Goal: Task Accomplishment & Management: Manage account settings

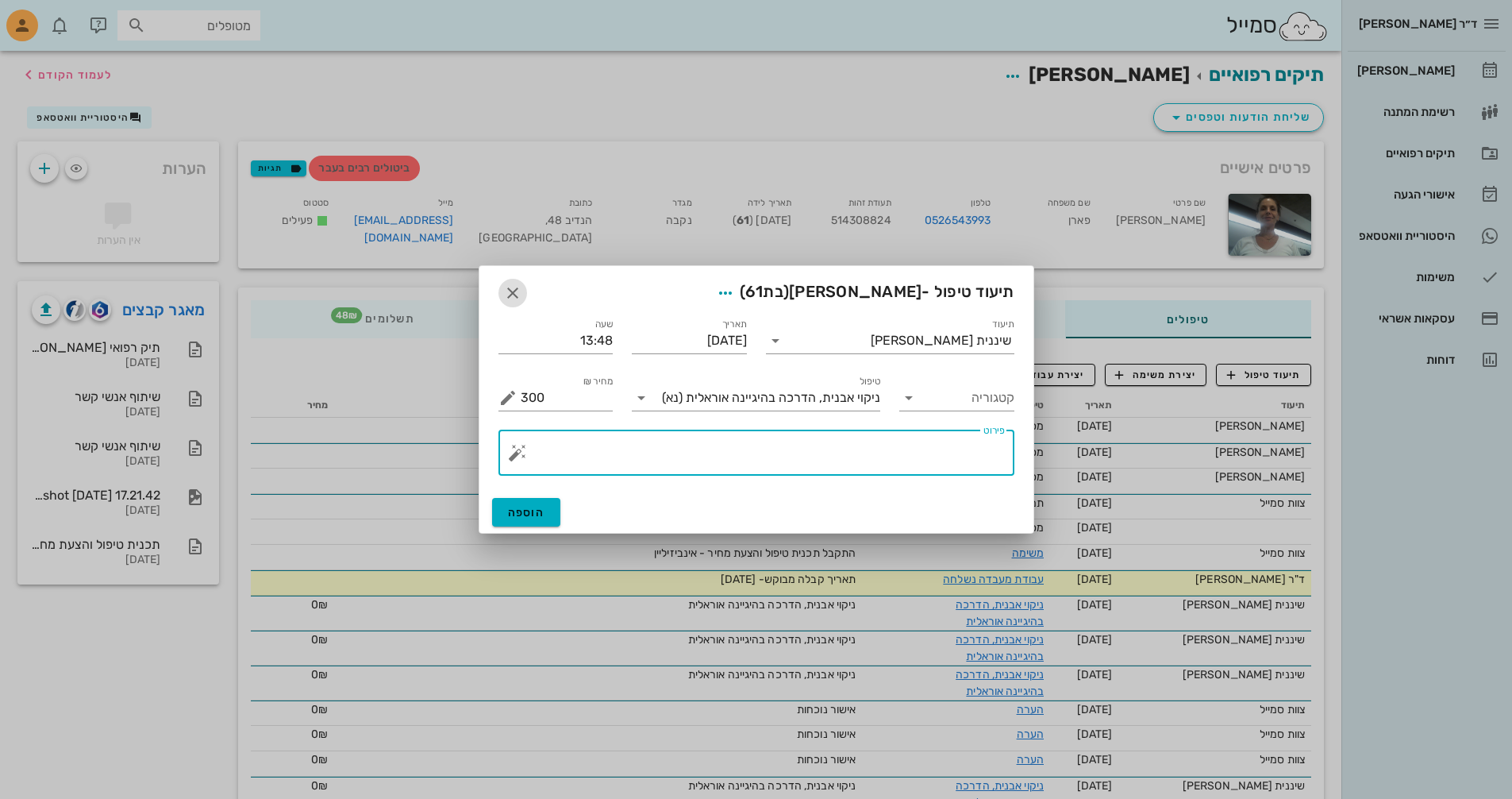
click at [519, 290] on icon "button" at bounding box center [512, 293] width 19 height 19
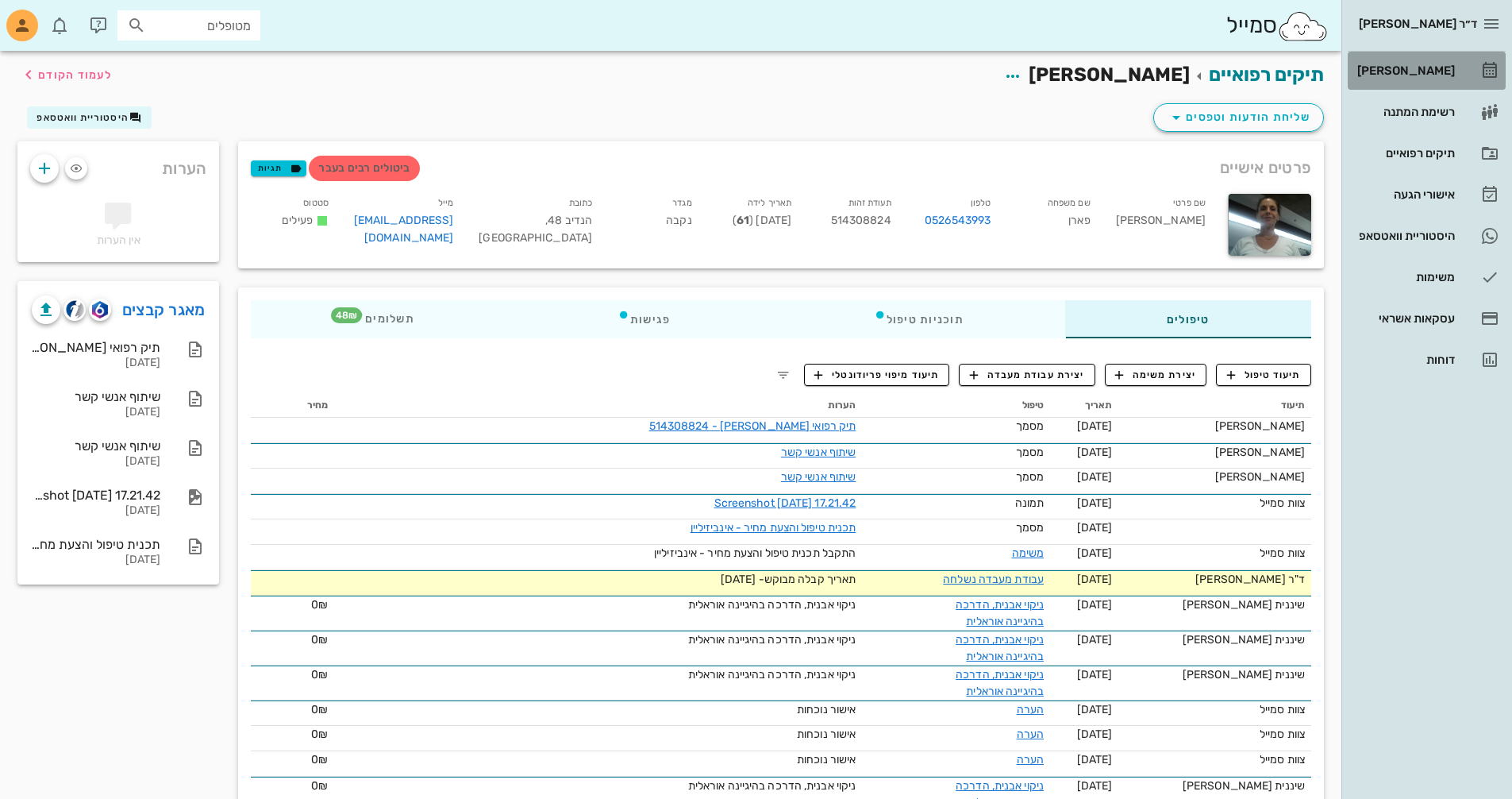
click at [1424, 67] on div "[PERSON_NAME]" at bounding box center [1404, 70] width 101 height 13
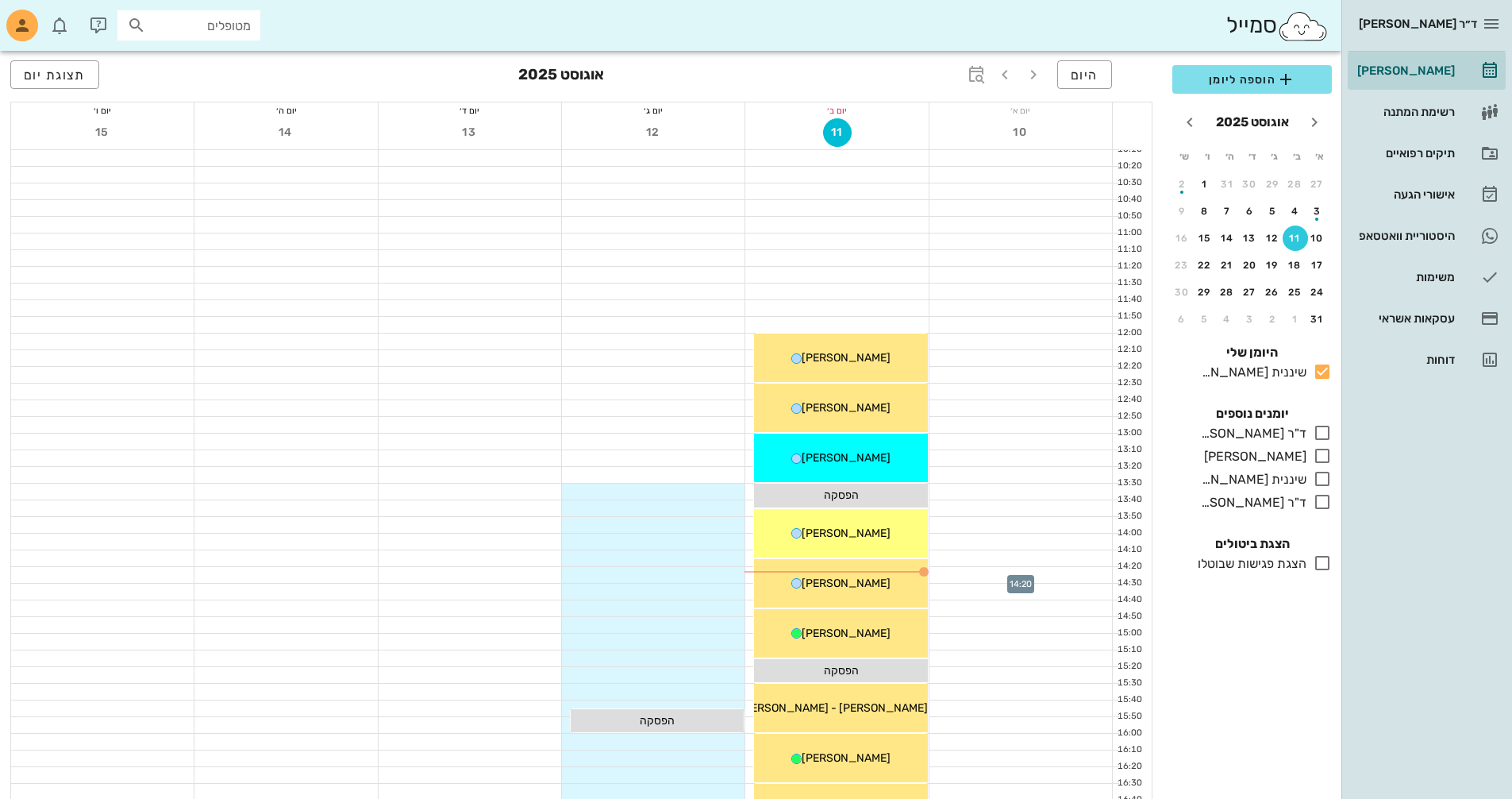
scroll to position [635, 0]
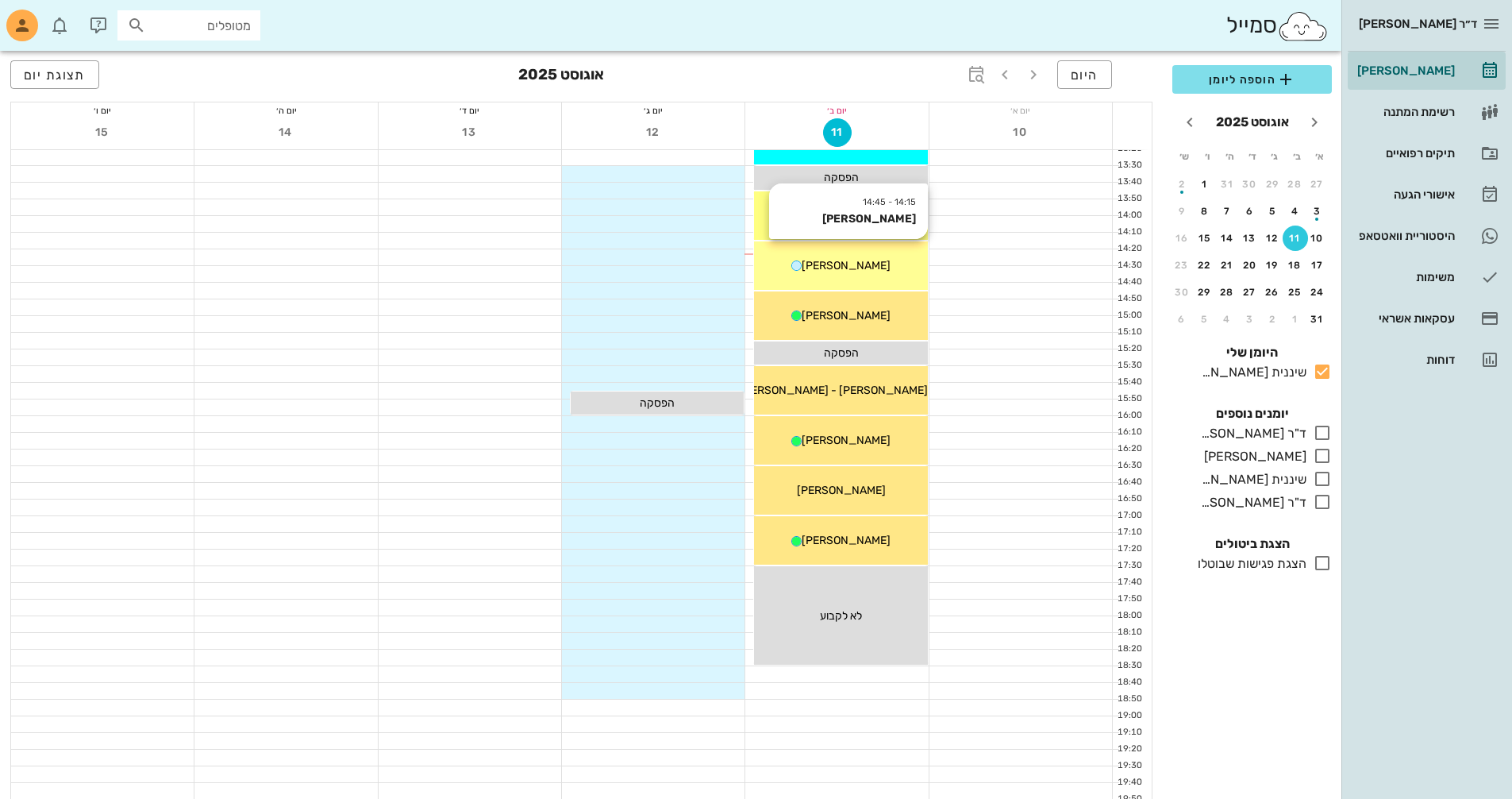
click at [876, 271] on div "[PERSON_NAME]" at bounding box center [840, 266] width 173 height 17
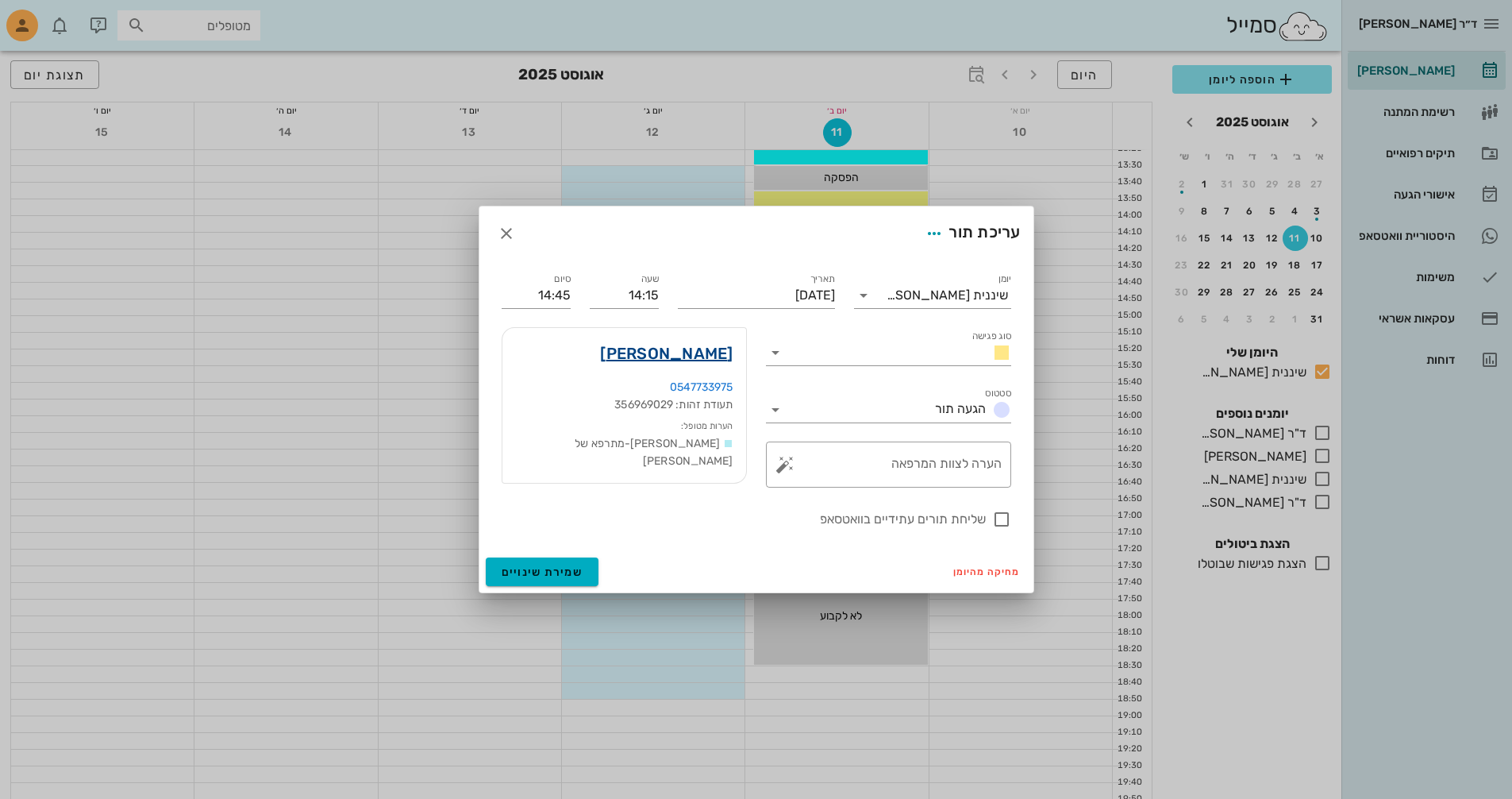
click at [689, 354] on link "[PERSON_NAME]" at bounding box center [666, 352] width 132 height 25
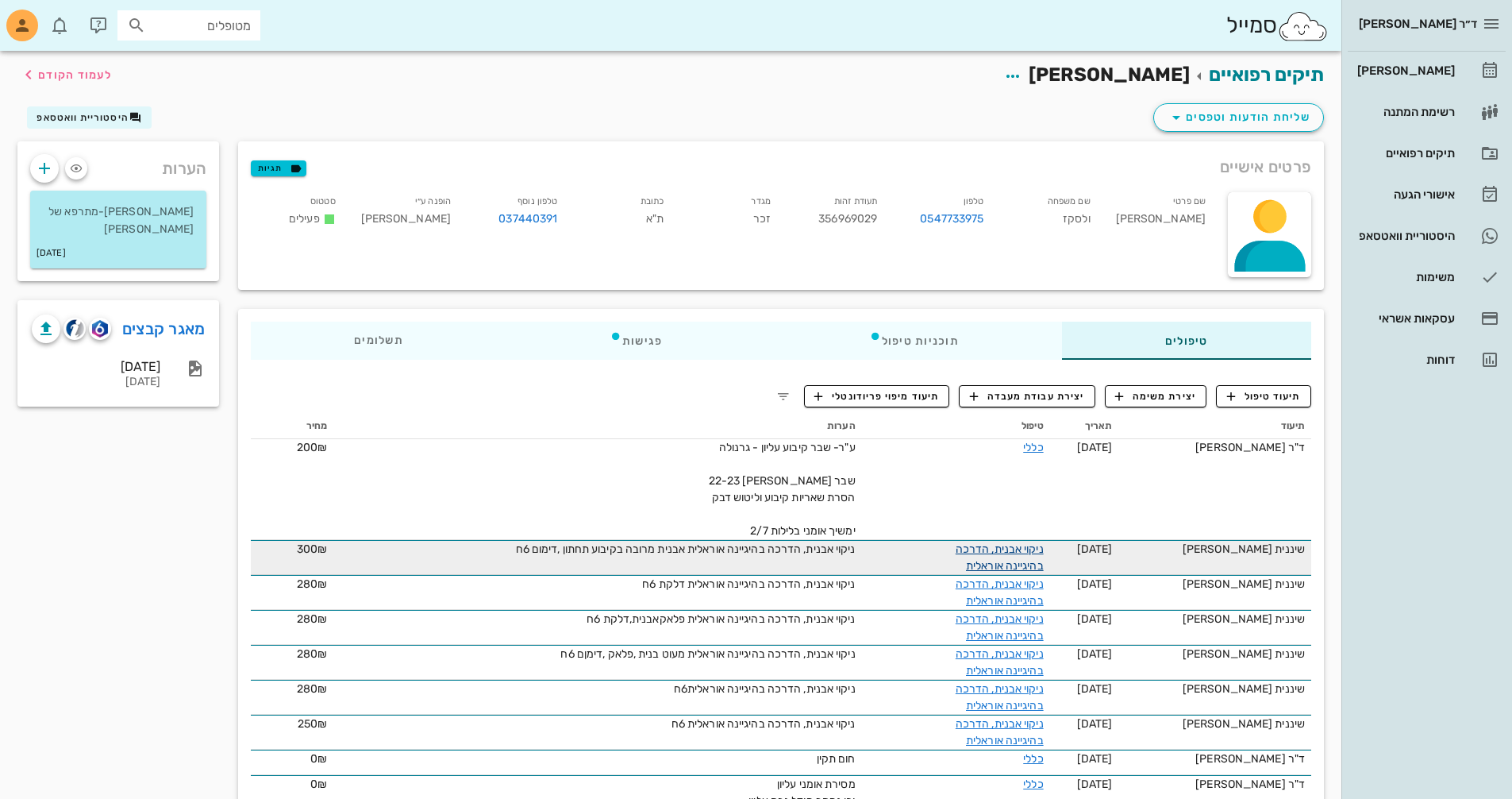
click at [1039, 550] on link "ניקוי אבנית, הדרכה בהיגיינה אוראלית" at bounding box center [1000, 557] width 88 height 30
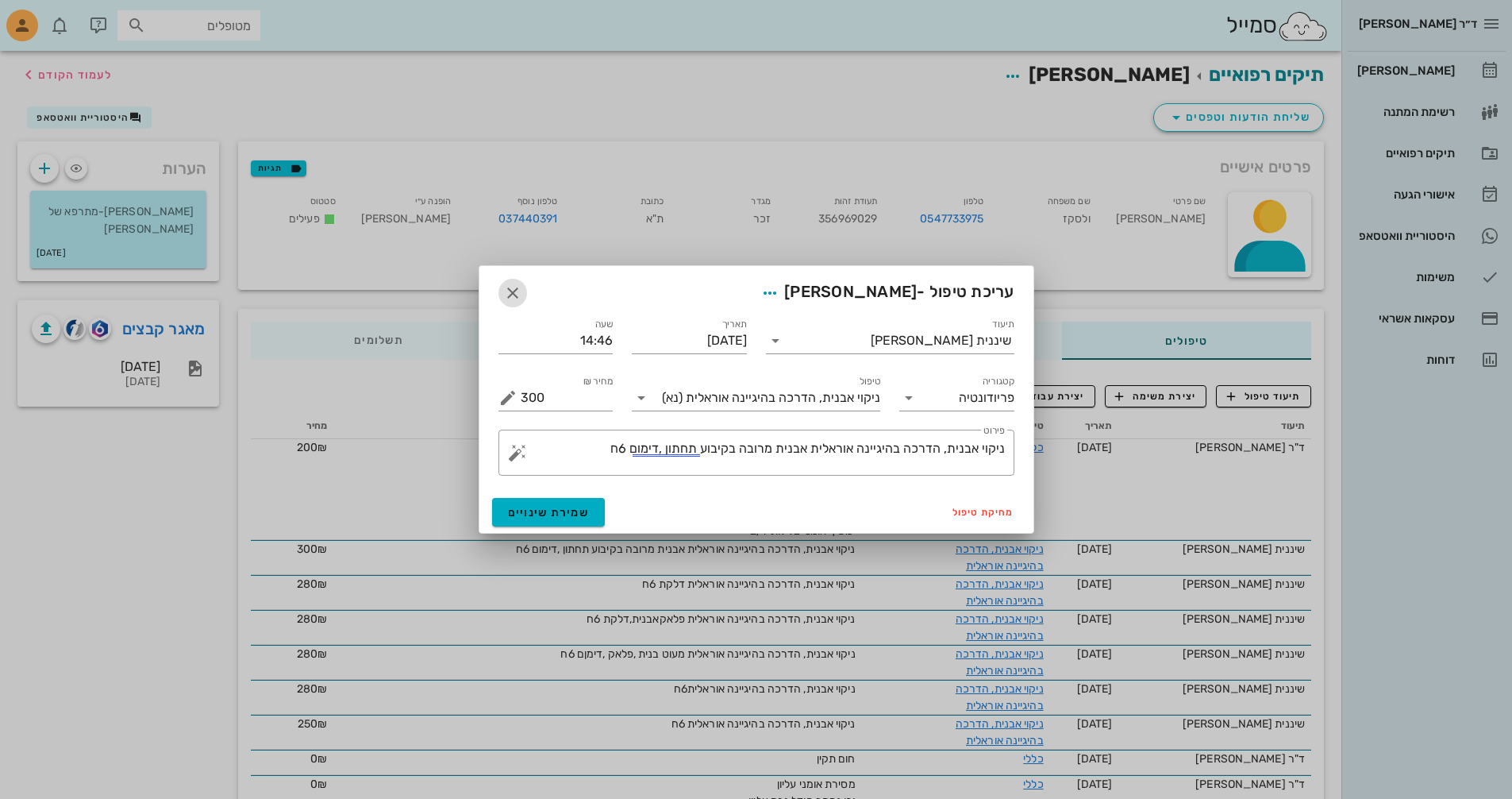
click at [511, 295] on icon "button" at bounding box center [512, 293] width 19 height 19
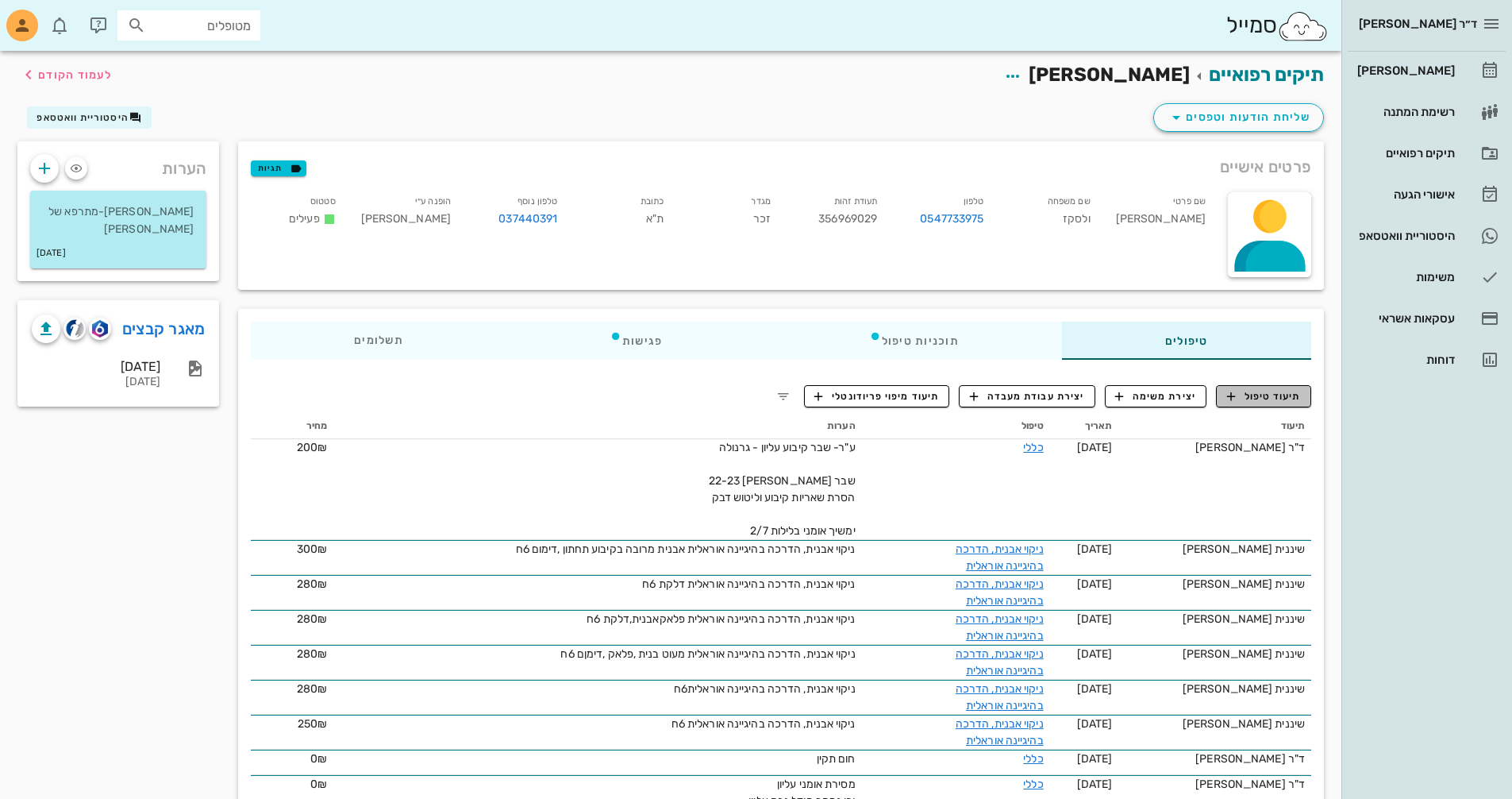
click at [1270, 389] on span "תיעוד טיפול" at bounding box center [1264, 396] width 74 height 14
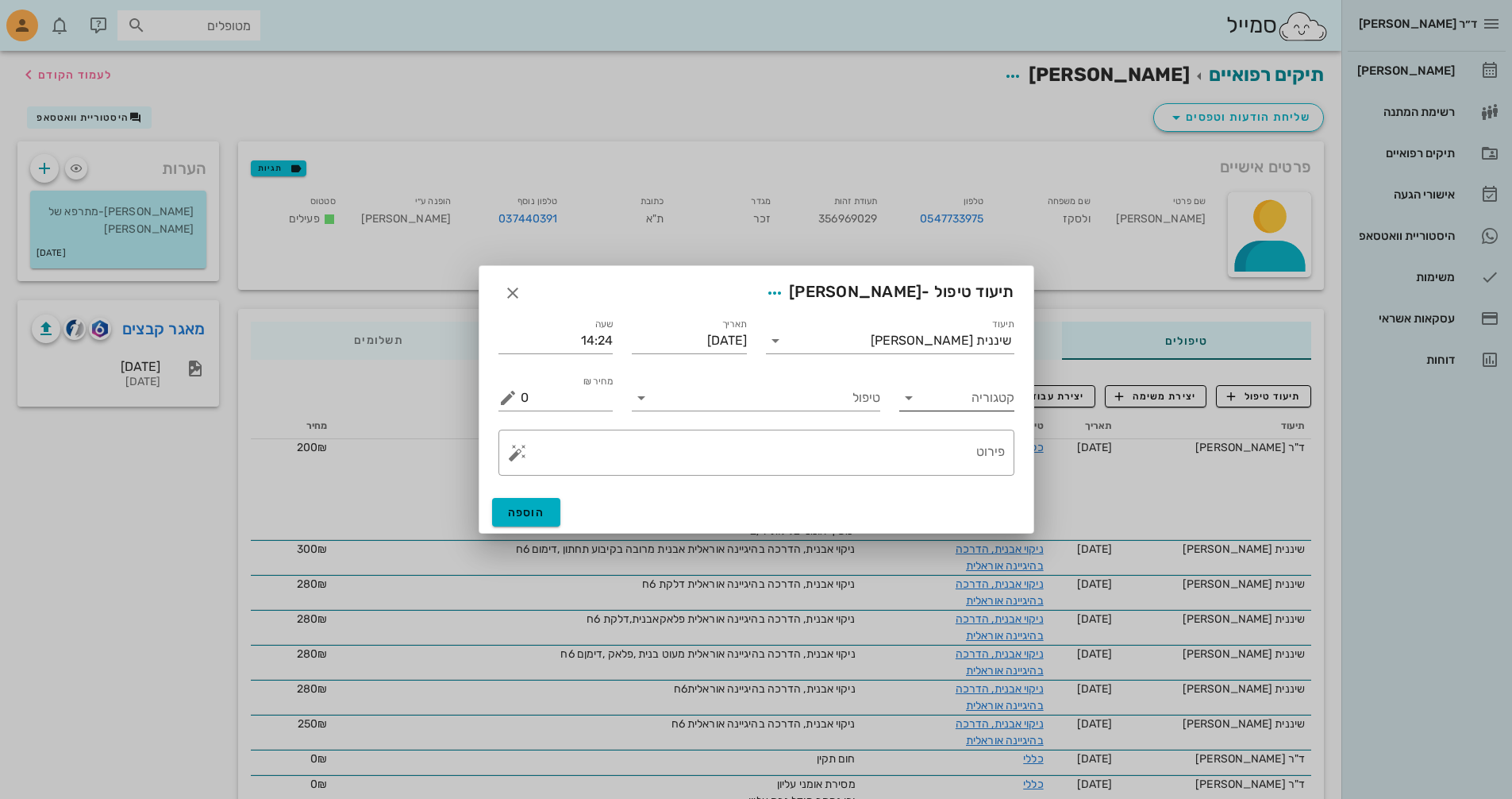
click at [905, 398] on icon at bounding box center [909, 398] width 19 height 19
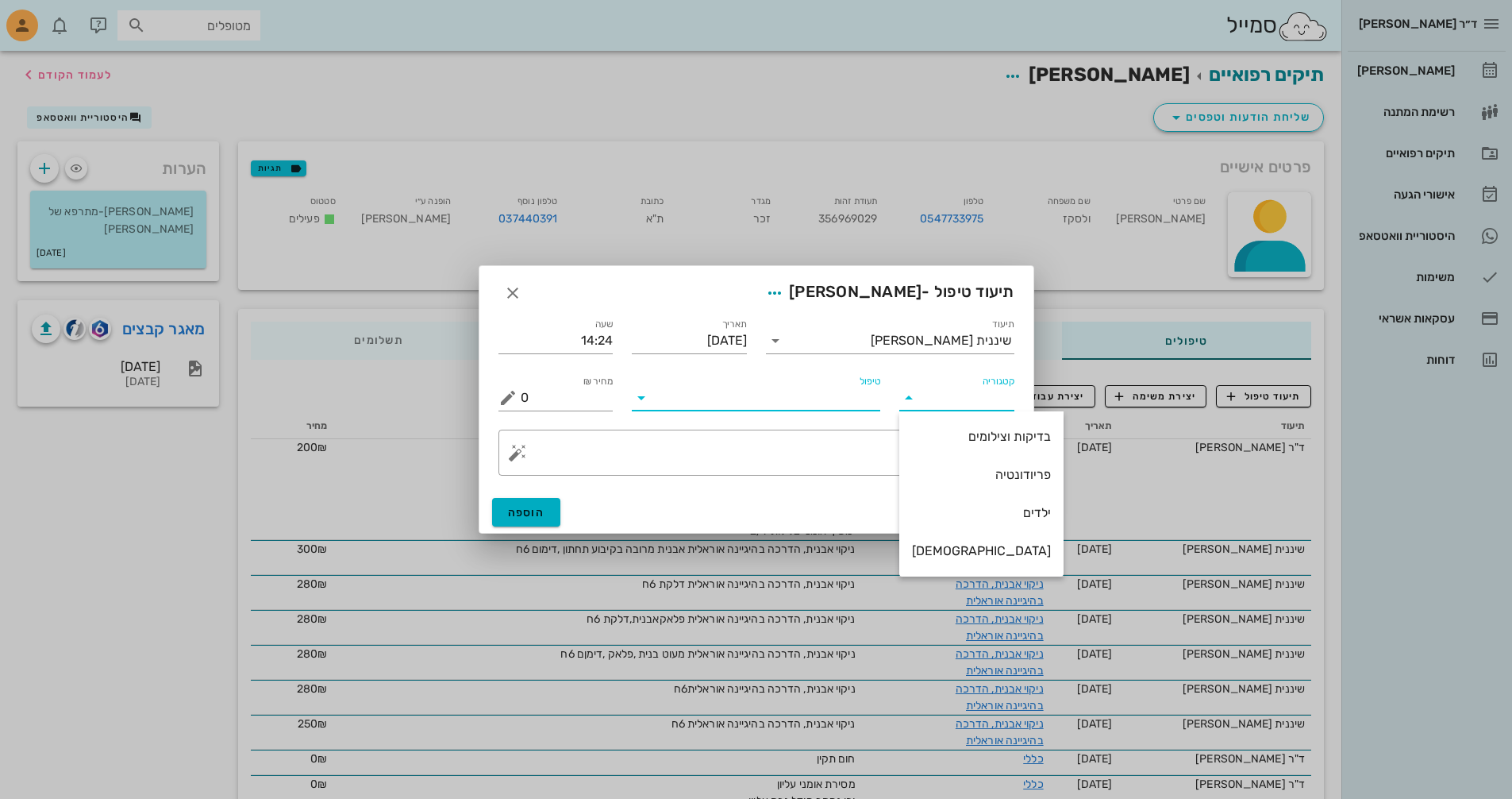
click at [818, 395] on input "טיפול" at bounding box center [767, 398] width 226 height 25
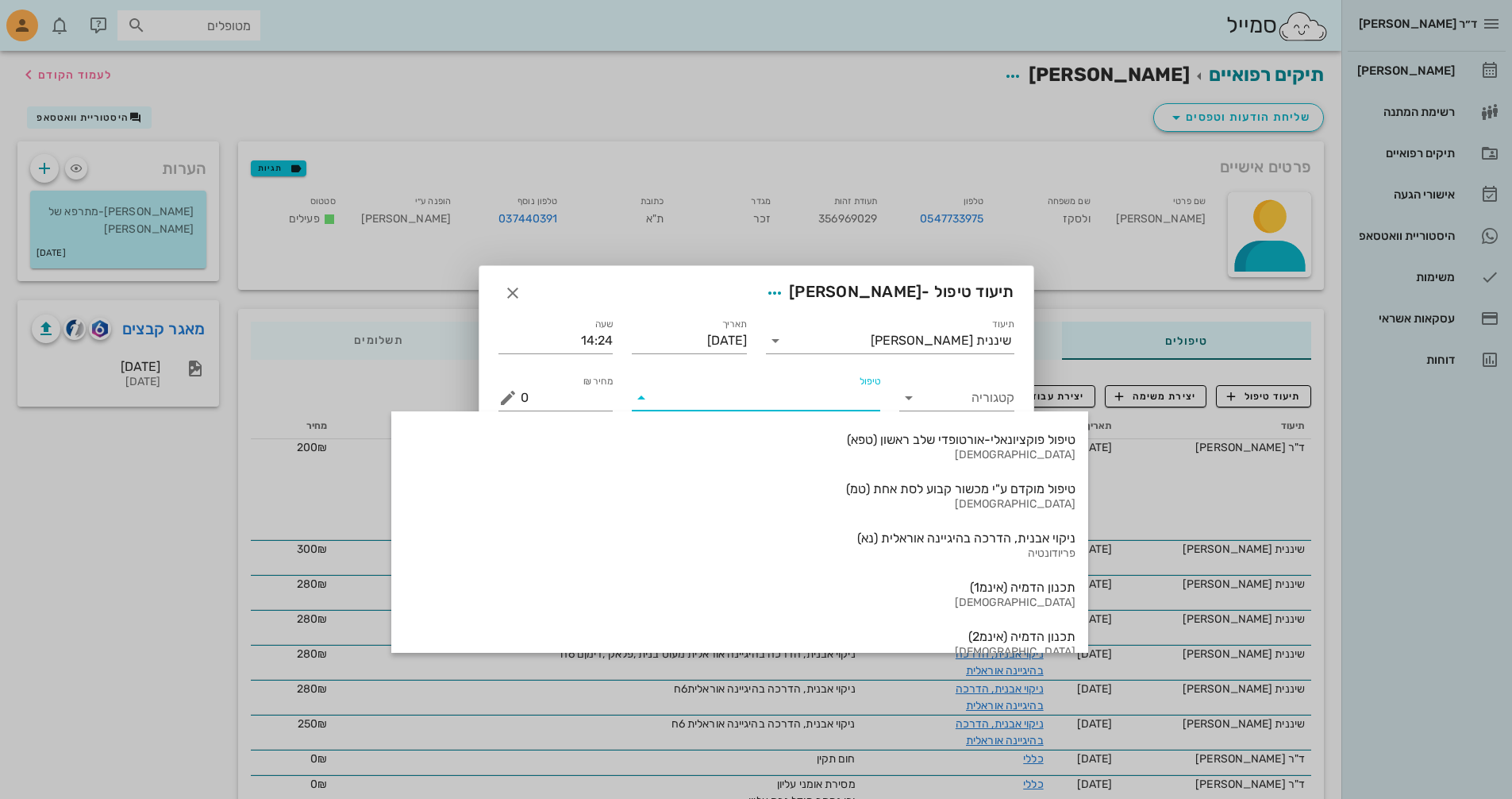
scroll to position [873, 0]
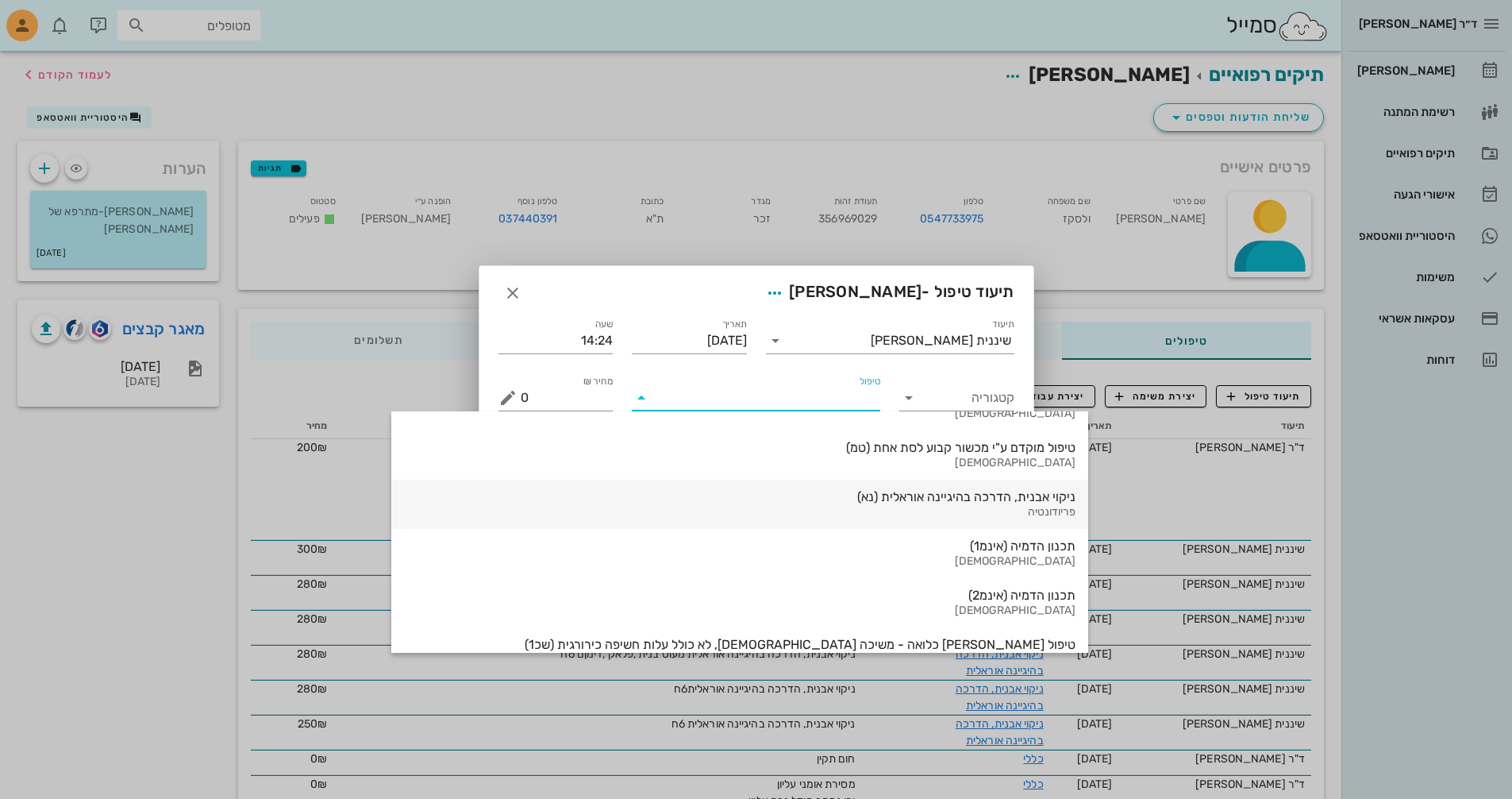
click at [857, 499] on div "ניקוי אבנית, הדרכה בהיגיינה אוראלית (נא)" at bounding box center [740, 496] width 672 height 15
type input "300"
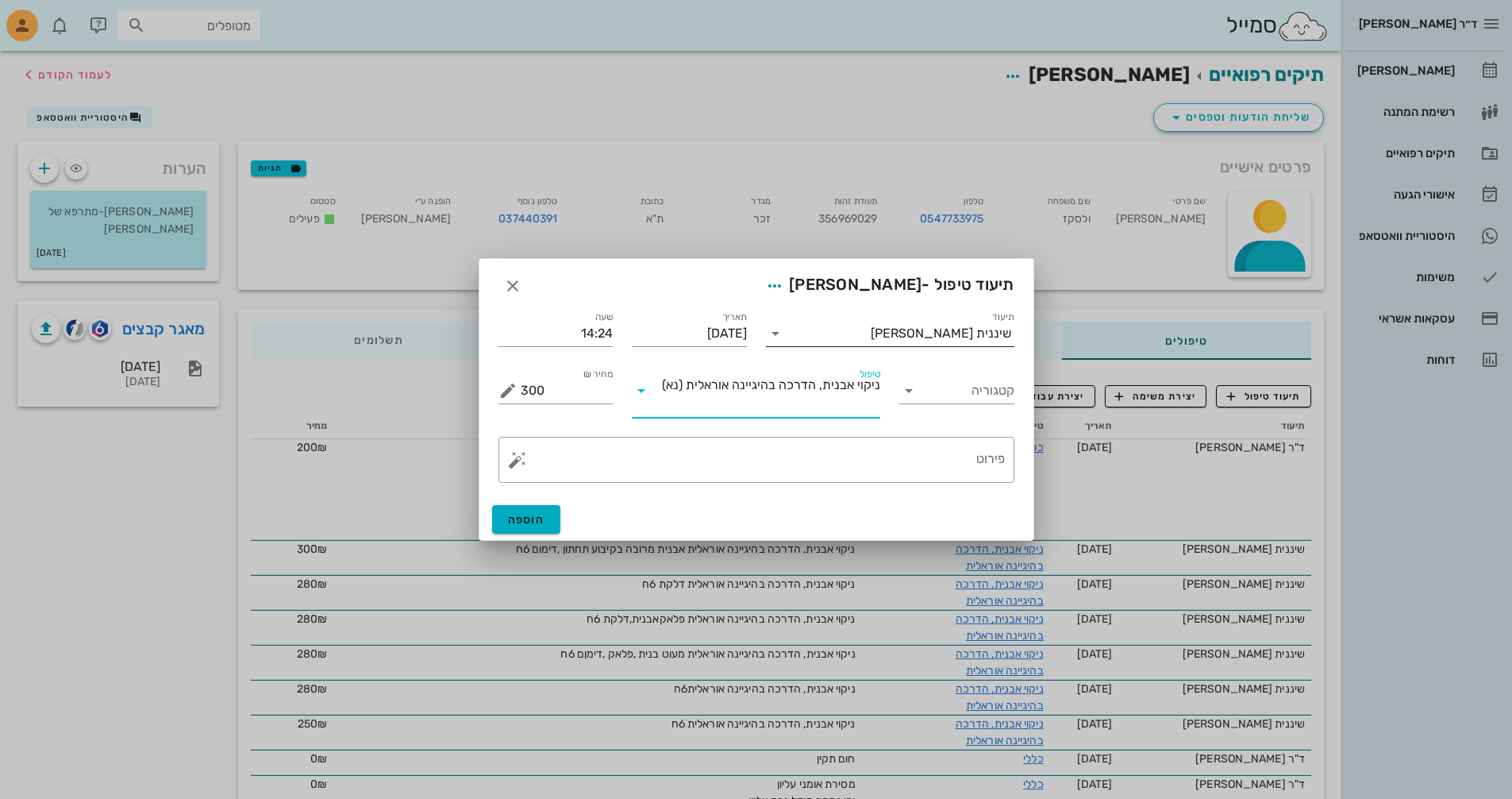
click at [778, 331] on icon at bounding box center [775, 334] width 19 height 19
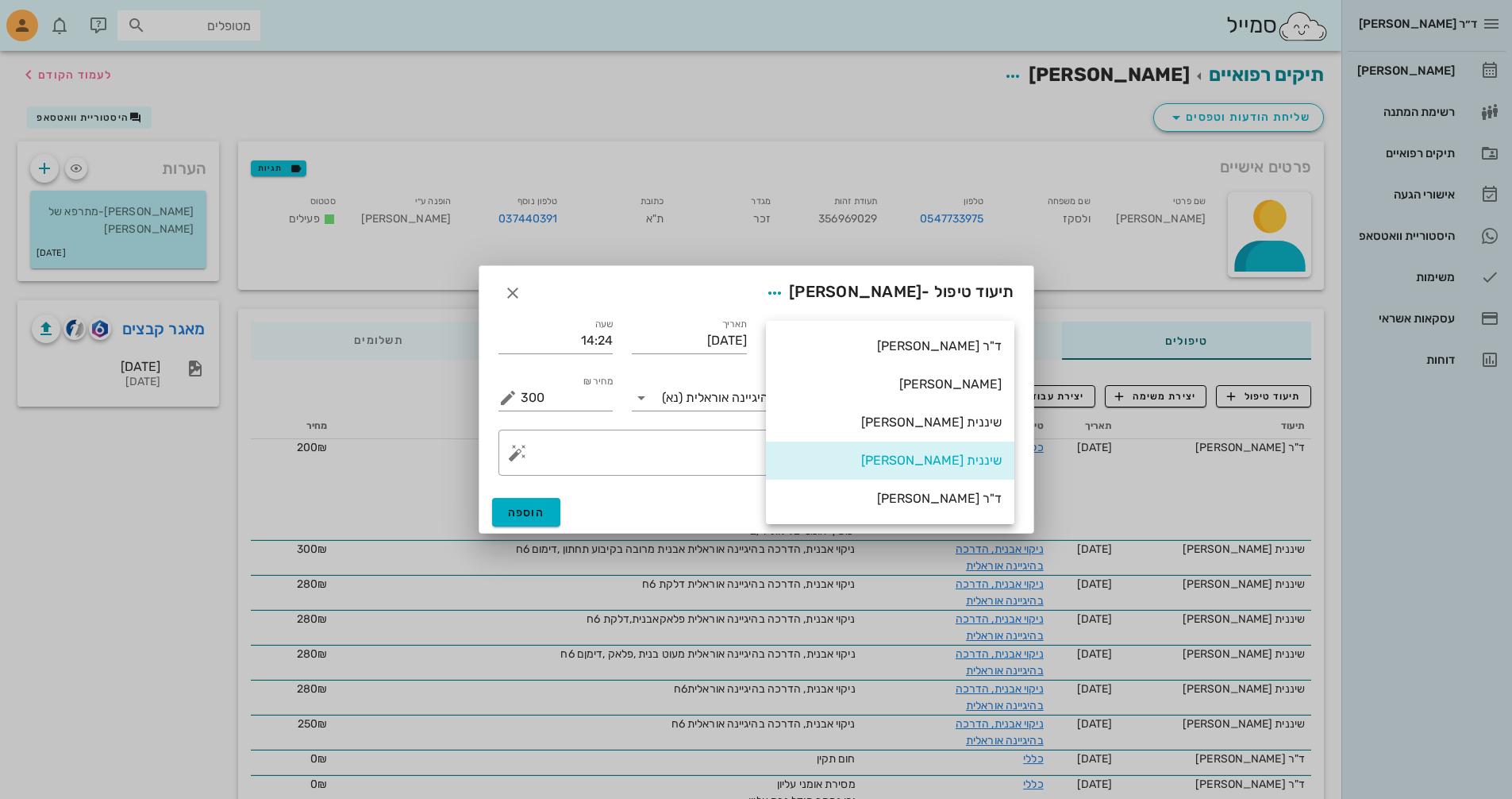
click at [778, 331] on div "ד"ר [PERSON_NAME]" at bounding box center [890, 346] width 248 height 39
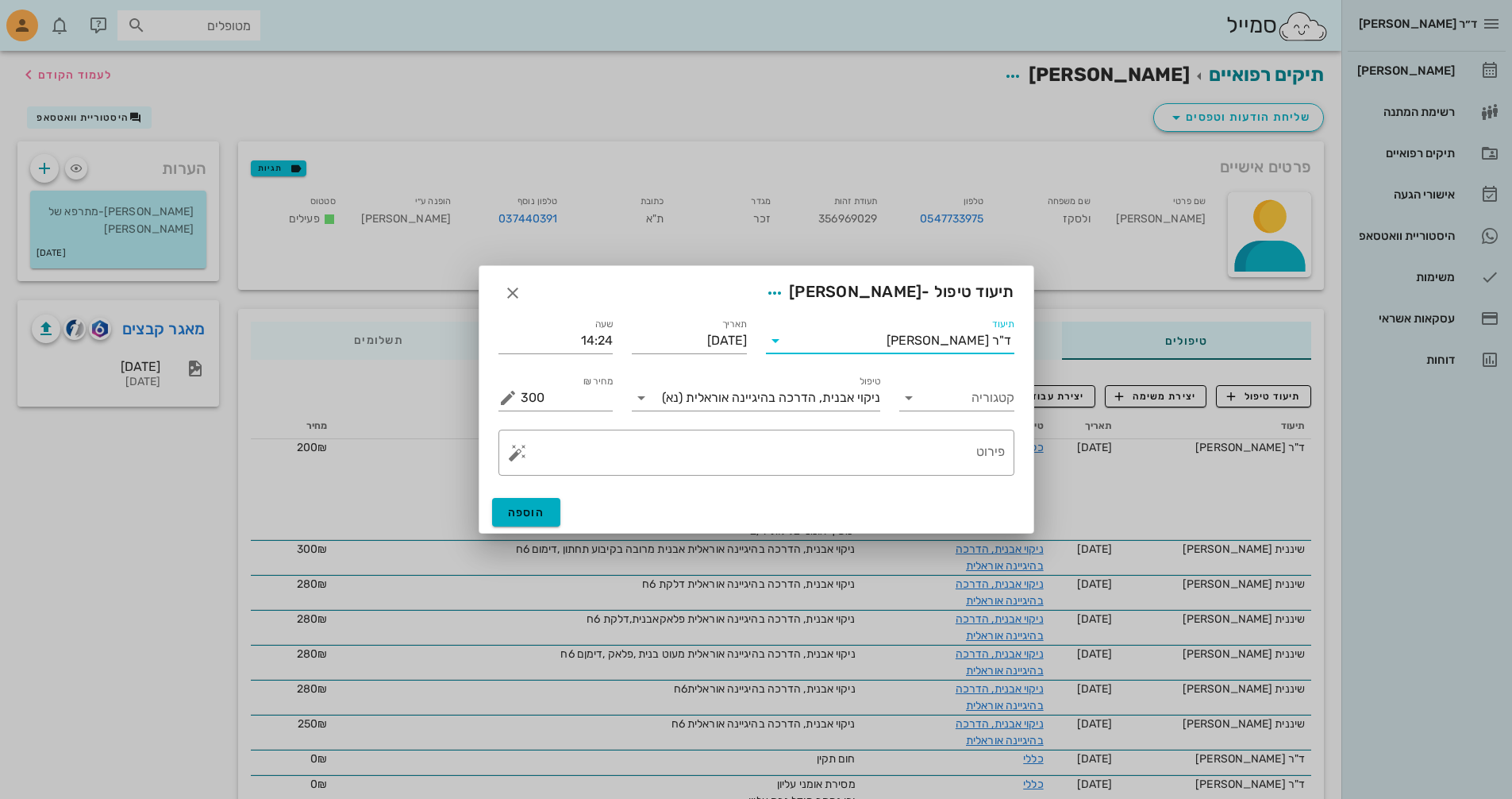
click at [848, 335] on input "תיעוד" at bounding box center [837, 340] width 99 height 25
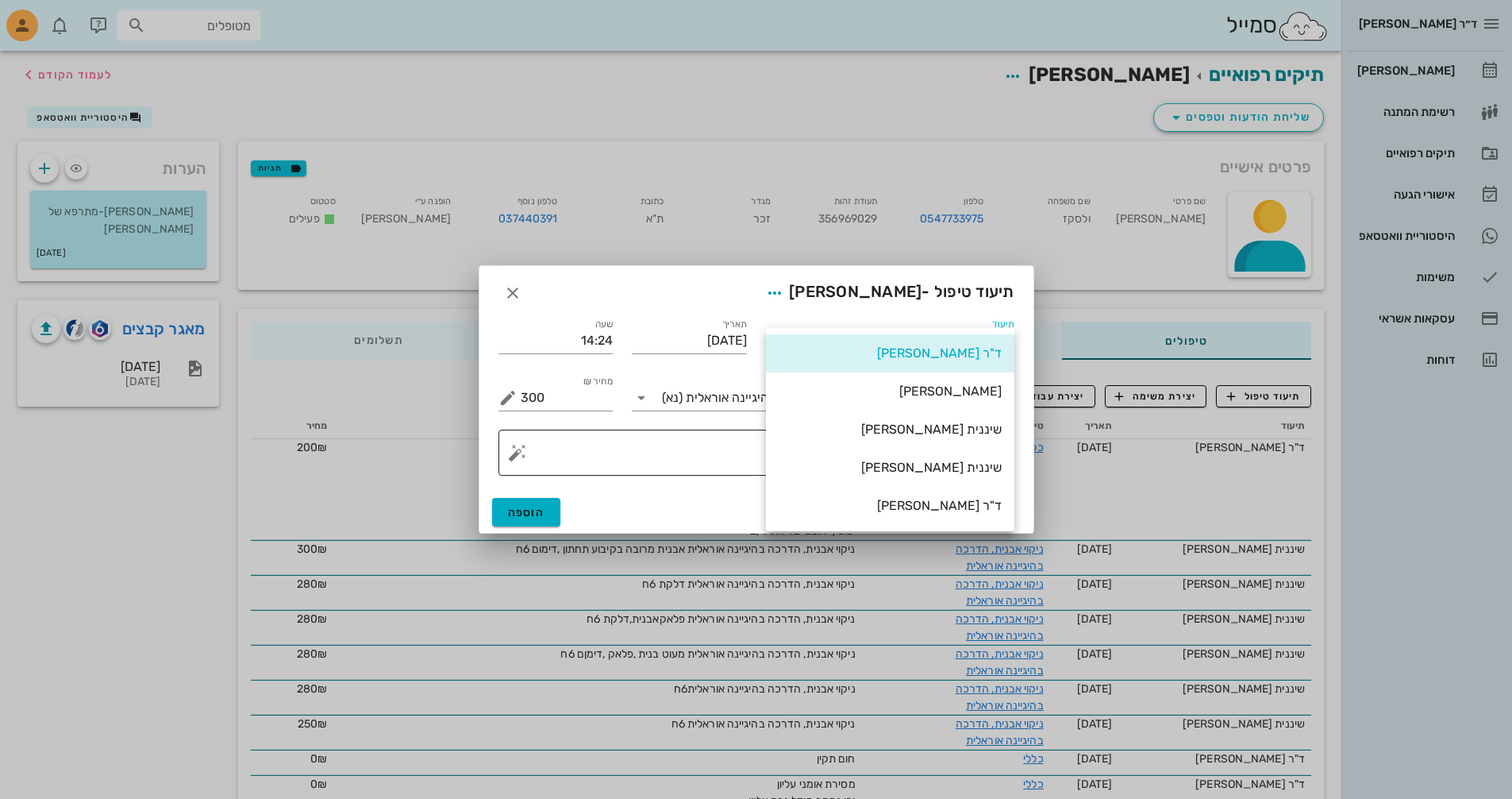
click at [651, 447] on textarea "פירוט" at bounding box center [762, 456] width 484 height 39
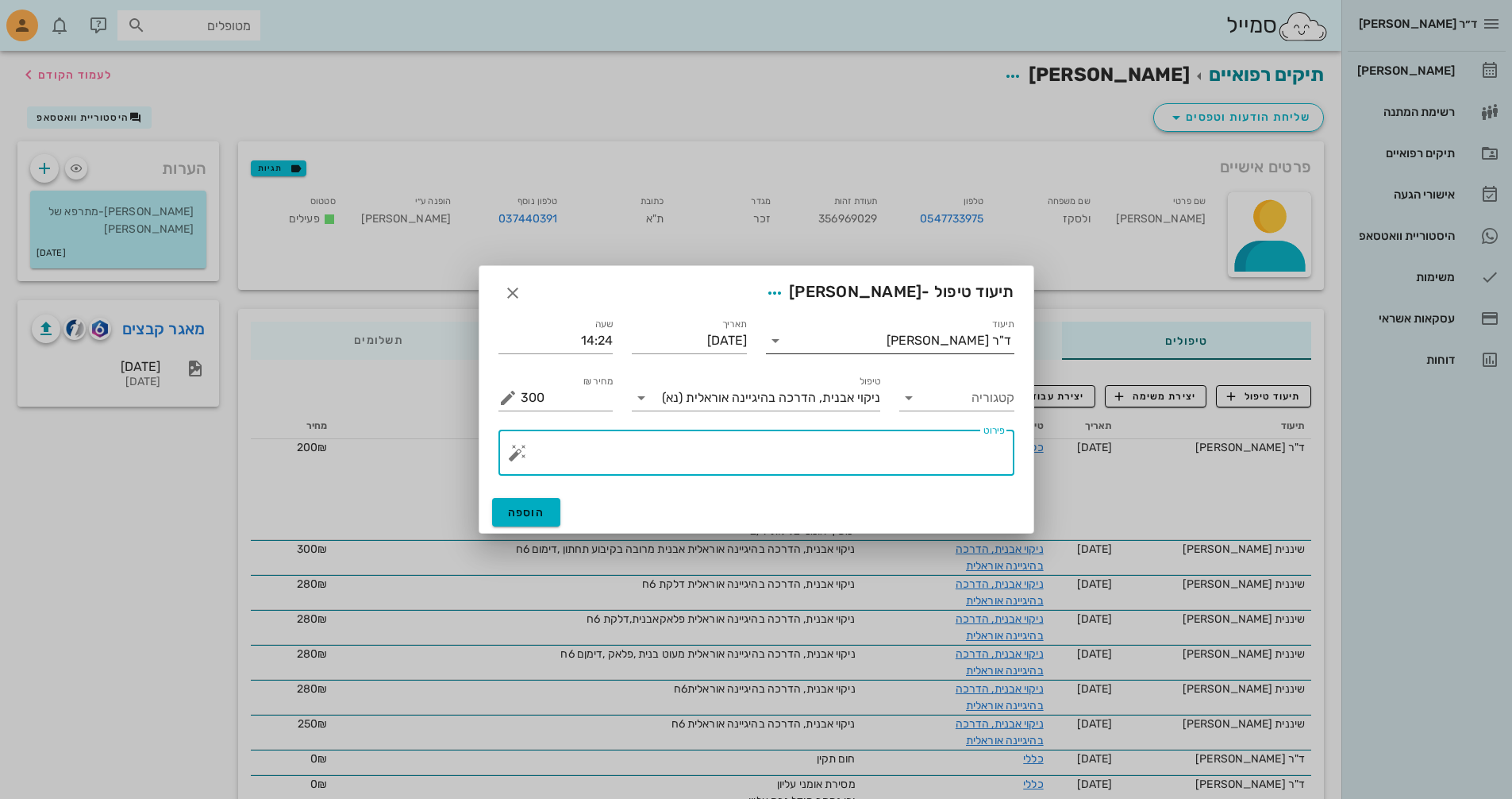
click at [773, 339] on icon at bounding box center [775, 340] width 19 height 19
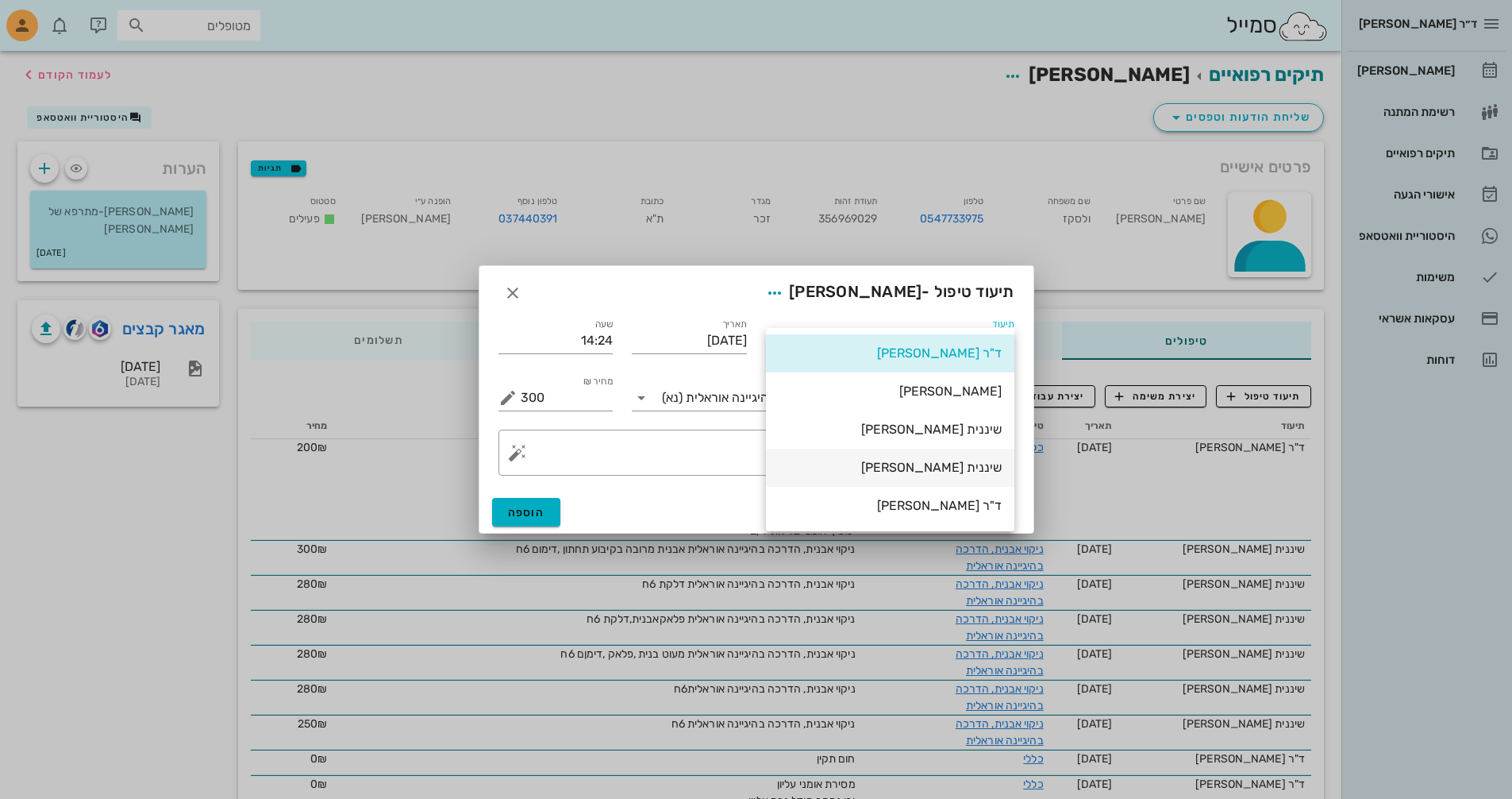
click at [983, 473] on div "שיננית [PERSON_NAME]" at bounding box center [890, 467] width 223 height 15
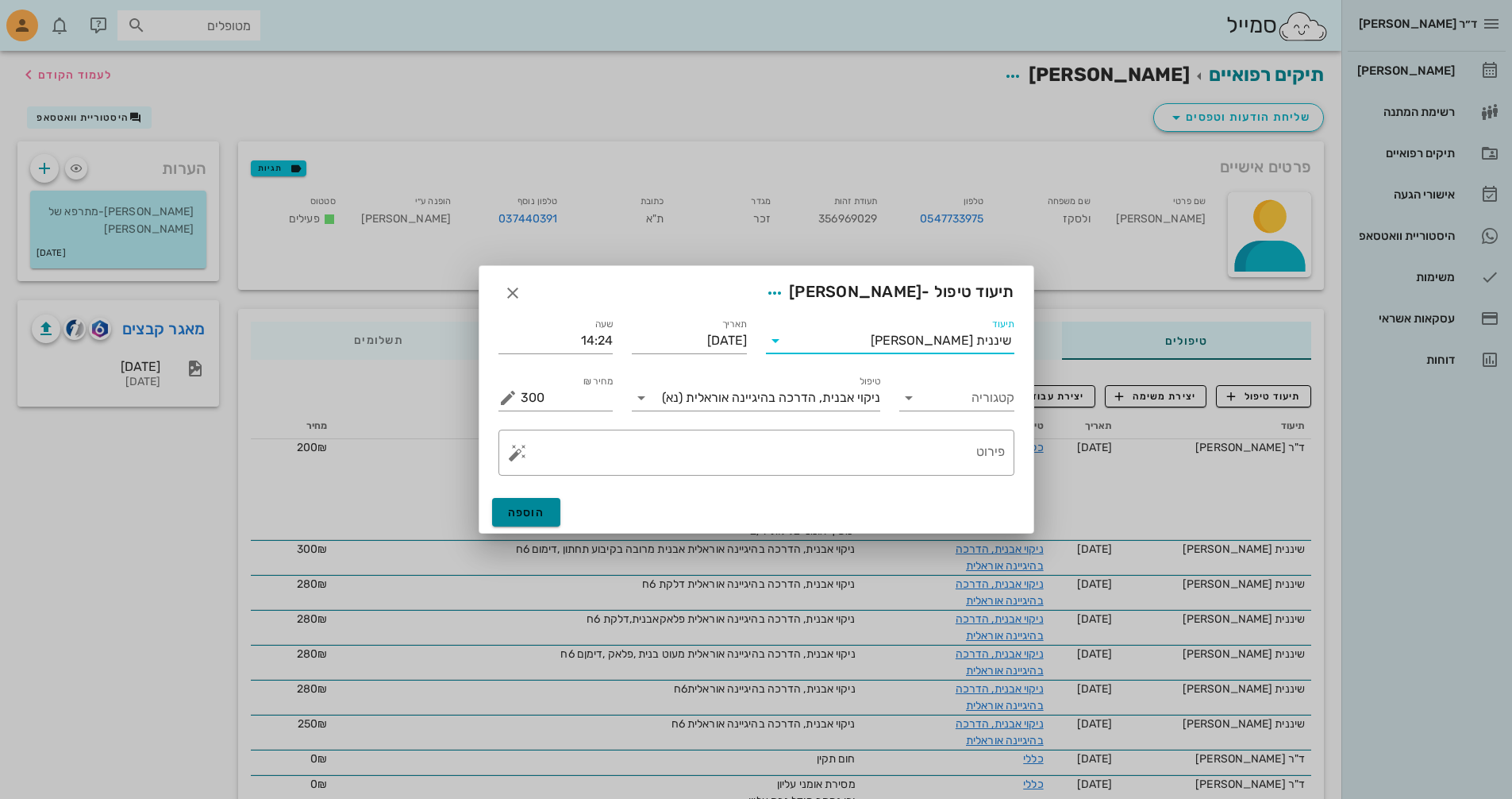
click at [544, 513] on span "הוספה" at bounding box center [527, 512] width 38 height 13
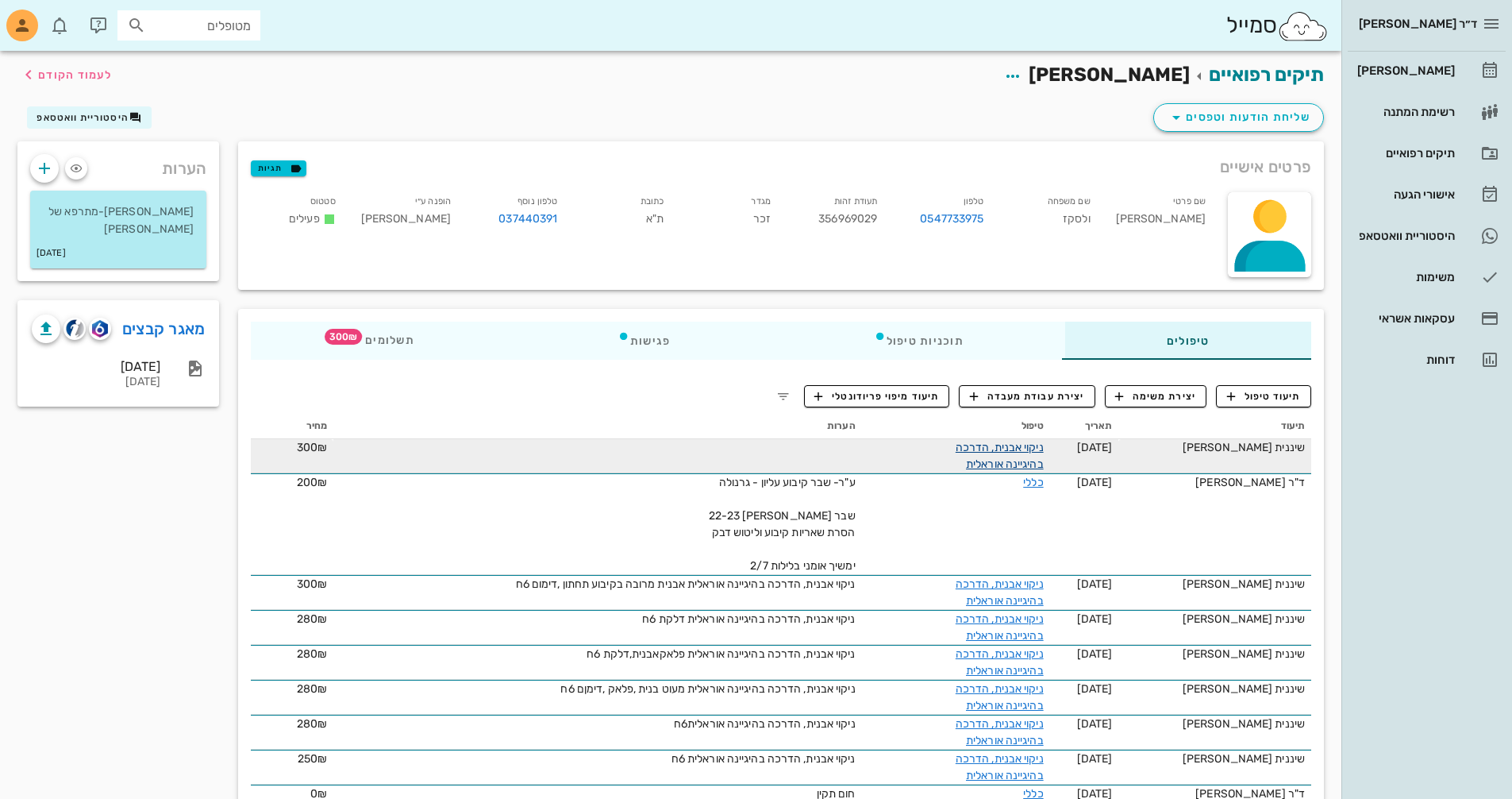
click at [1027, 449] on link "ניקוי אבנית, הדרכה בהיגיינה אוראלית" at bounding box center [1000, 456] width 88 height 30
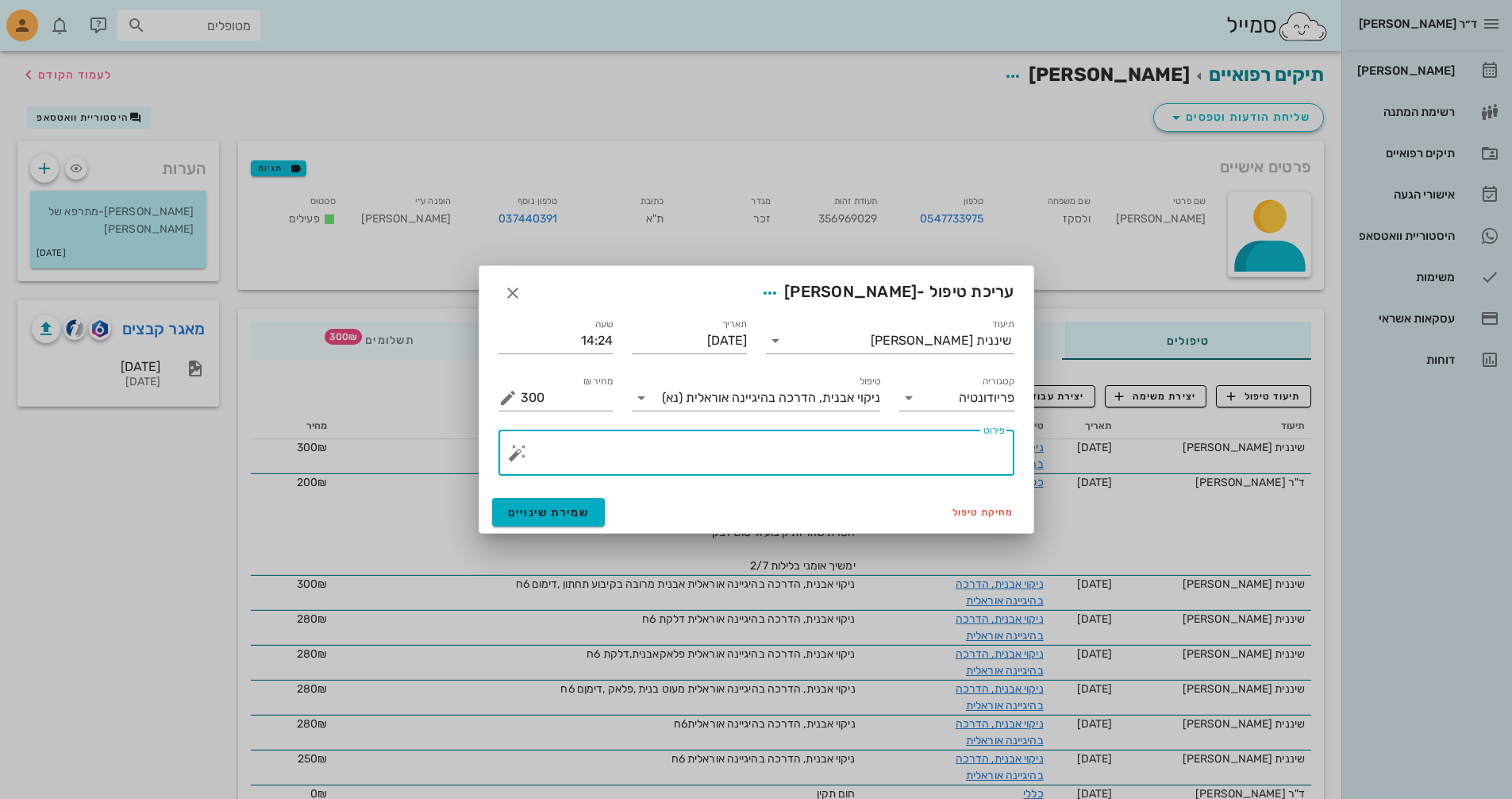
click at [928, 460] on textarea "פירוט" at bounding box center [762, 456] width 484 height 39
type textarea "6ח"
click at [574, 505] on button "שמירת שינויים" at bounding box center [549, 512] width 114 height 28
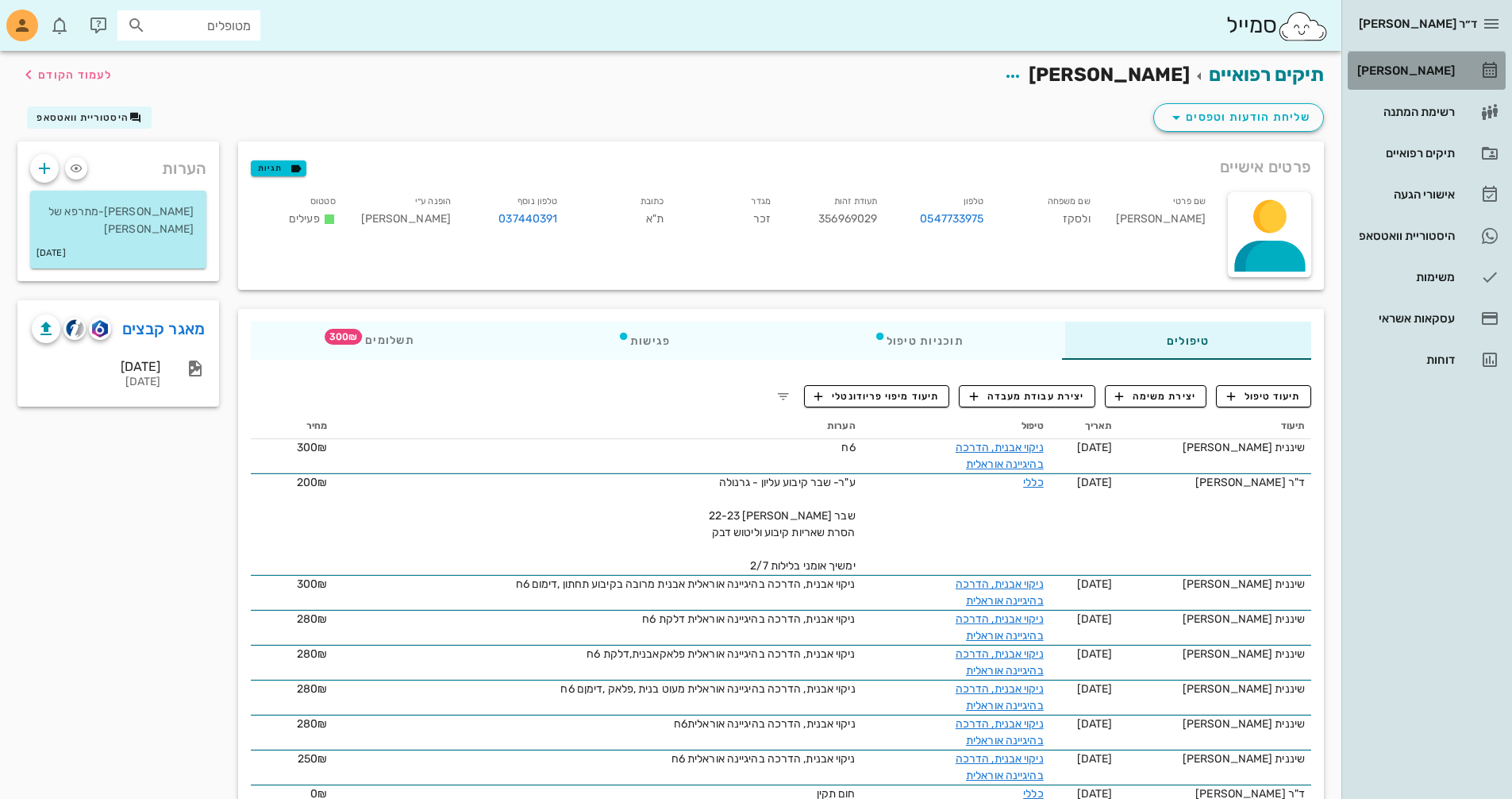
click at [1408, 70] on div "[PERSON_NAME]" at bounding box center [1404, 70] width 101 height 13
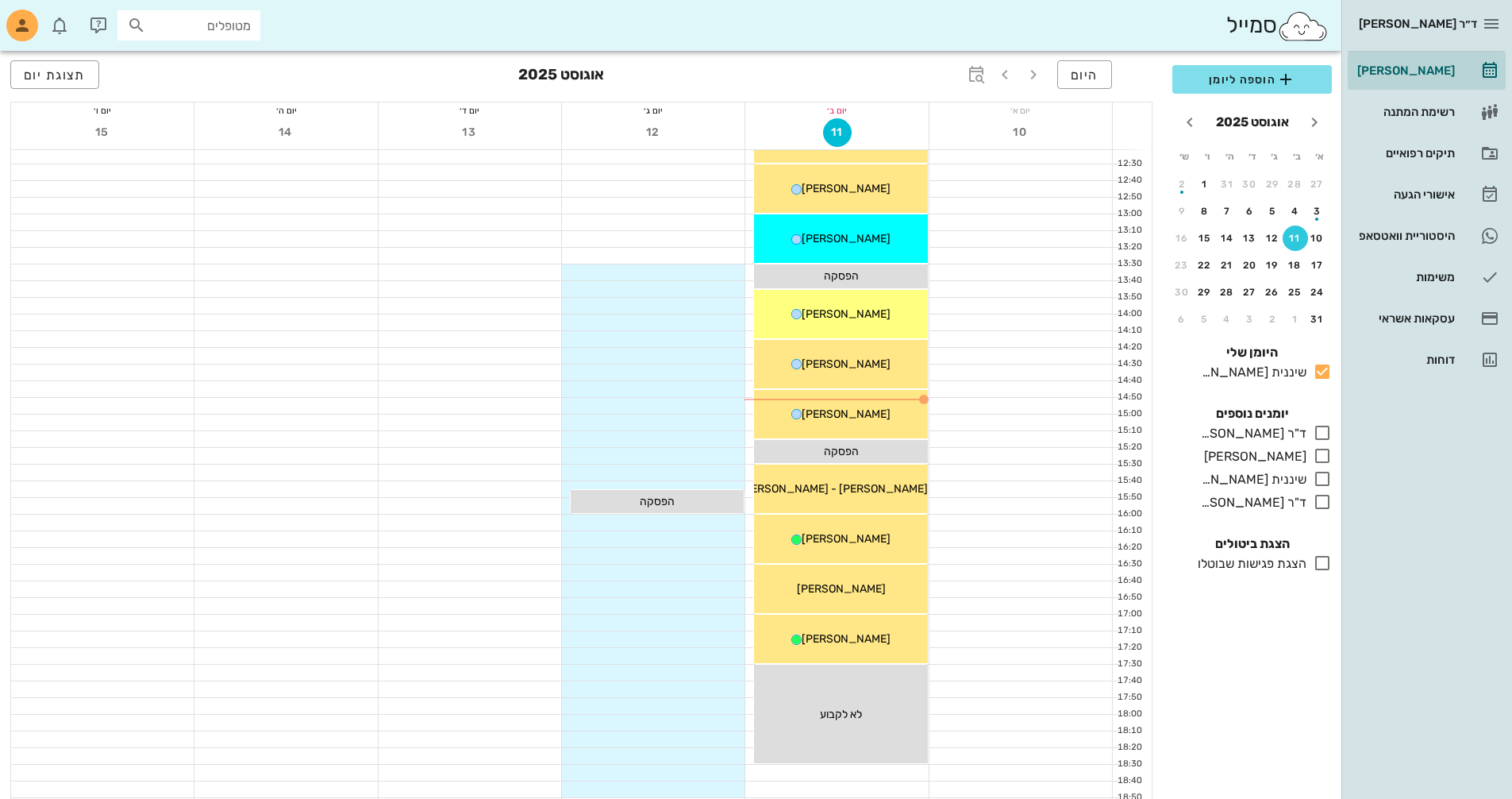
scroll to position [556, 0]
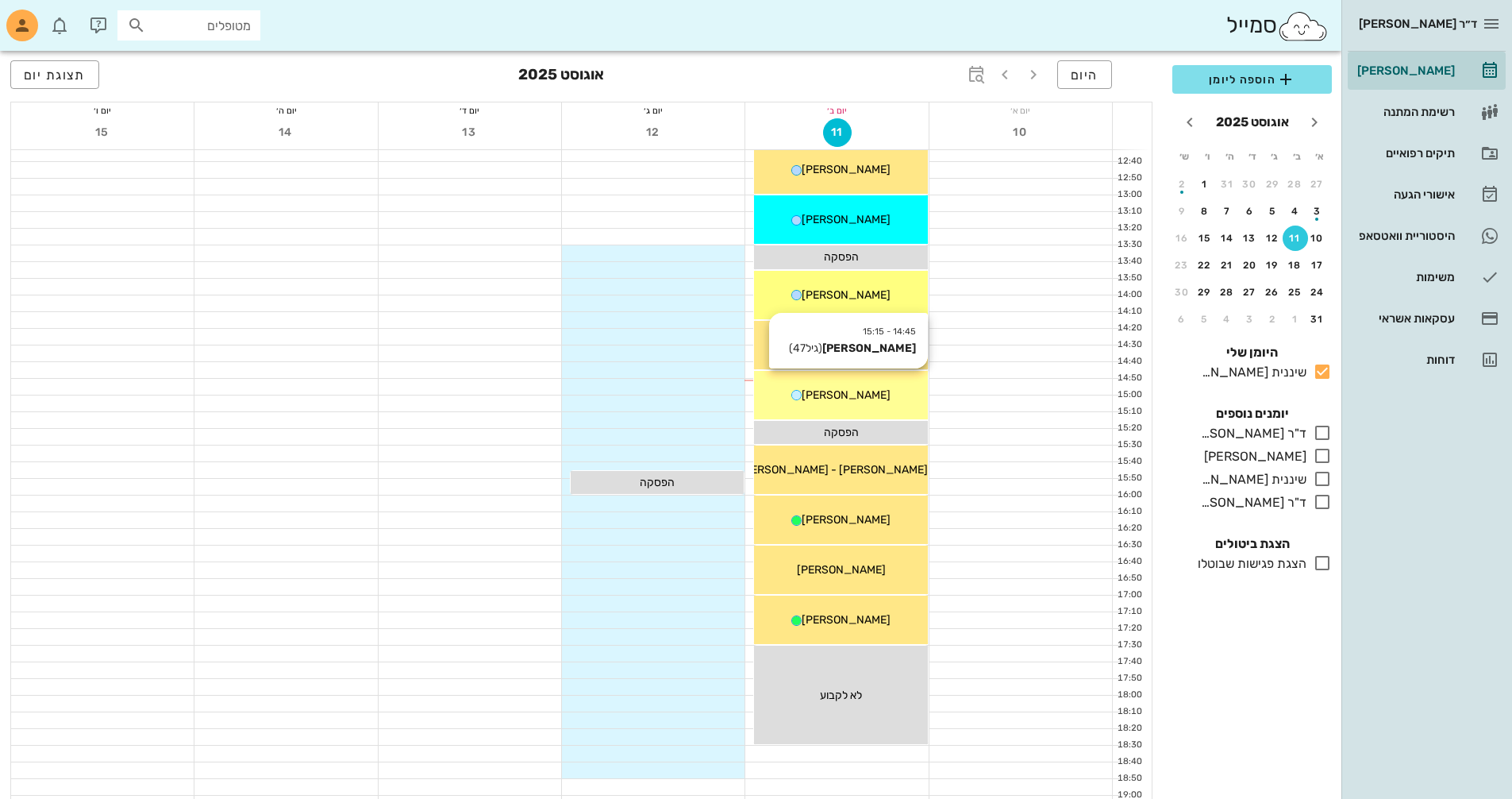
click at [881, 401] on div "[PERSON_NAME]" at bounding box center [840, 395] width 173 height 17
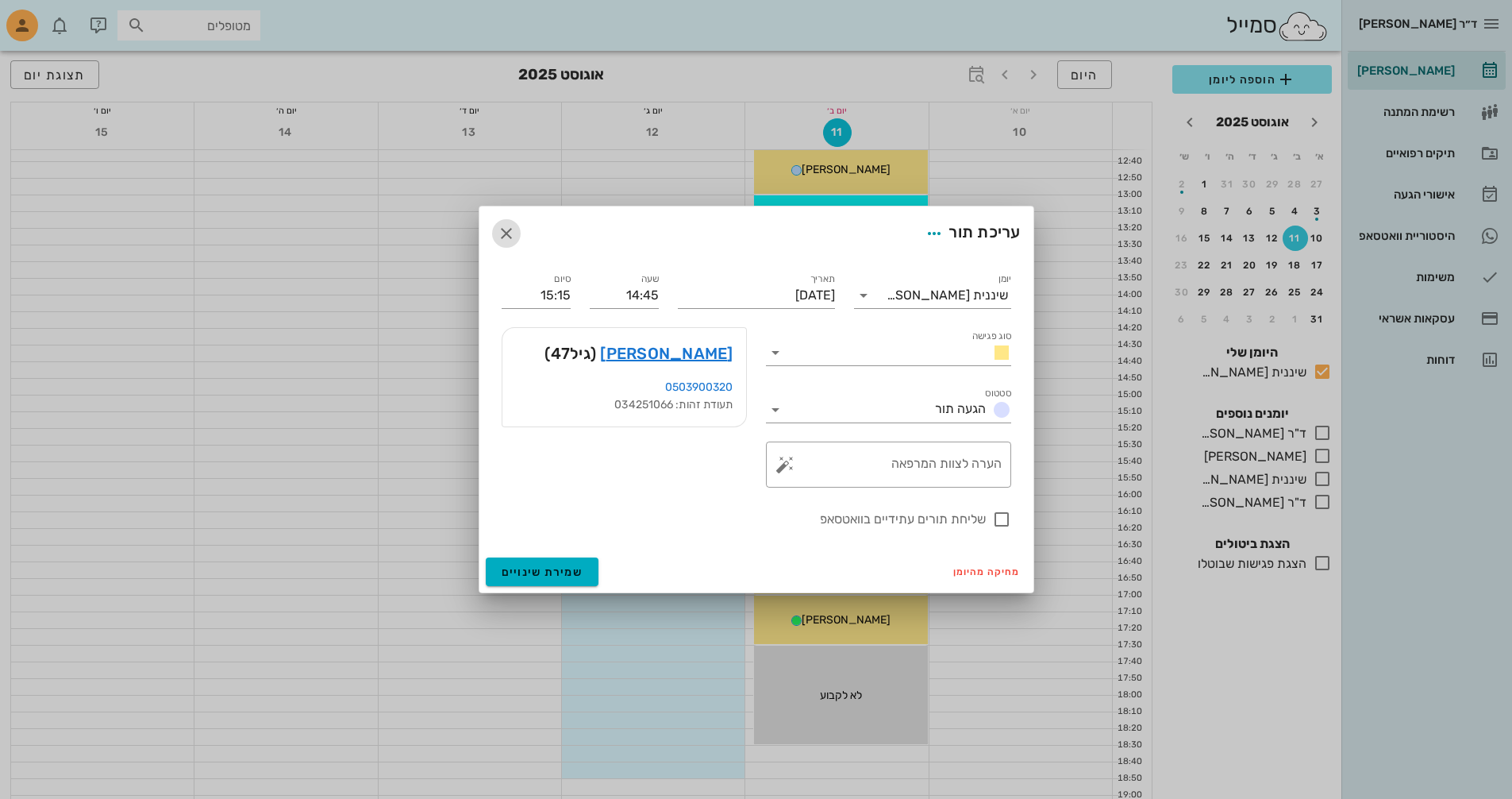
click at [497, 236] on icon "button" at bounding box center [507, 233] width 19 height 19
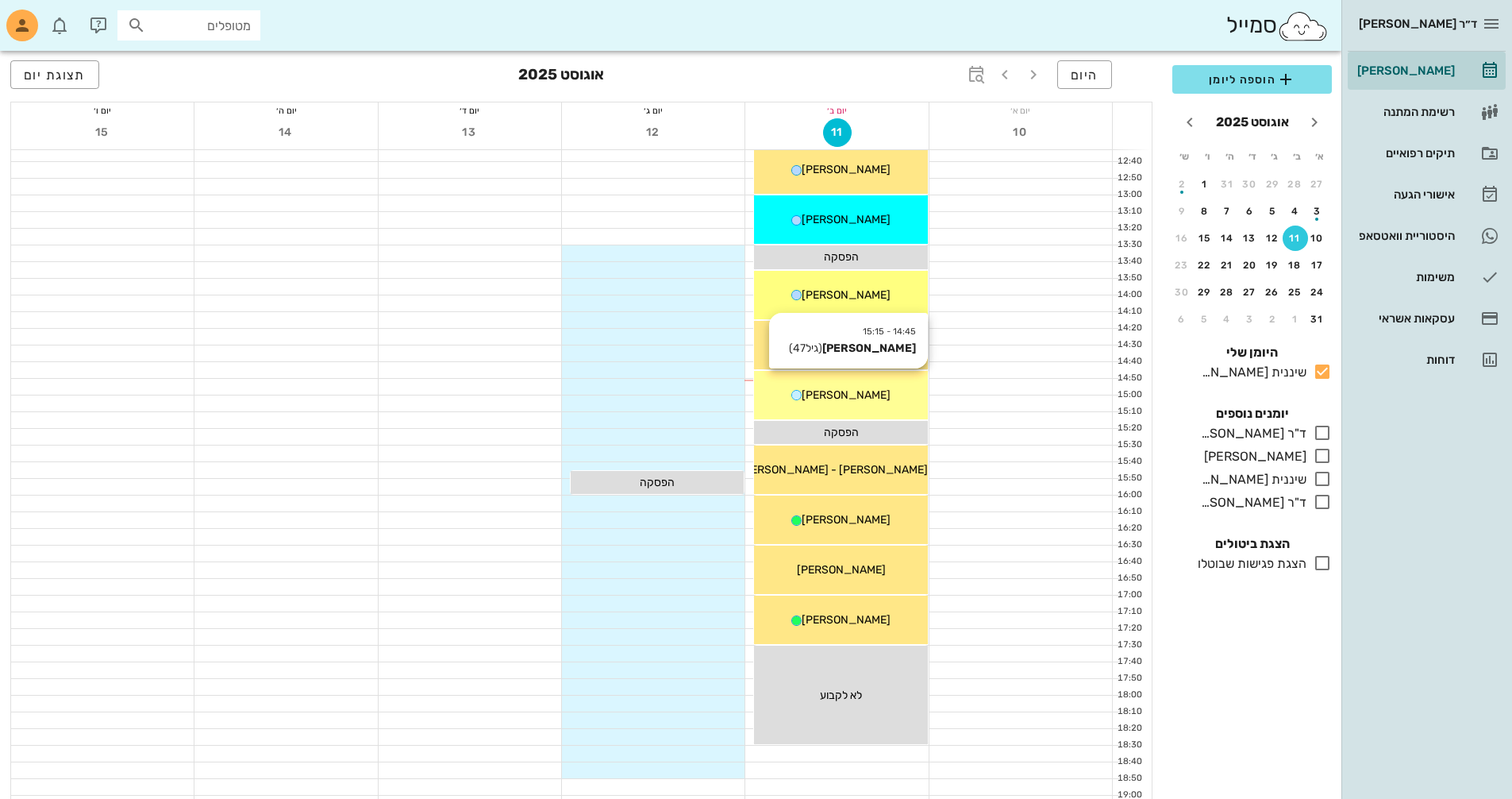
click at [875, 394] on div "[PERSON_NAME]" at bounding box center [840, 395] width 173 height 17
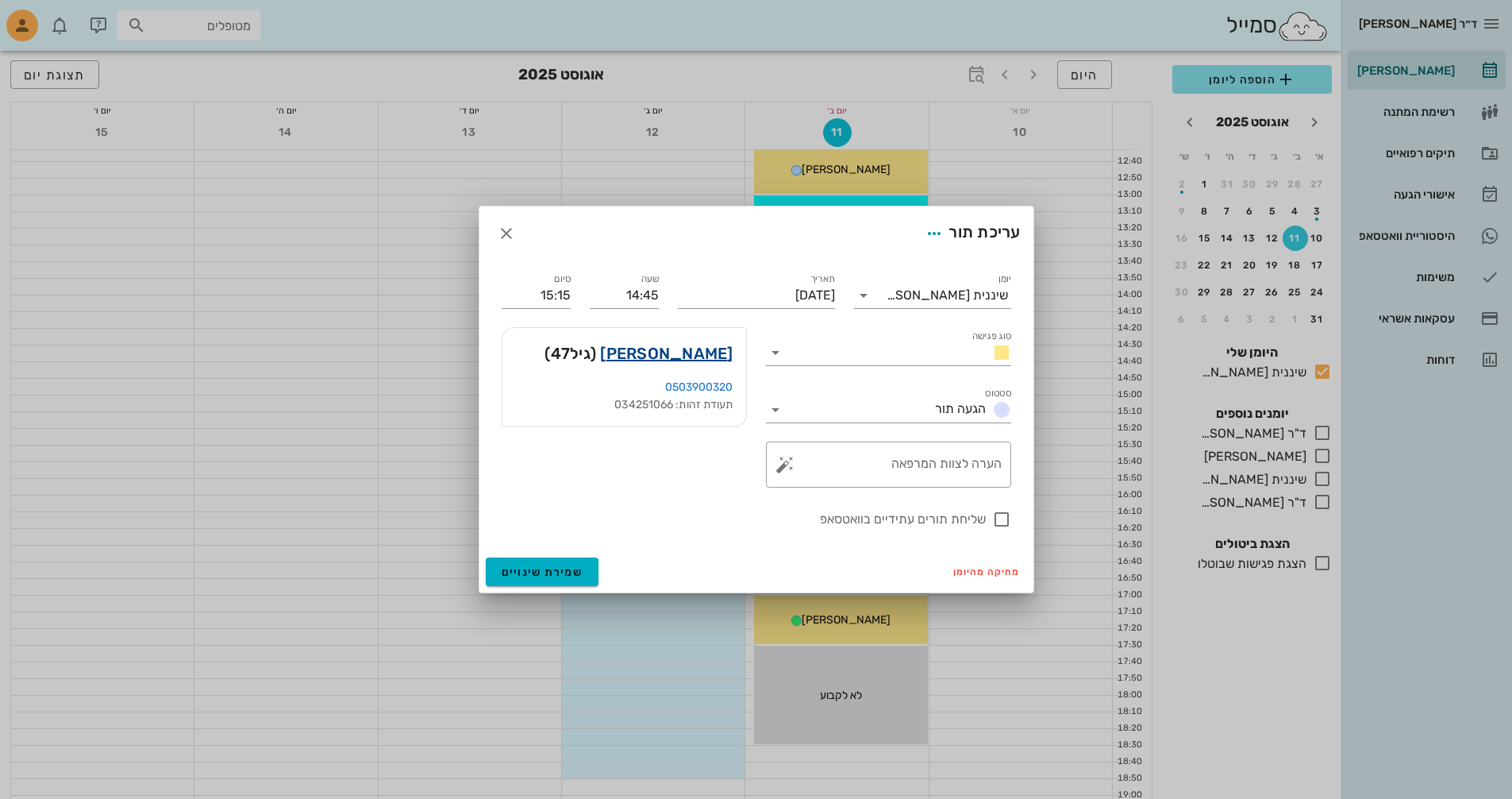
click at [702, 360] on link "[PERSON_NAME]" at bounding box center [666, 352] width 132 height 25
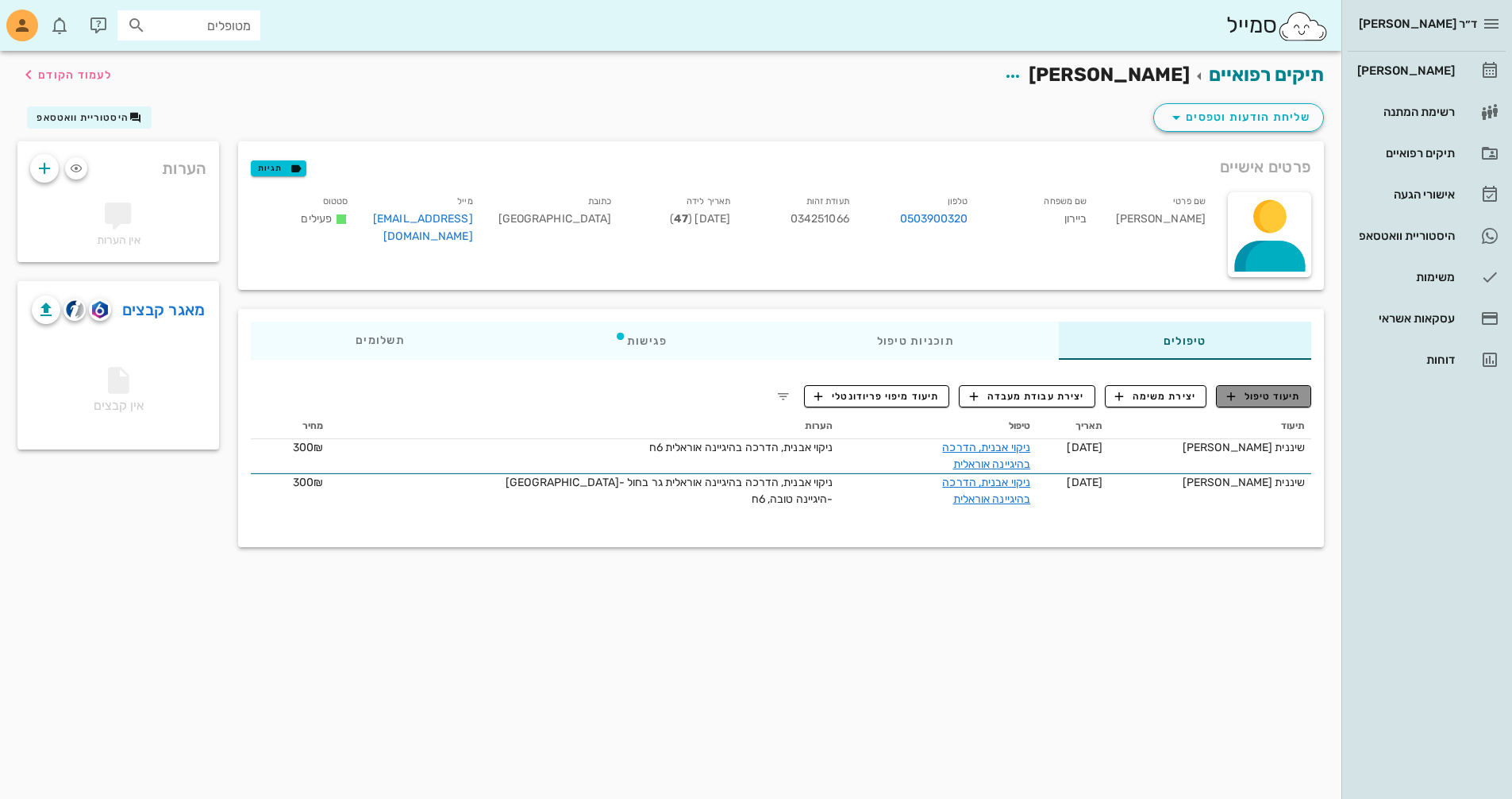
click at [1274, 397] on span "תיעוד טיפול" at bounding box center [1264, 396] width 74 height 14
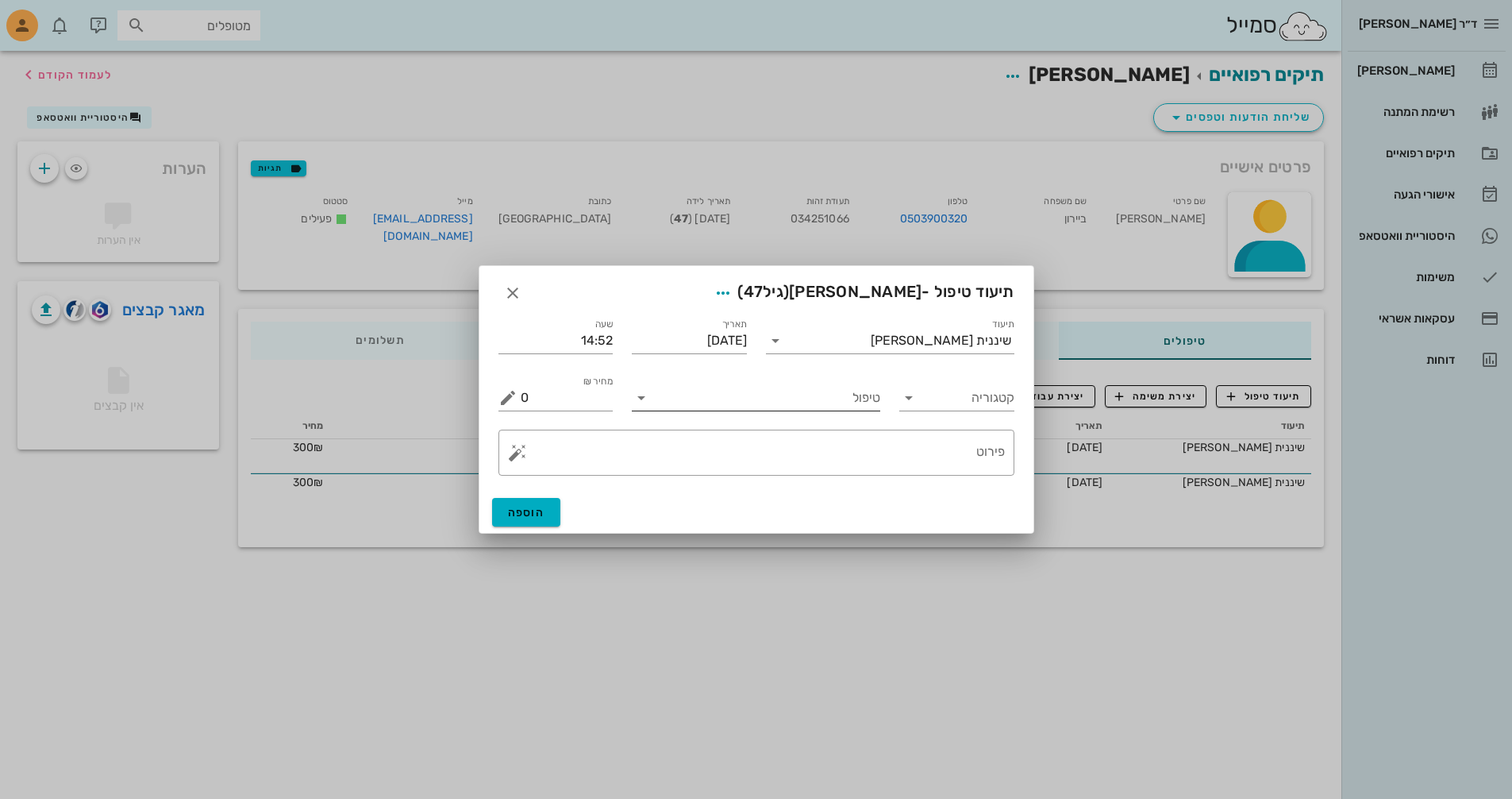
click at [855, 395] on input "טיפול" at bounding box center [767, 398] width 226 height 25
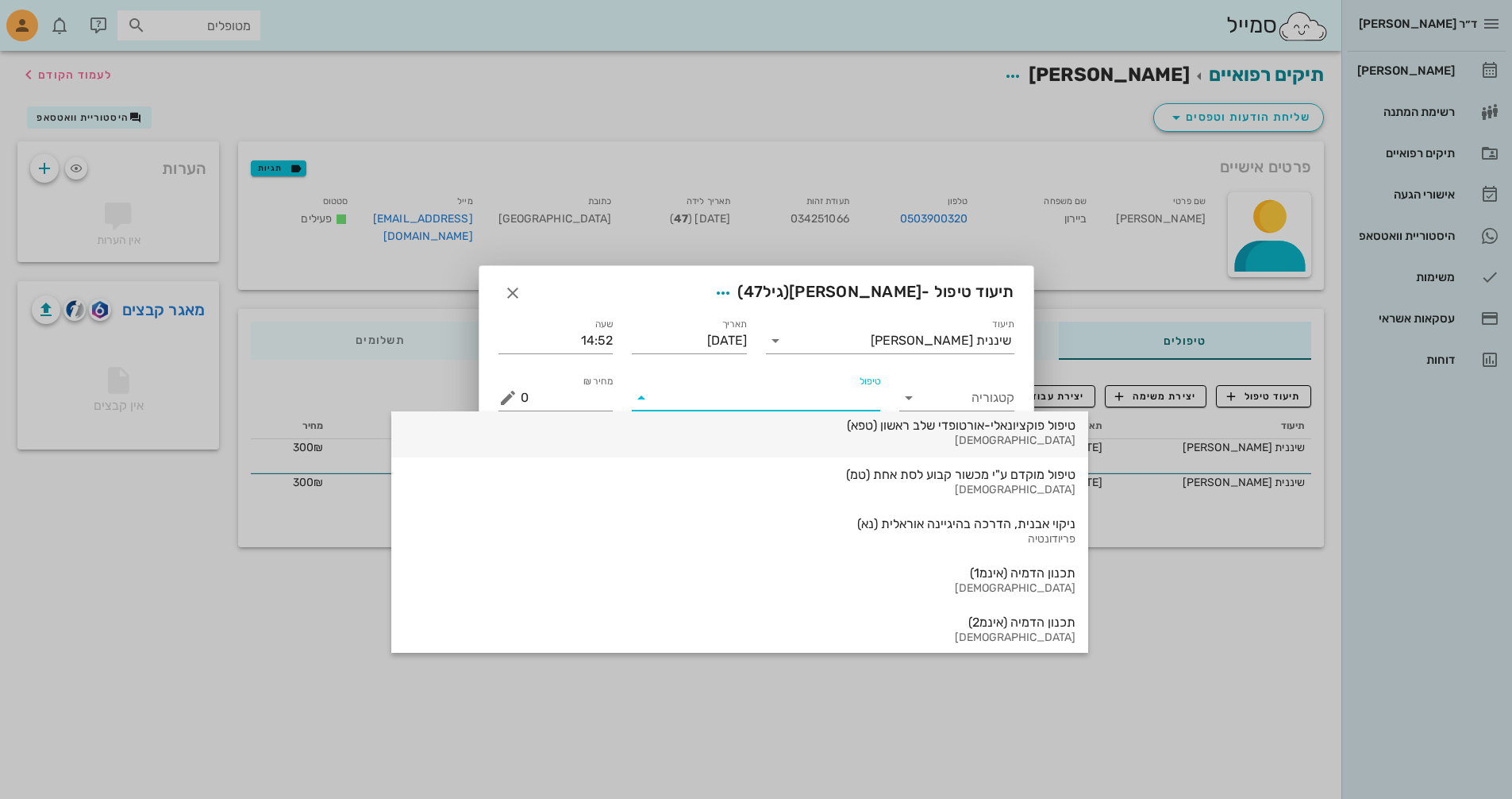
scroll to position [873, 0]
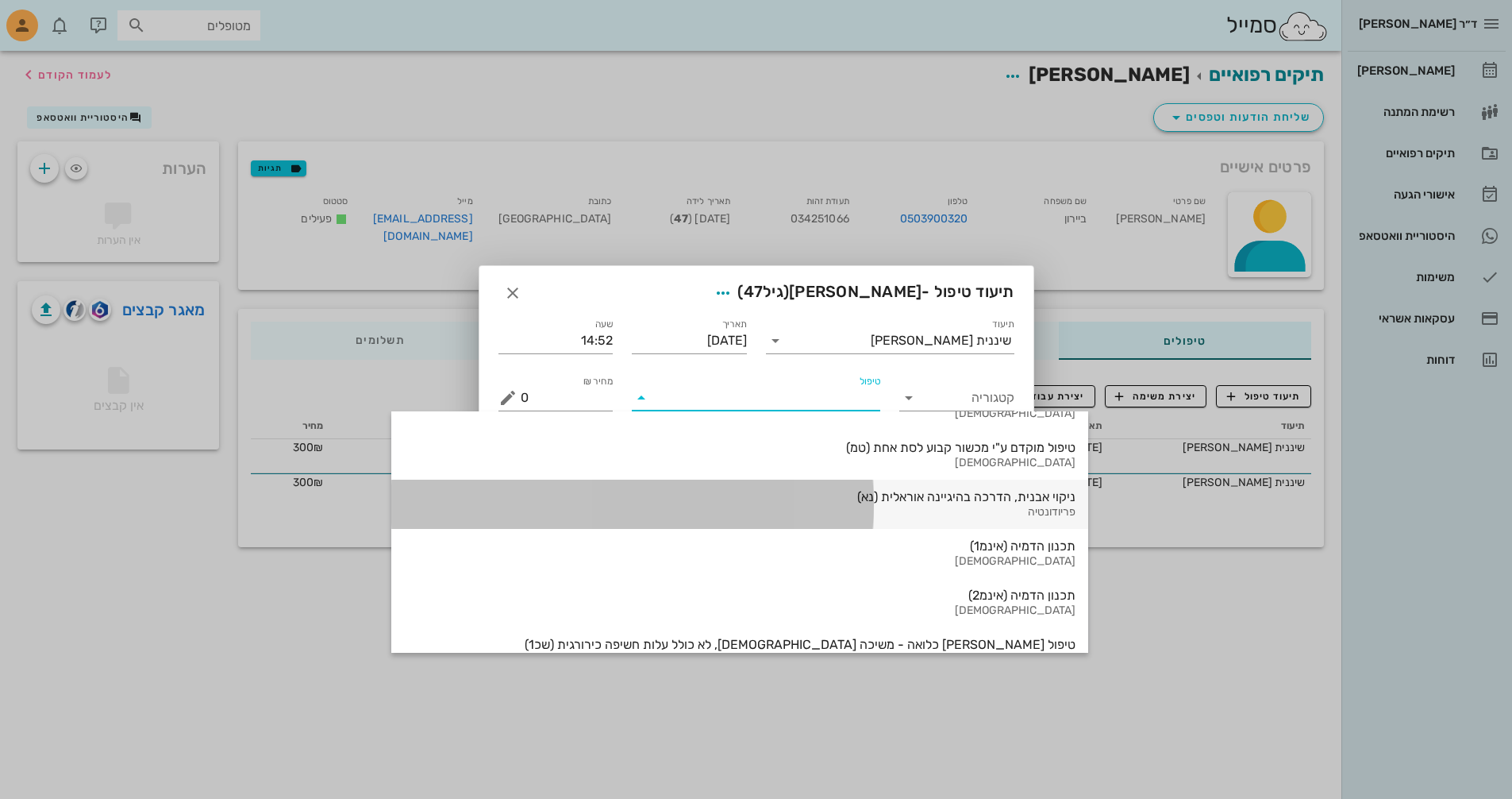
click at [849, 504] on div "ניקוי אבנית, הדרכה בהיגיינה אוראלית (נא) פריודונטיה" at bounding box center [740, 504] width 672 height 49
type input "300"
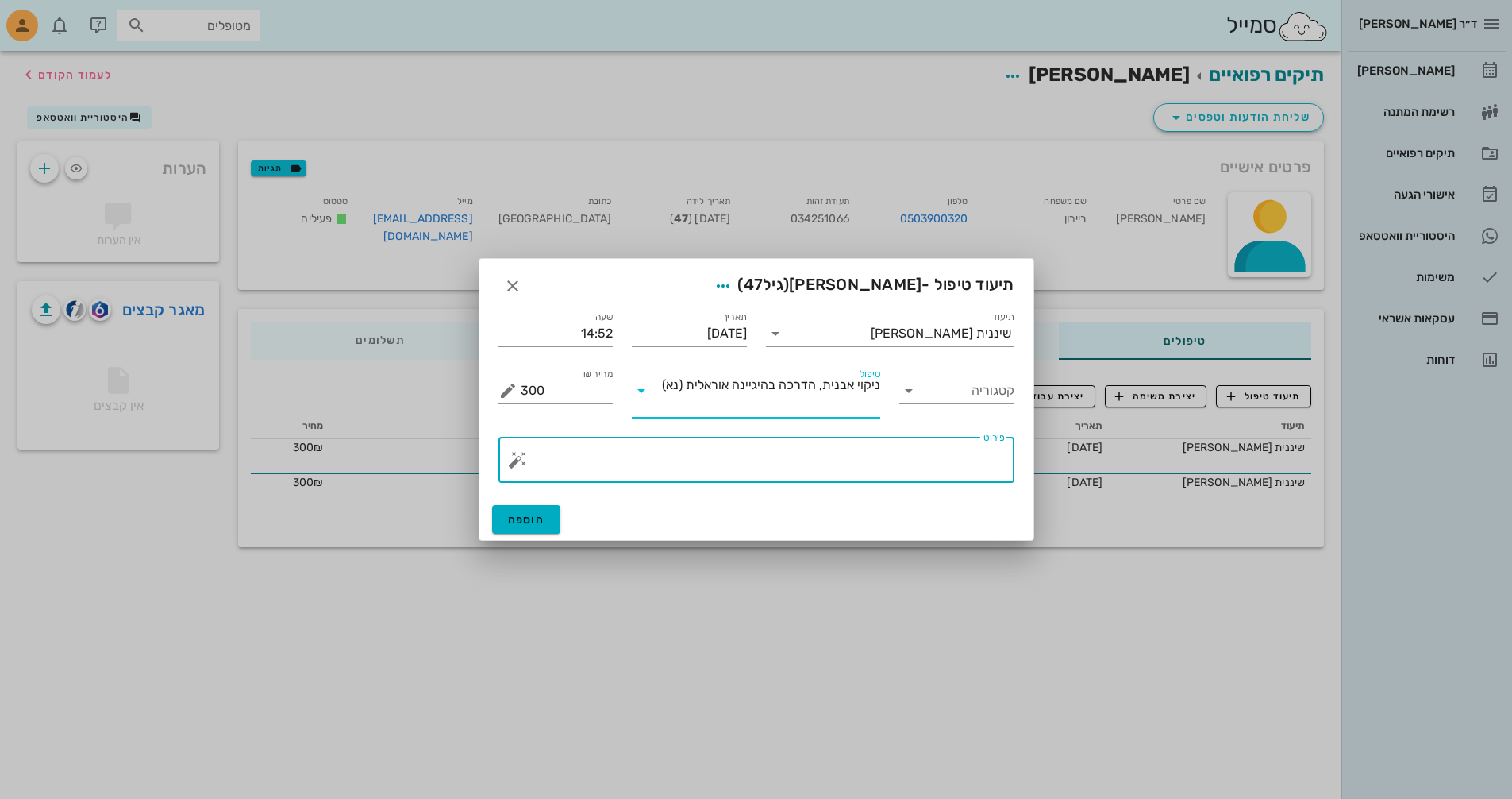
click at [984, 468] on textarea "פירוט" at bounding box center [762, 463] width 484 height 39
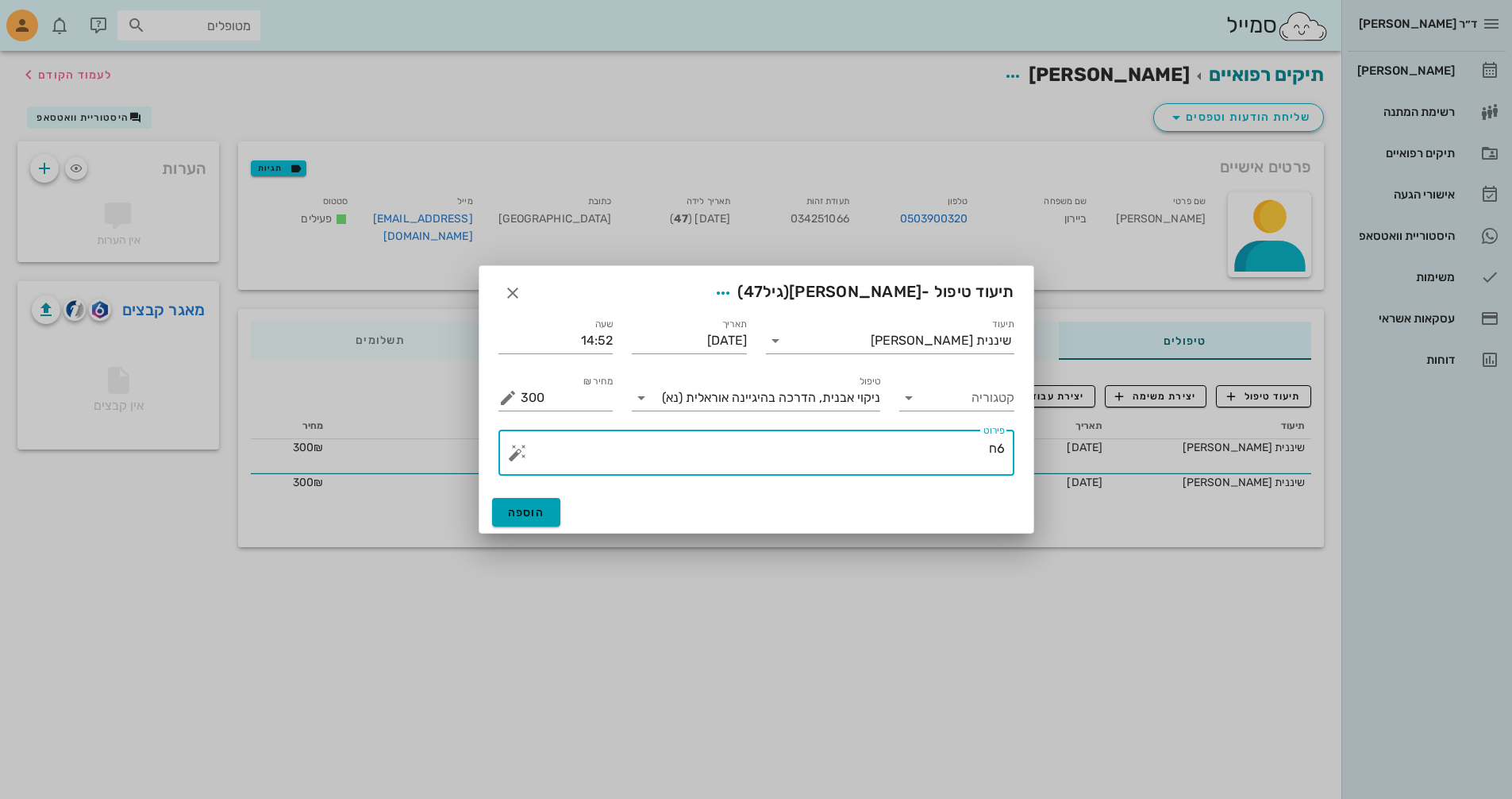
type textarea "6ח"
click at [519, 504] on button "הוספה" at bounding box center [526, 512] width 69 height 28
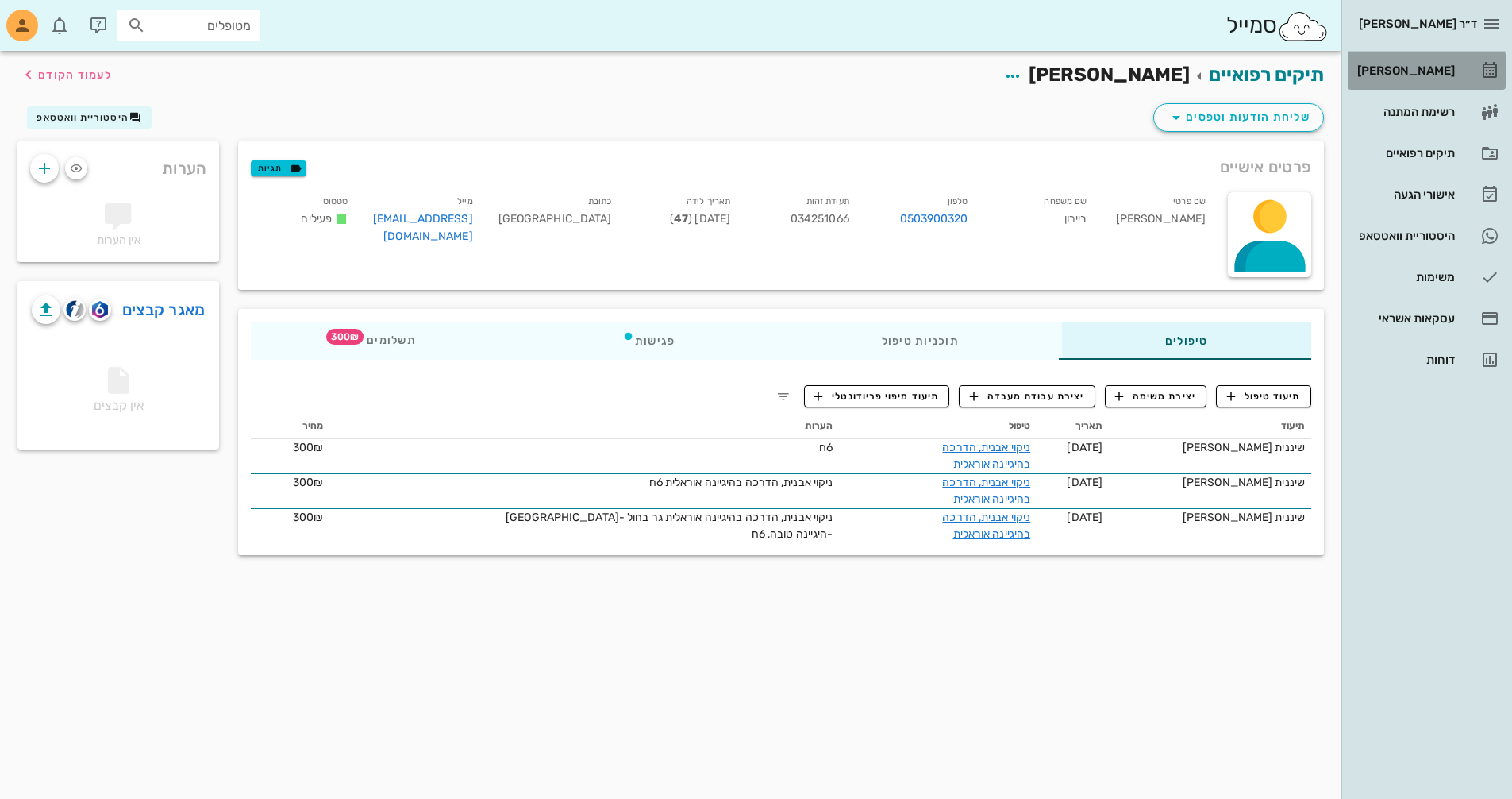
click at [1448, 64] on div "[PERSON_NAME]" at bounding box center [1404, 70] width 101 height 25
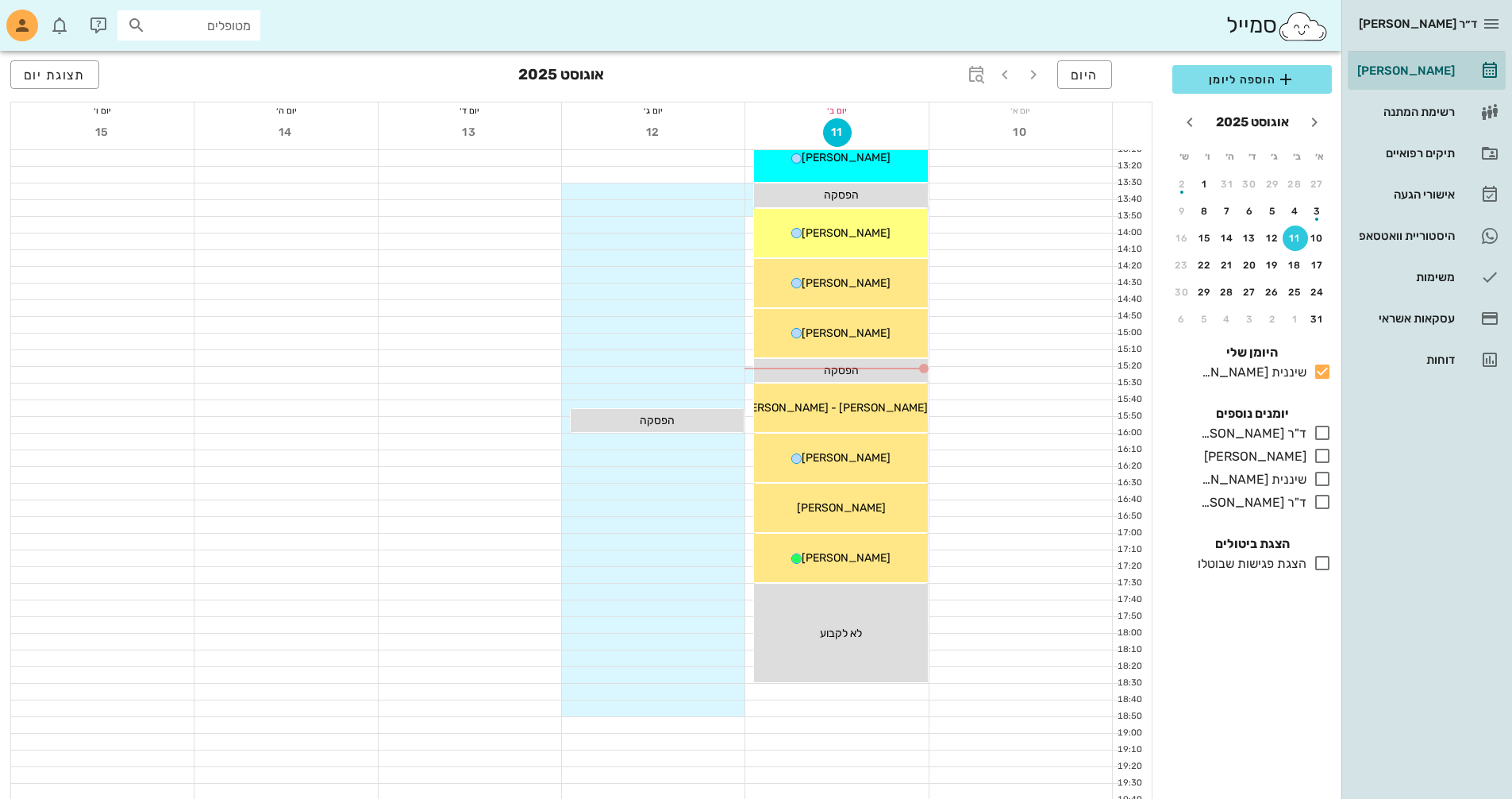
scroll to position [714, 0]
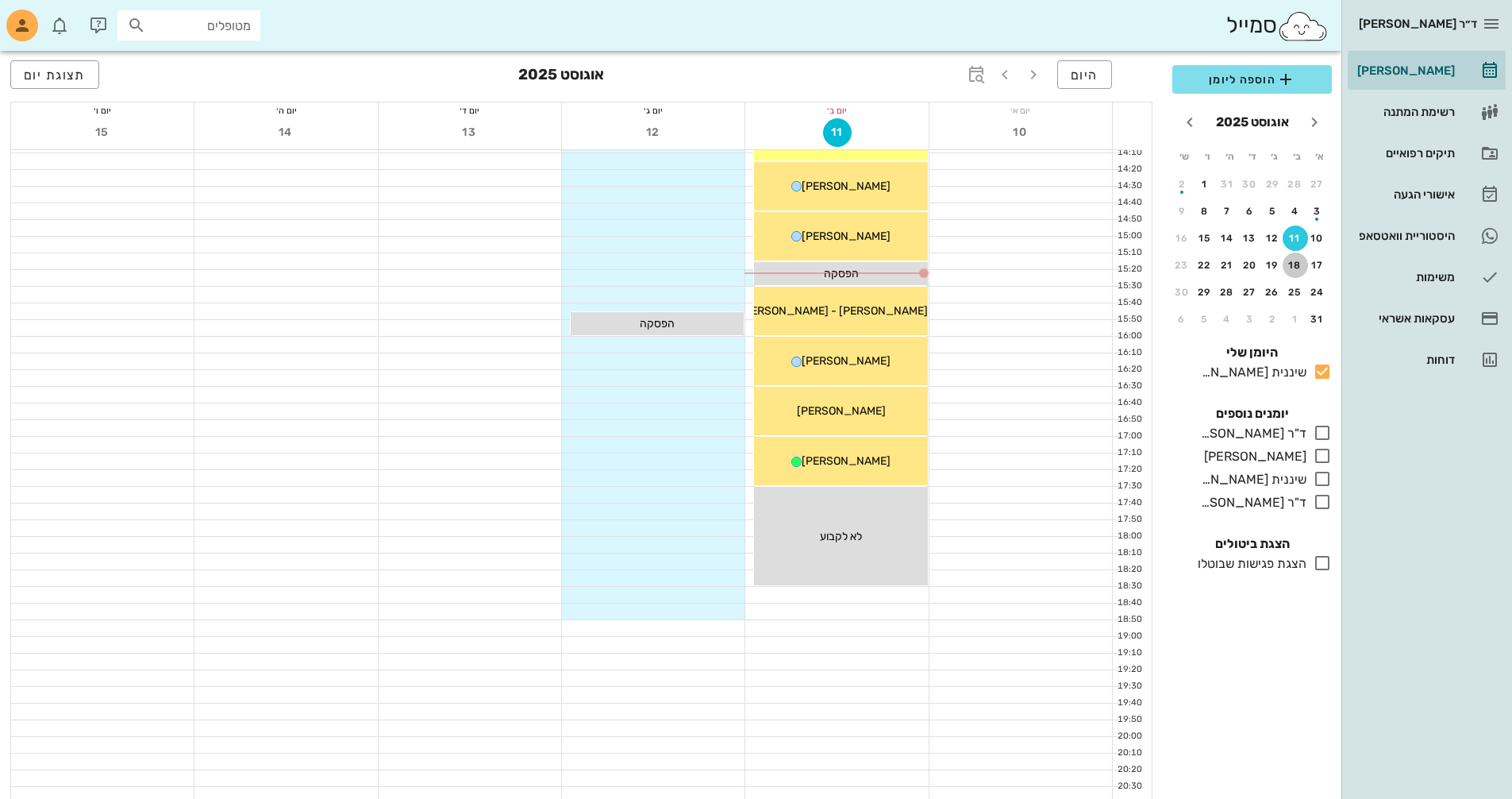
click at [1292, 263] on div "18" at bounding box center [1295, 265] width 25 height 11
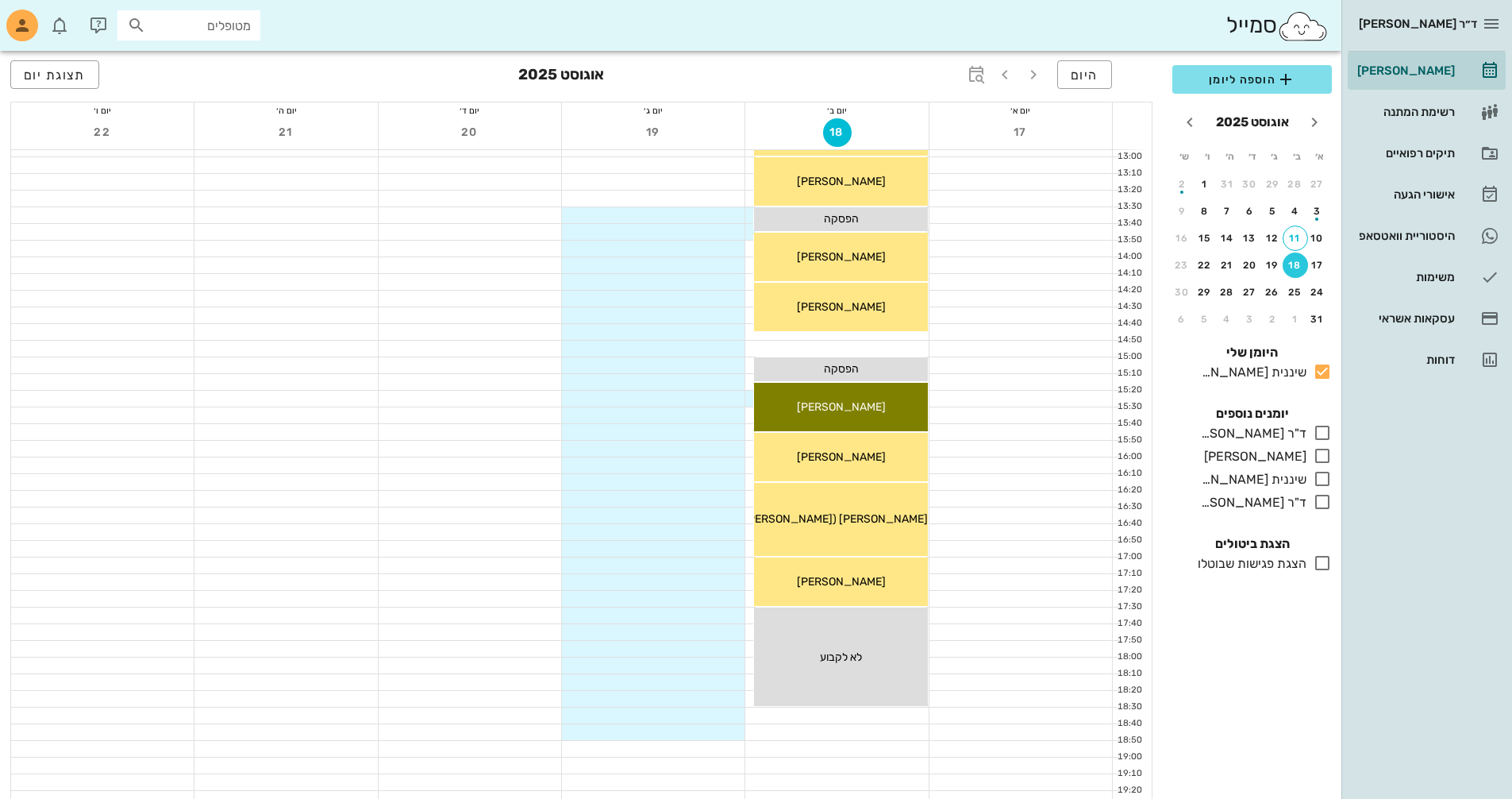
scroll to position [477, 0]
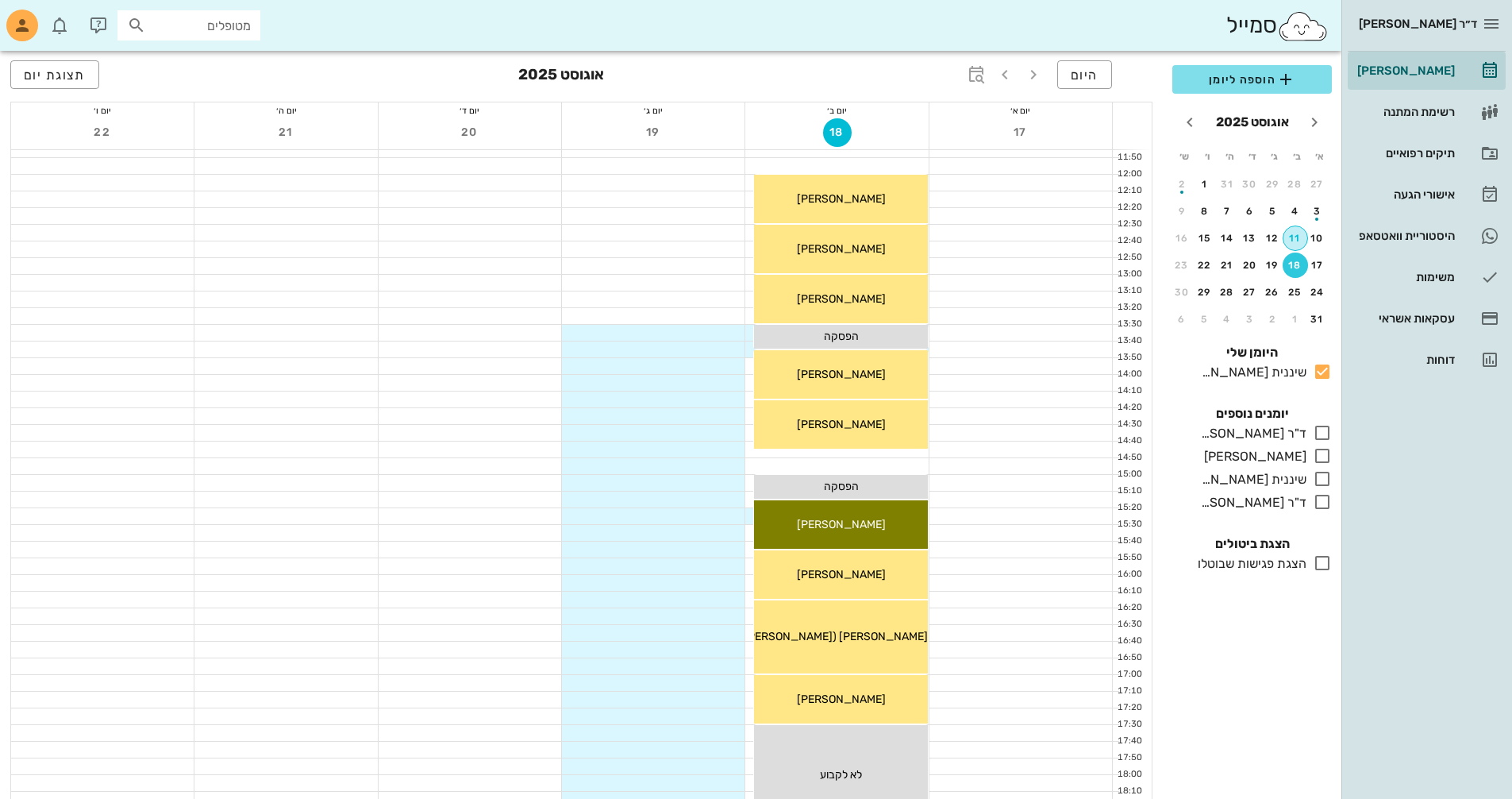
click at [1294, 240] on div "11" at bounding box center [1295, 238] width 23 height 11
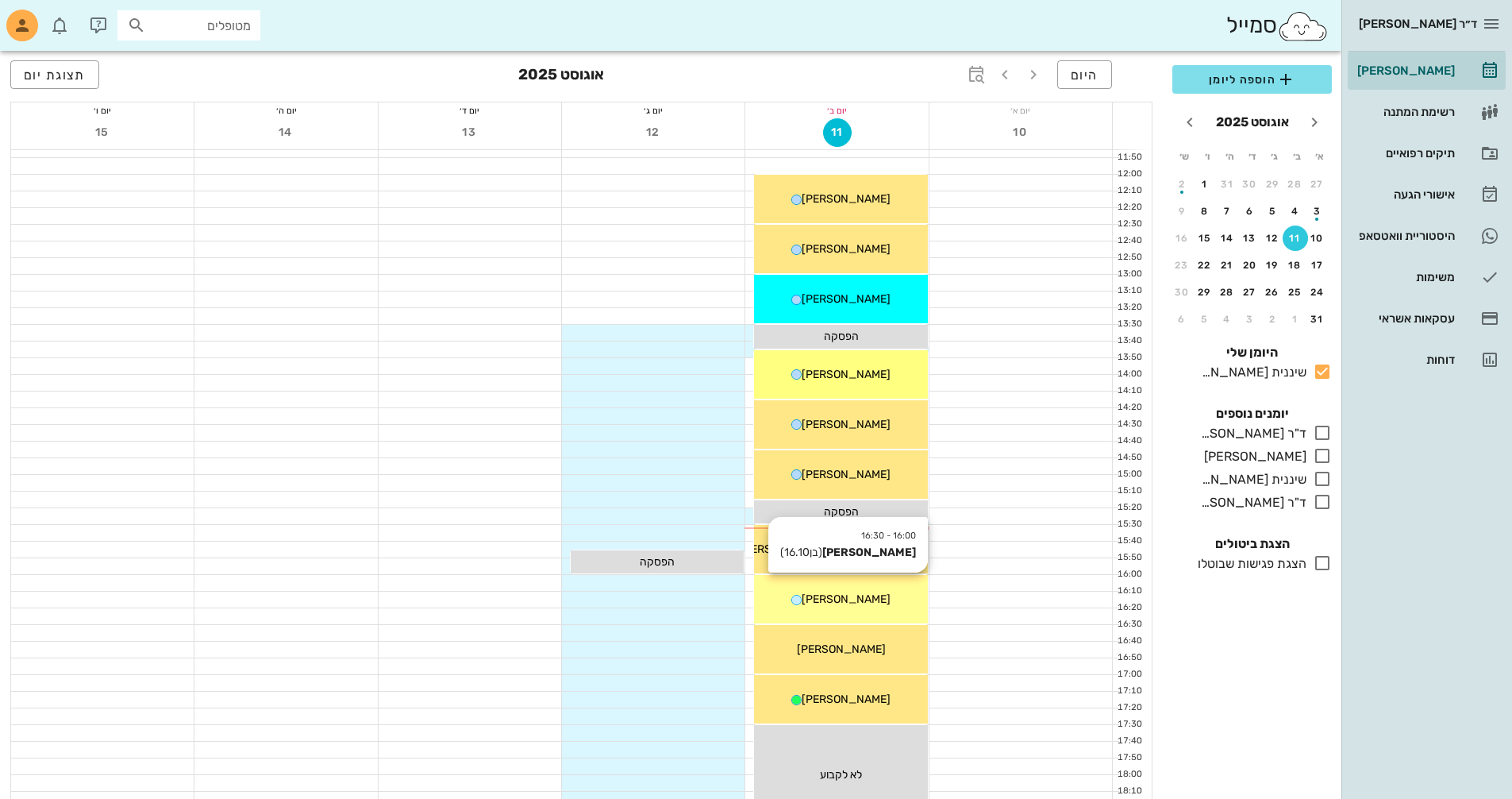
click at [863, 603] on span "[PERSON_NAME]" at bounding box center [846, 599] width 89 height 13
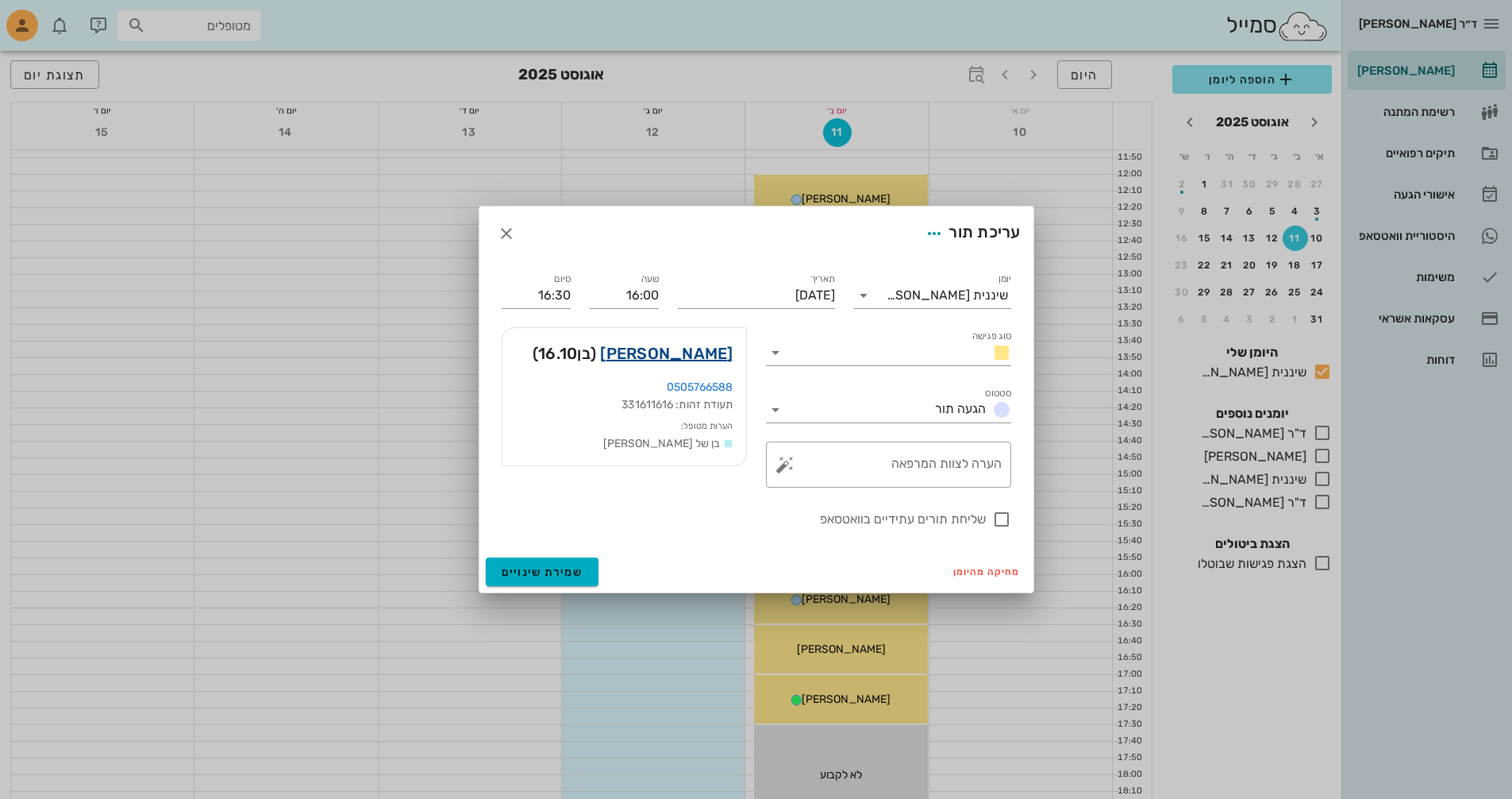
click at [709, 358] on link "[PERSON_NAME]" at bounding box center [666, 352] width 132 height 25
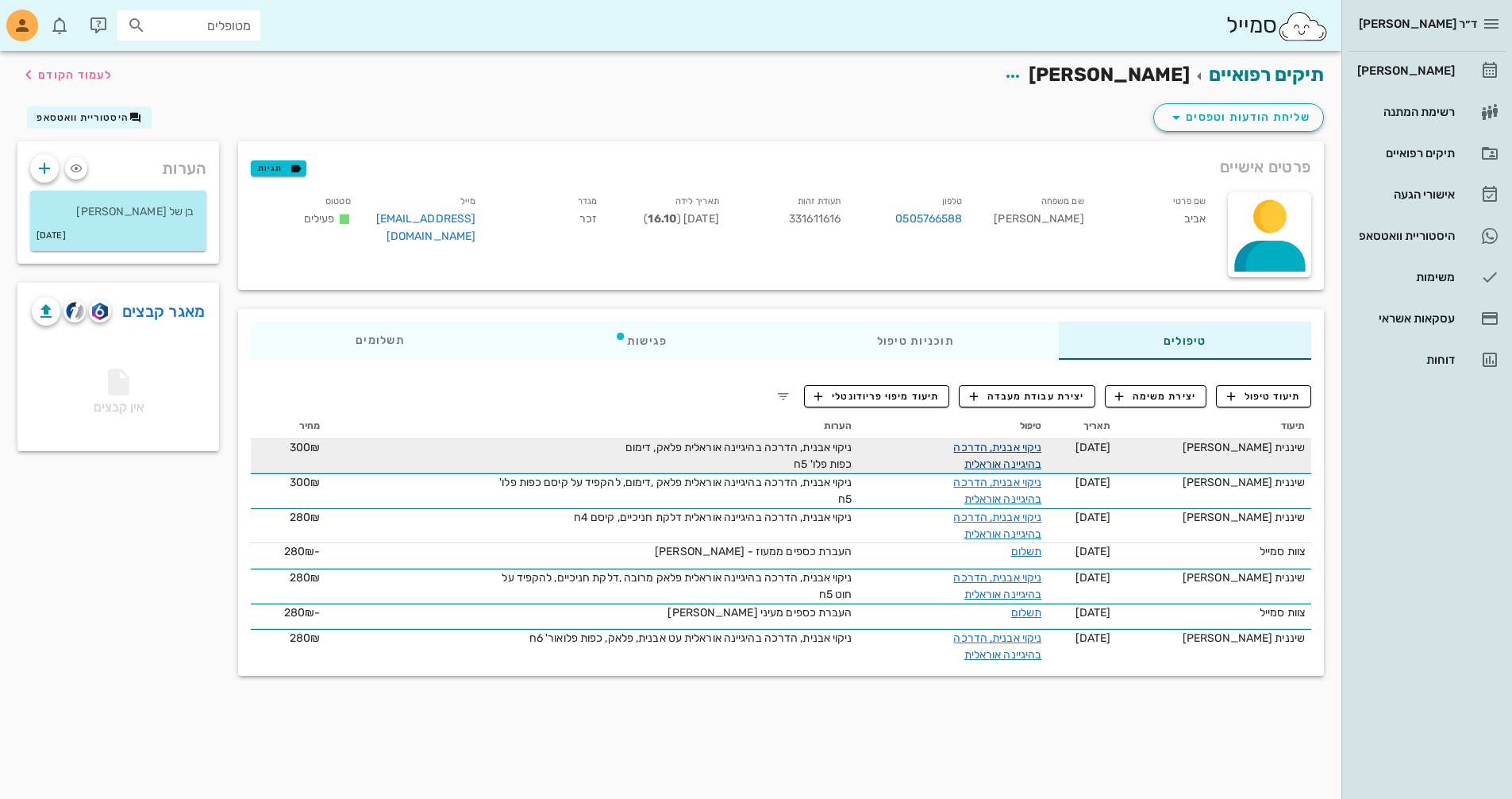
click at [1041, 447] on link "ניקוי אבנית, הדרכה בהיגיינה אוראלית" at bounding box center [997, 456] width 88 height 30
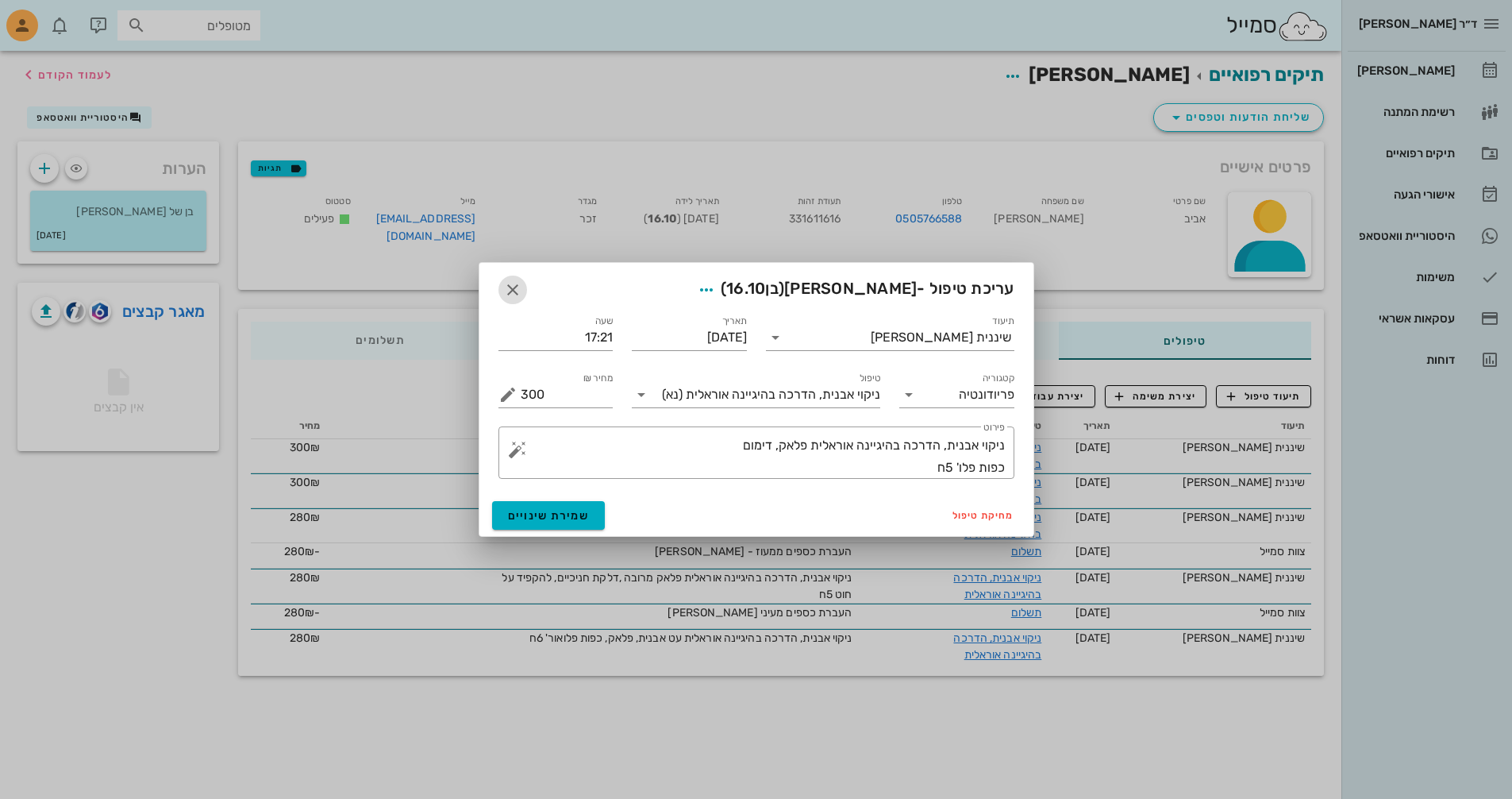
click at [513, 284] on icon "button" at bounding box center [512, 290] width 19 height 19
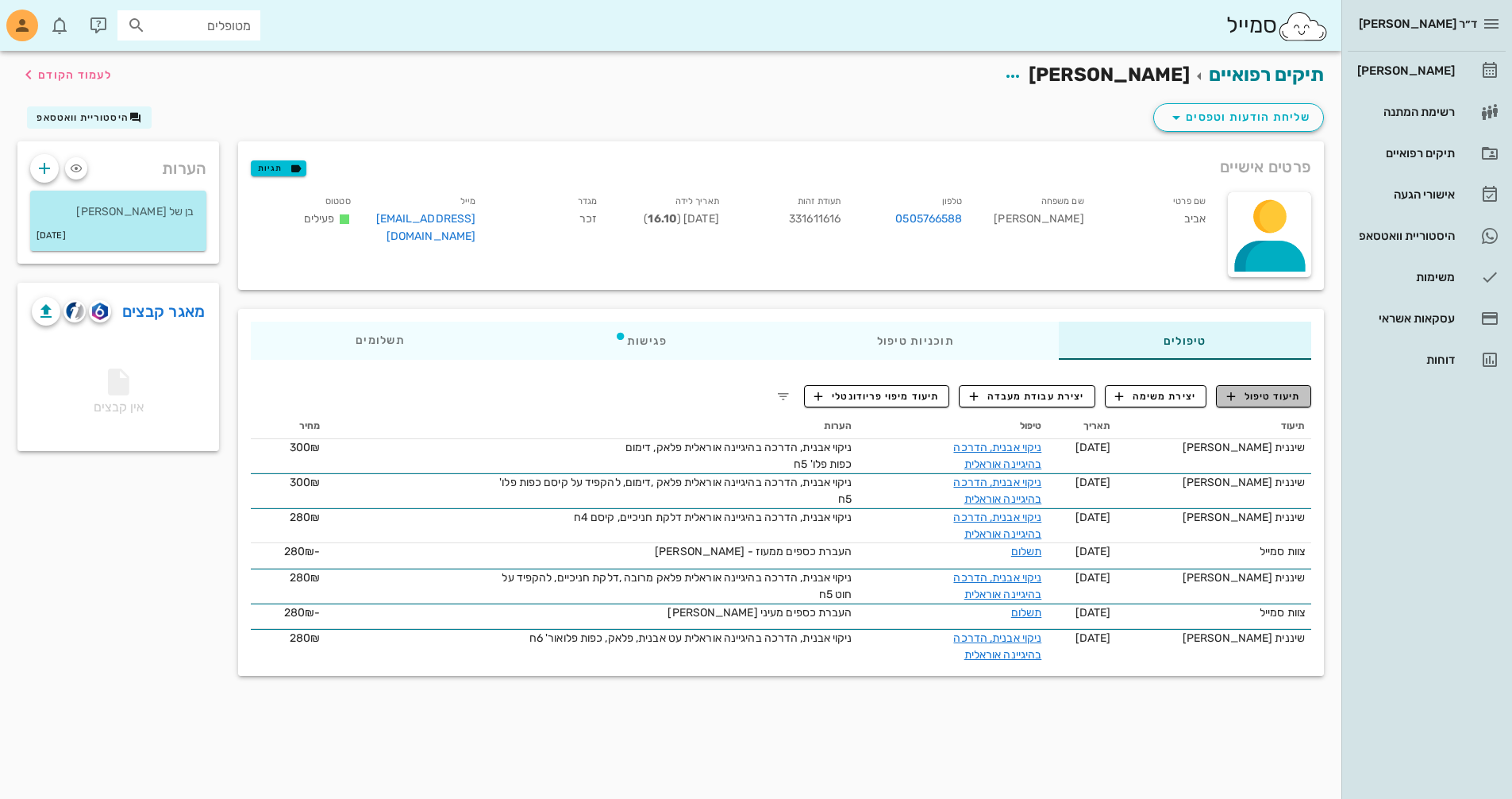
click at [1279, 401] on span "תיעוד טיפול" at bounding box center [1264, 396] width 74 height 14
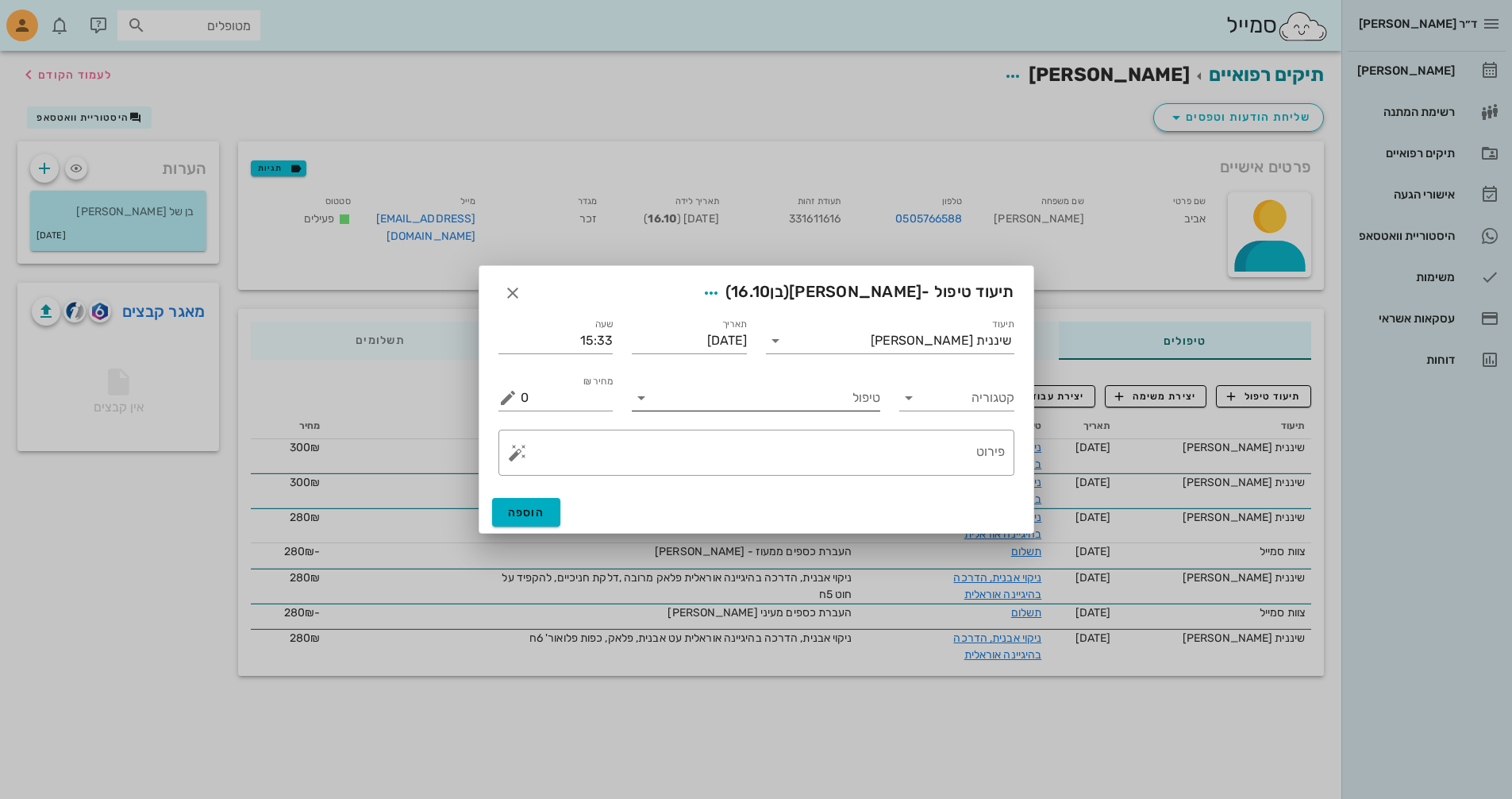
click at [854, 399] on input "טיפול" at bounding box center [767, 398] width 226 height 25
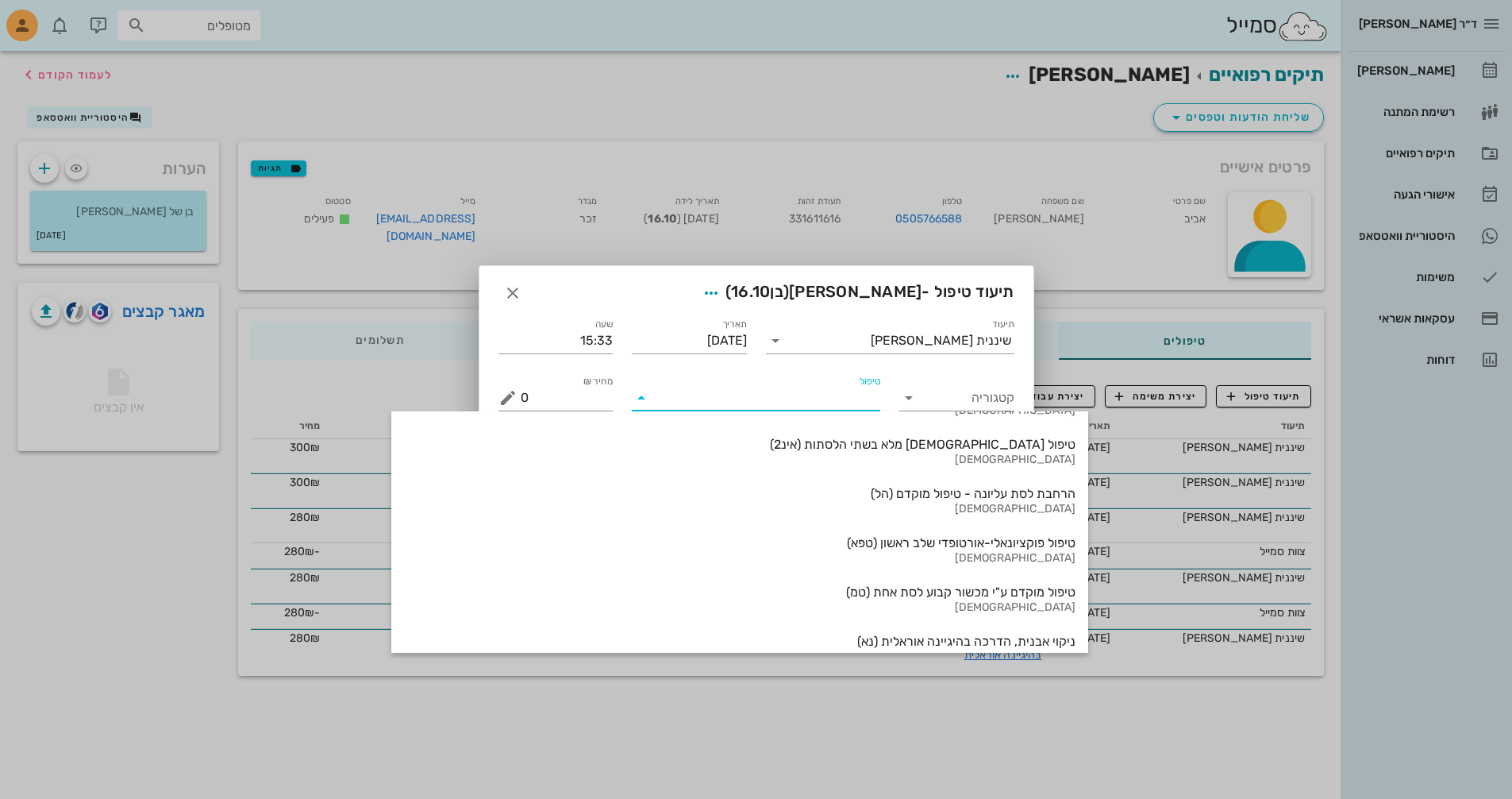
scroll to position [794, 0]
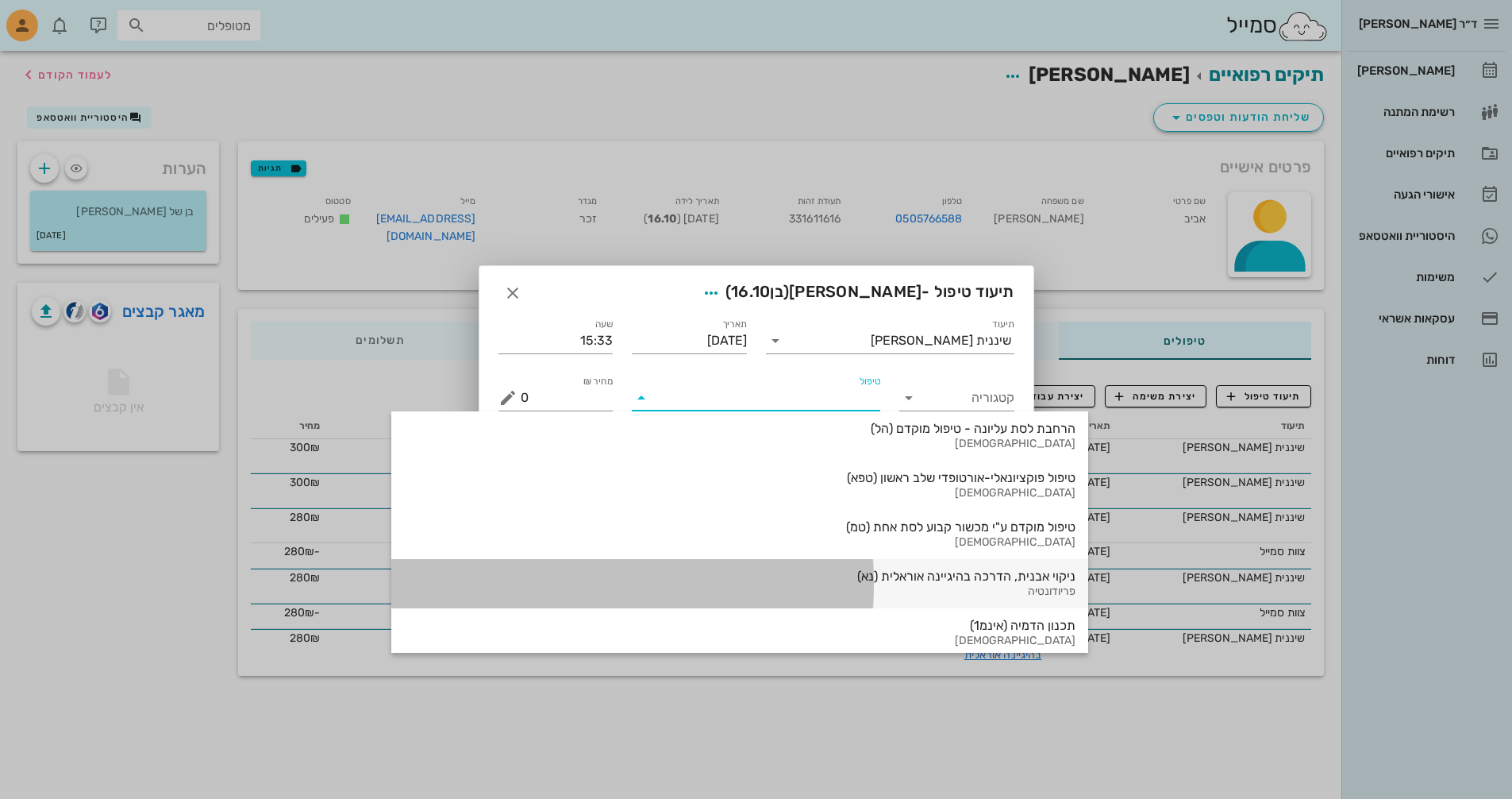
click at [848, 578] on div "ניקוי אבנית, הדרכה בהיגיינה אוראלית (נא)" at bounding box center [740, 576] width 672 height 15
type input "300"
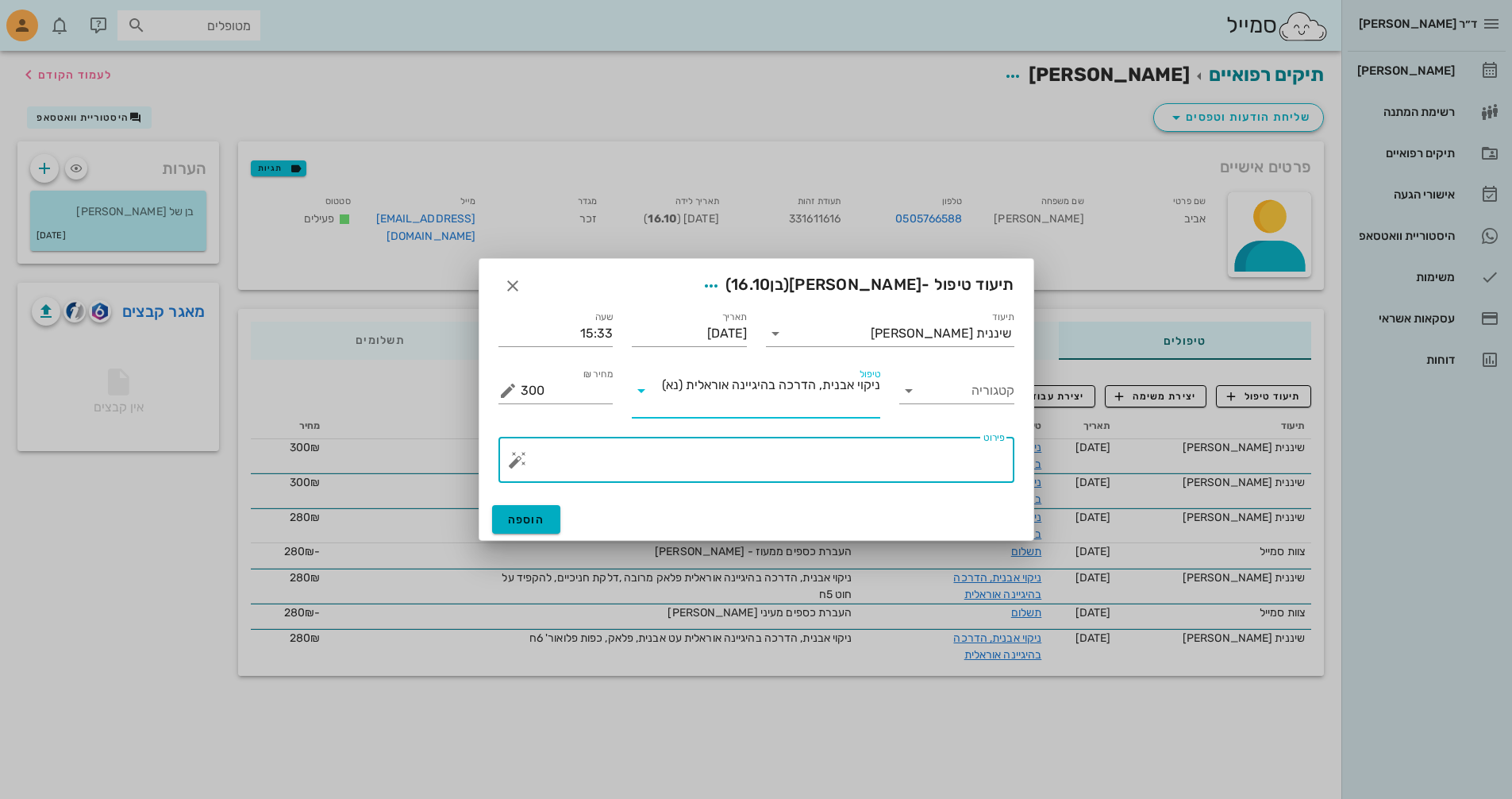
click at [896, 455] on textarea "פירוט" at bounding box center [762, 463] width 484 height 39
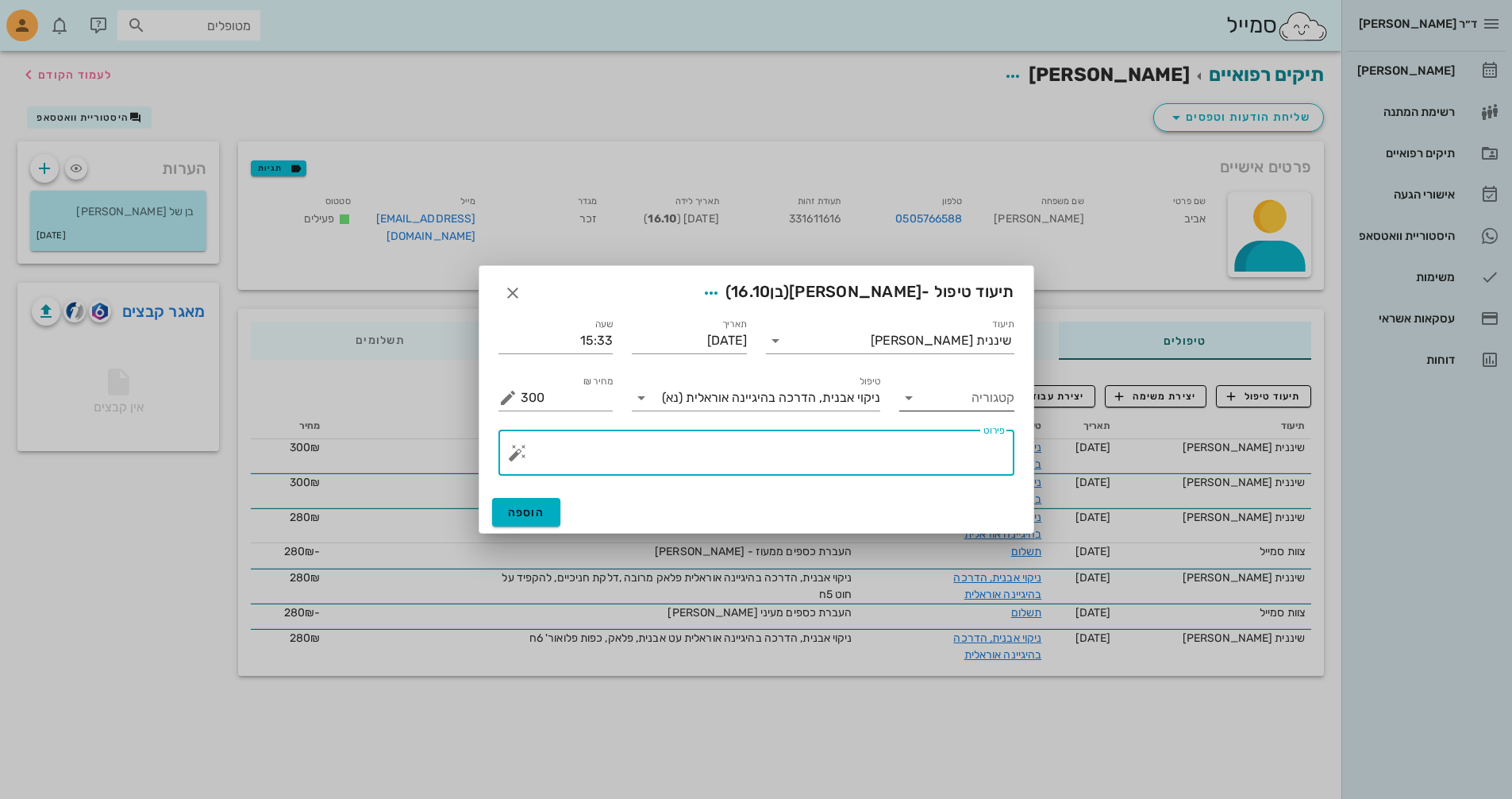
click at [909, 399] on icon at bounding box center [909, 398] width 19 height 19
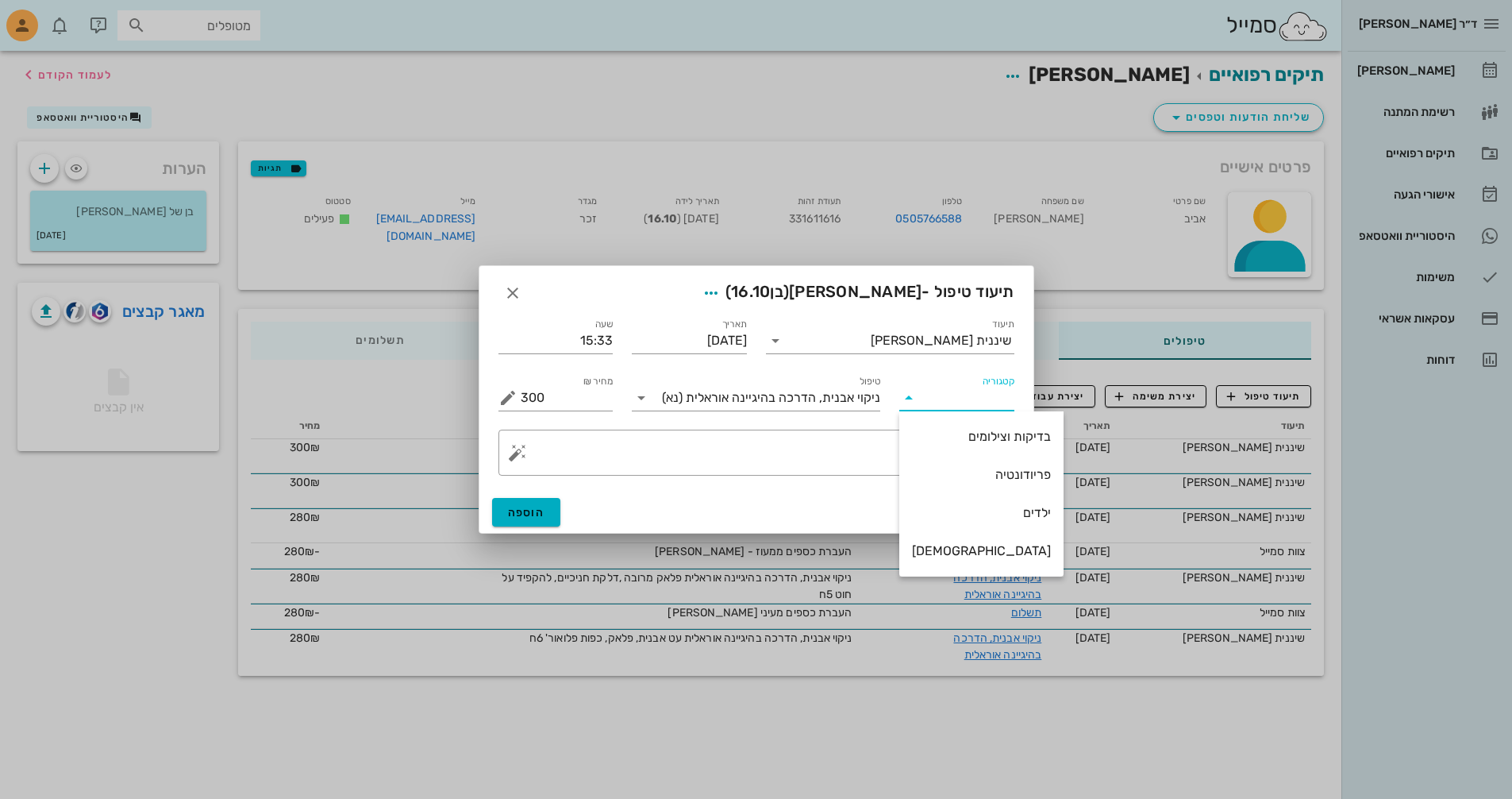
click at [909, 399] on icon at bounding box center [909, 398] width 19 height 19
click at [911, 399] on icon at bounding box center [909, 398] width 19 height 19
click at [979, 520] on div "ילדים" at bounding box center [981, 512] width 139 height 15
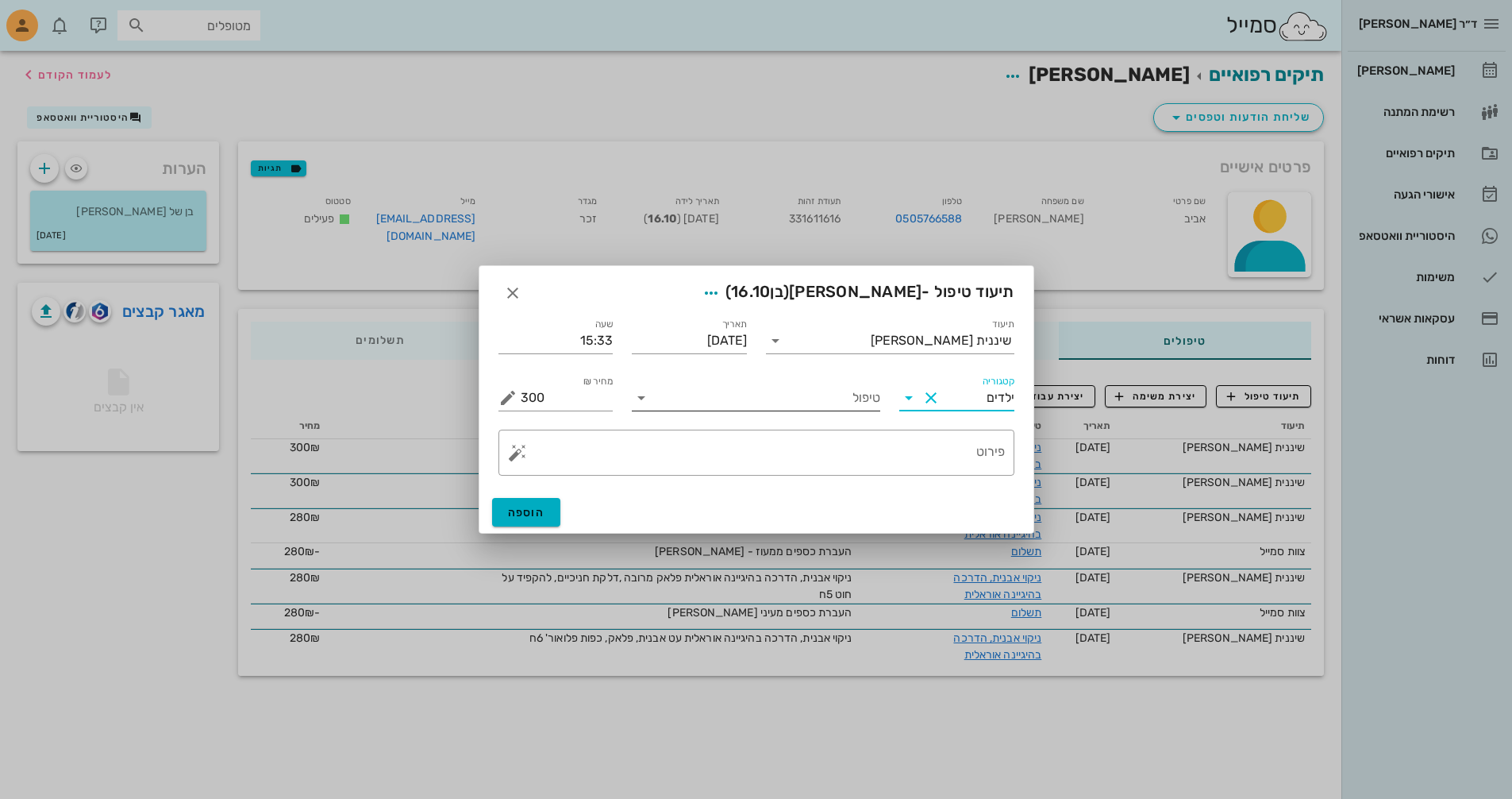
click at [643, 400] on icon at bounding box center [641, 398] width 19 height 19
click at [910, 400] on icon at bounding box center [909, 398] width 19 height 19
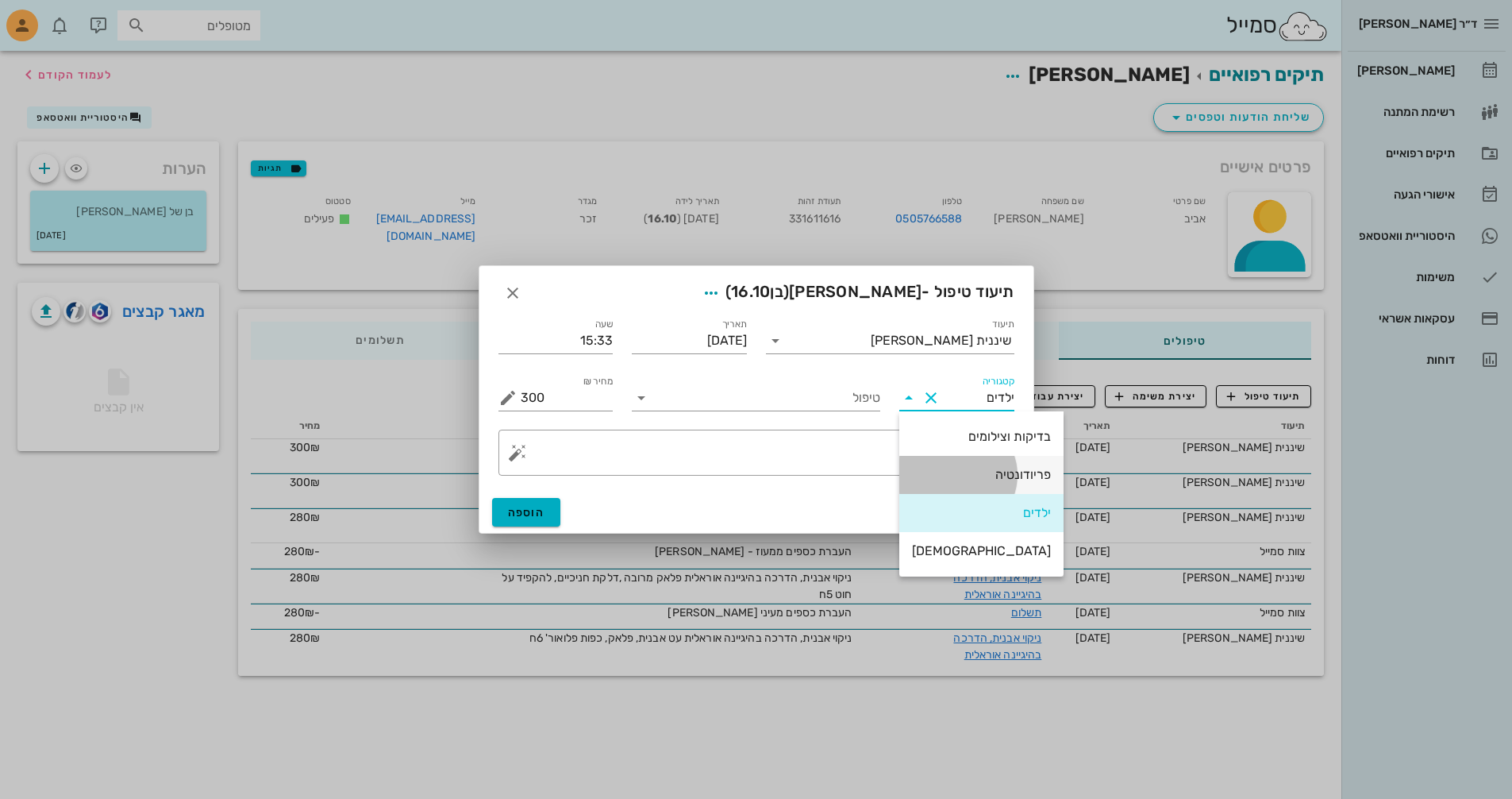
click at [983, 477] on div "פריודונטיה" at bounding box center [981, 475] width 139 height 15
type input "פריודונטיה"
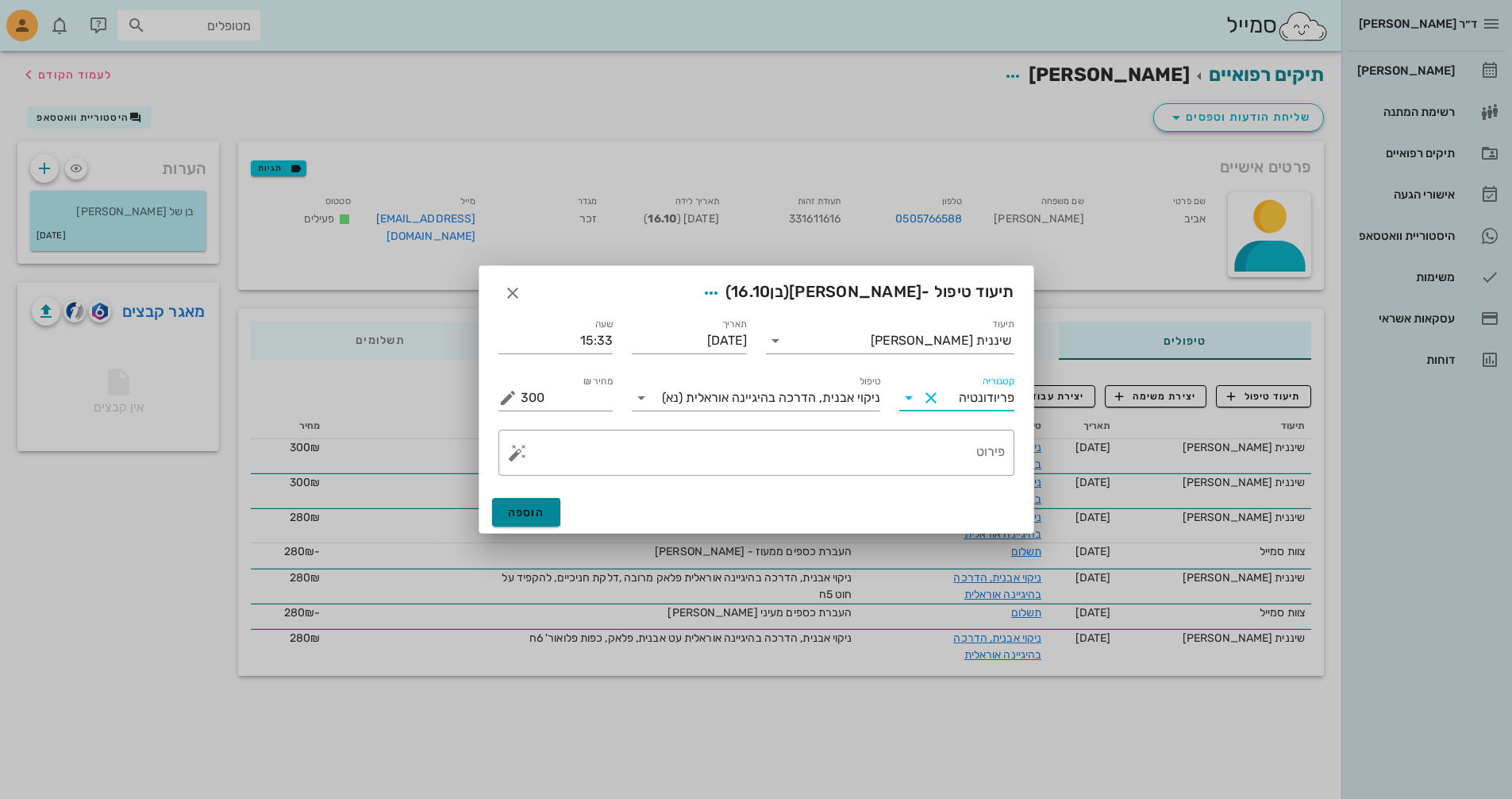
drag, startPoint x: 529, startPoint y: 513, endPoint x: 553, endPoint y: 519, distance: 24.7
click at [531, 515] on span "הוספה" at bounding box center [527, 512] width 38 height 13
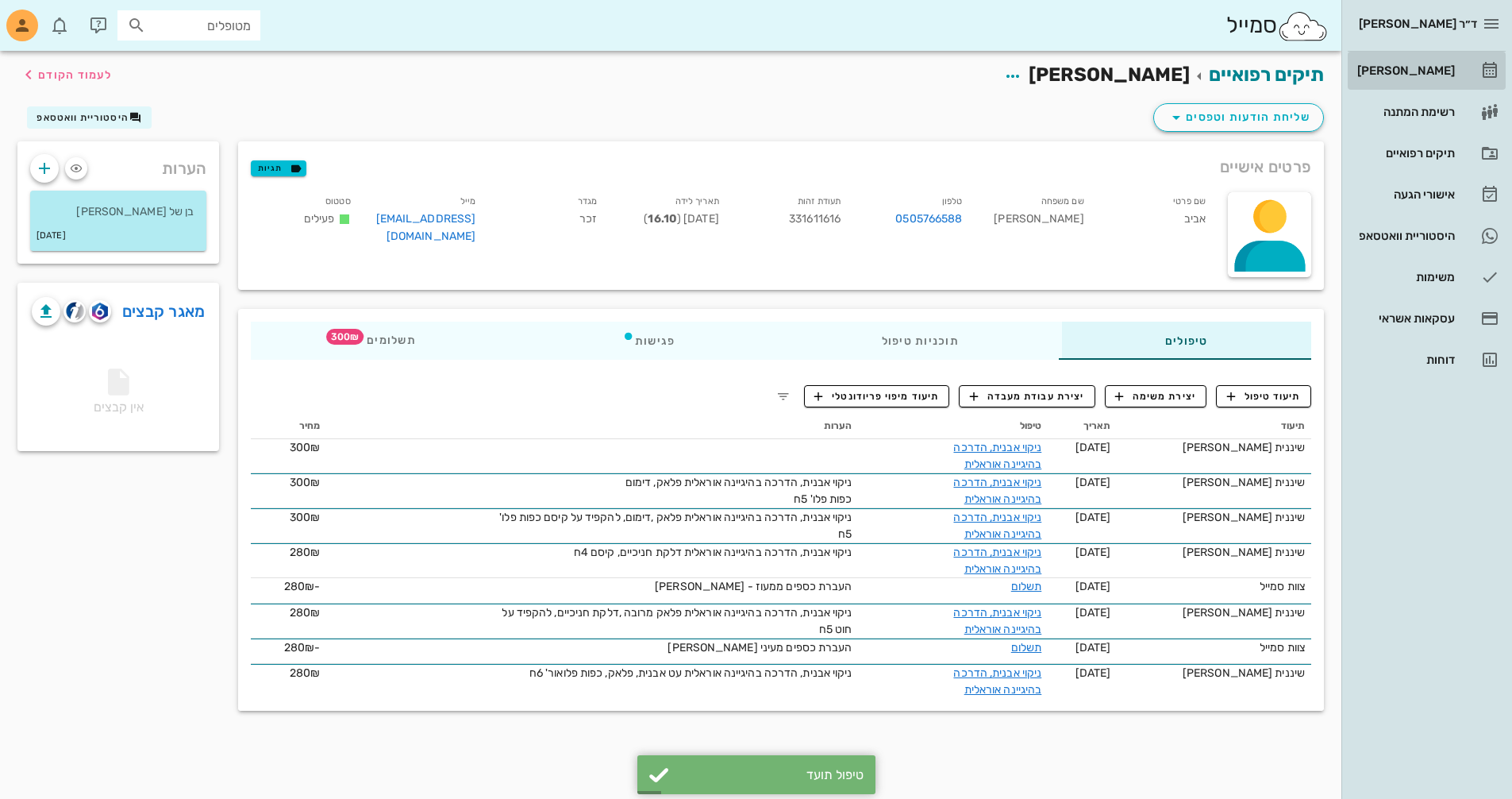
click at [1417, 64] on div "[PERSON_NAME]" at bounding box center [1404, 70] width 101 height 13
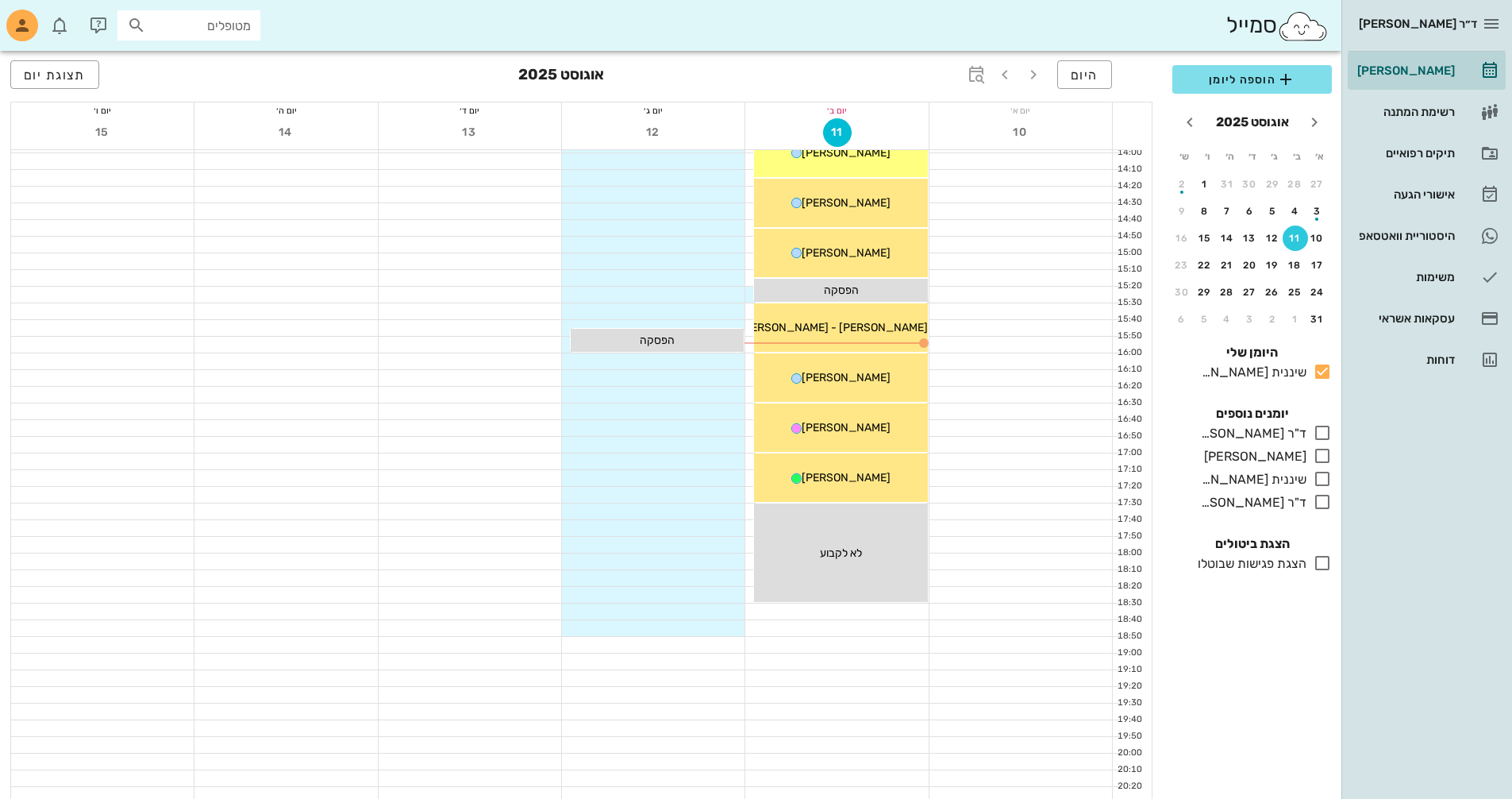
scroll to position [752, 0]
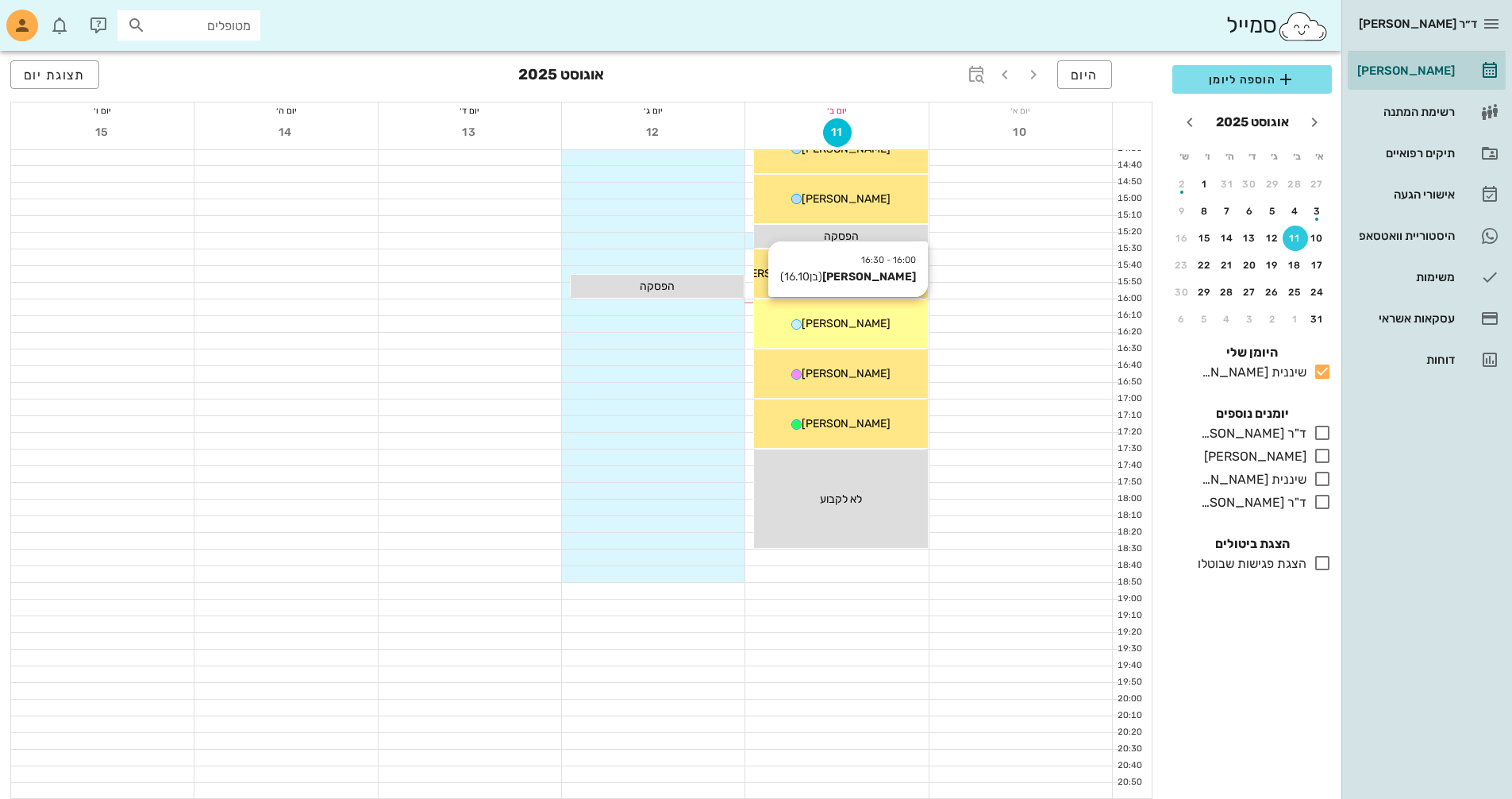
click at [881, 326] on div "[PERSON_NAME]" at bounding box center [840, 323] width 173 height 17
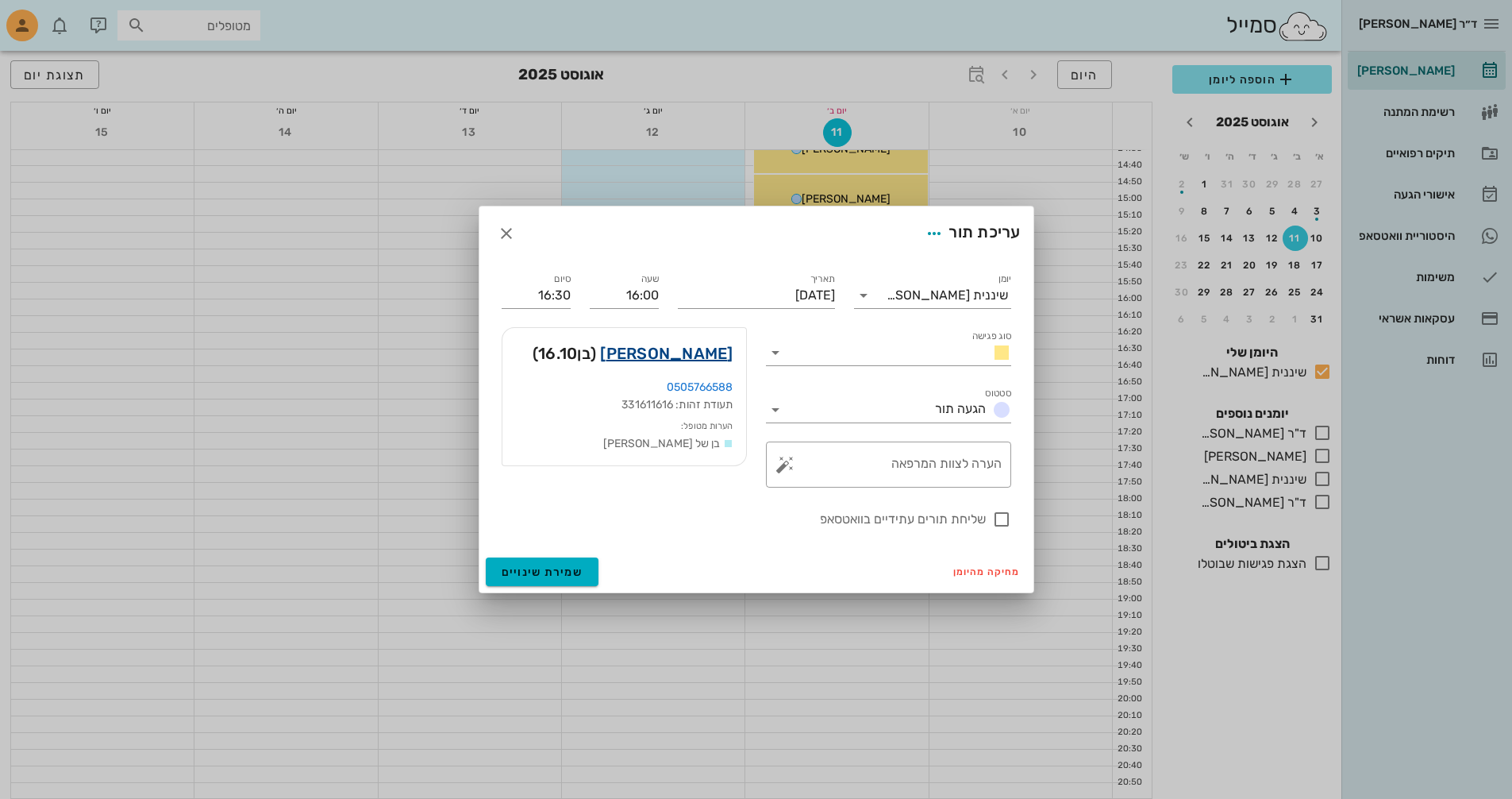
click at [717, 356] on link "[PERSON_NAME]" at bounding box center [666, 352] width 132 height 25
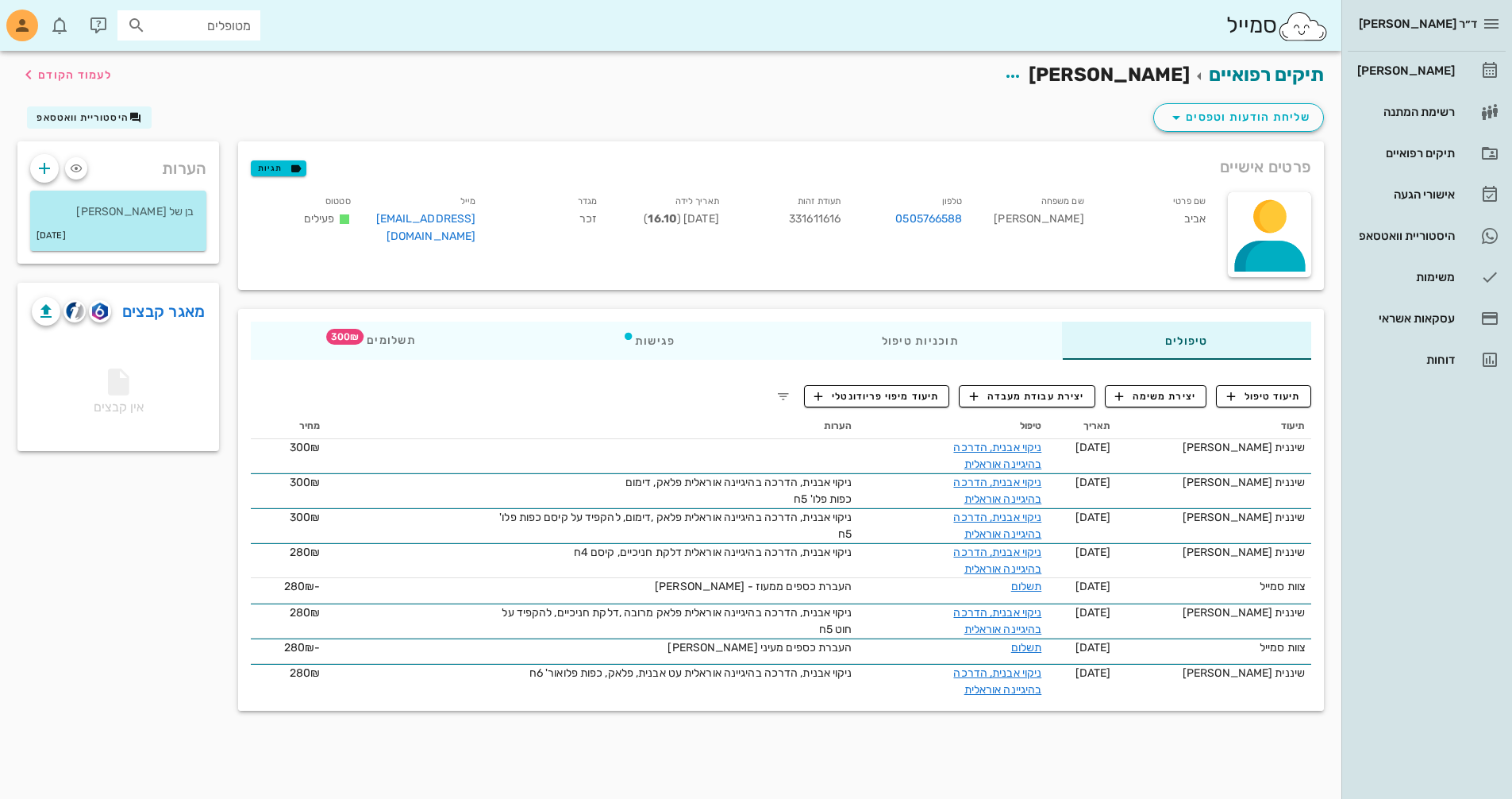
click at [1239, 408] on div "תיעוד תאריך טיפול הערות מחיר שיננית [PERSON_NAME] [DATE] ניקוי אבנית, הדרכה בהי…" at bounding box center [781, 556] width 1080 height 304
click at [1239, 399] on span "תיעוד טיפול" at bounding box center [1264, 396] width 74 height 14
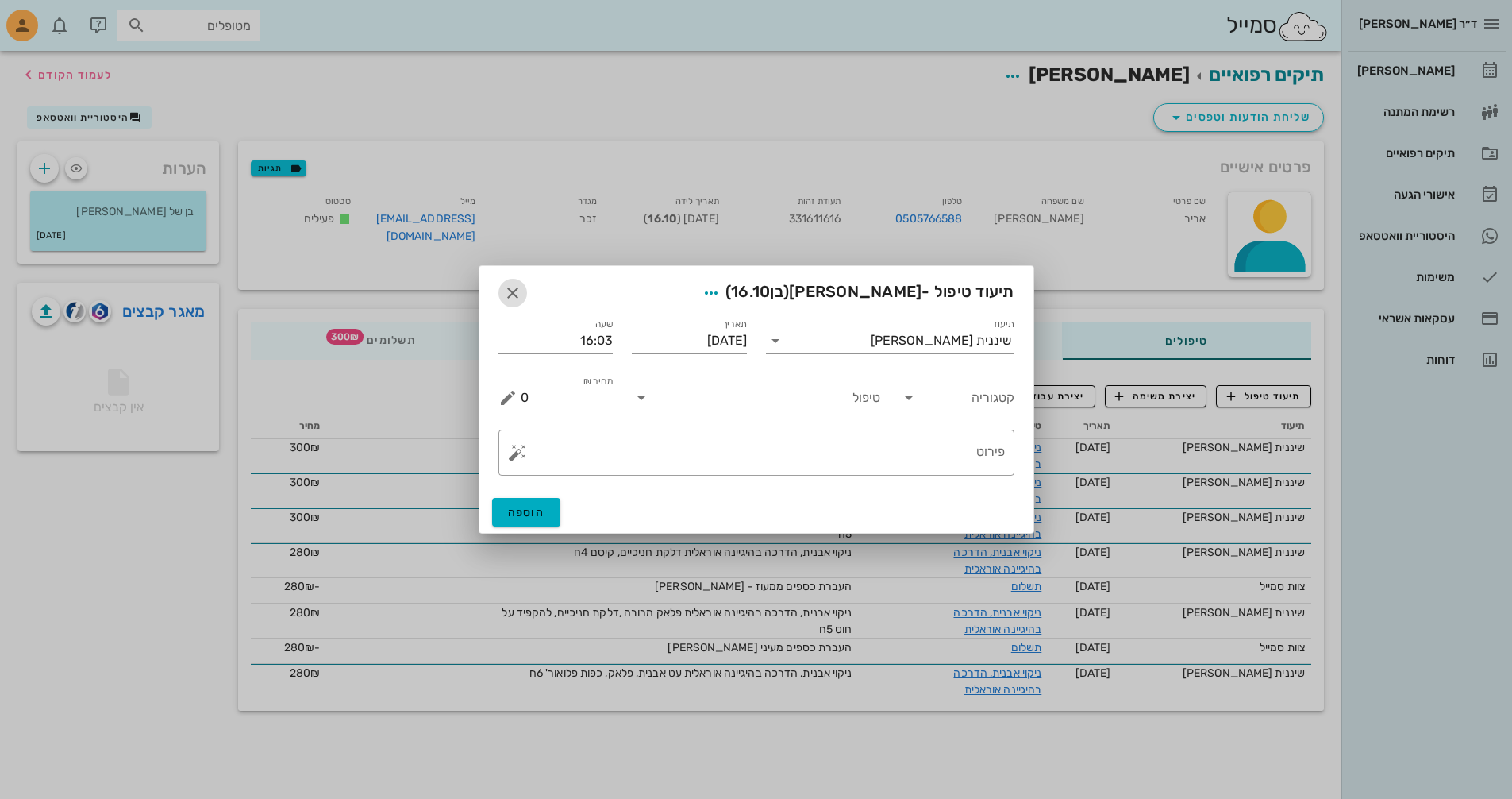
click at [508, 295] on icon "button" at bounding box center [512, 293] width 19 height 19
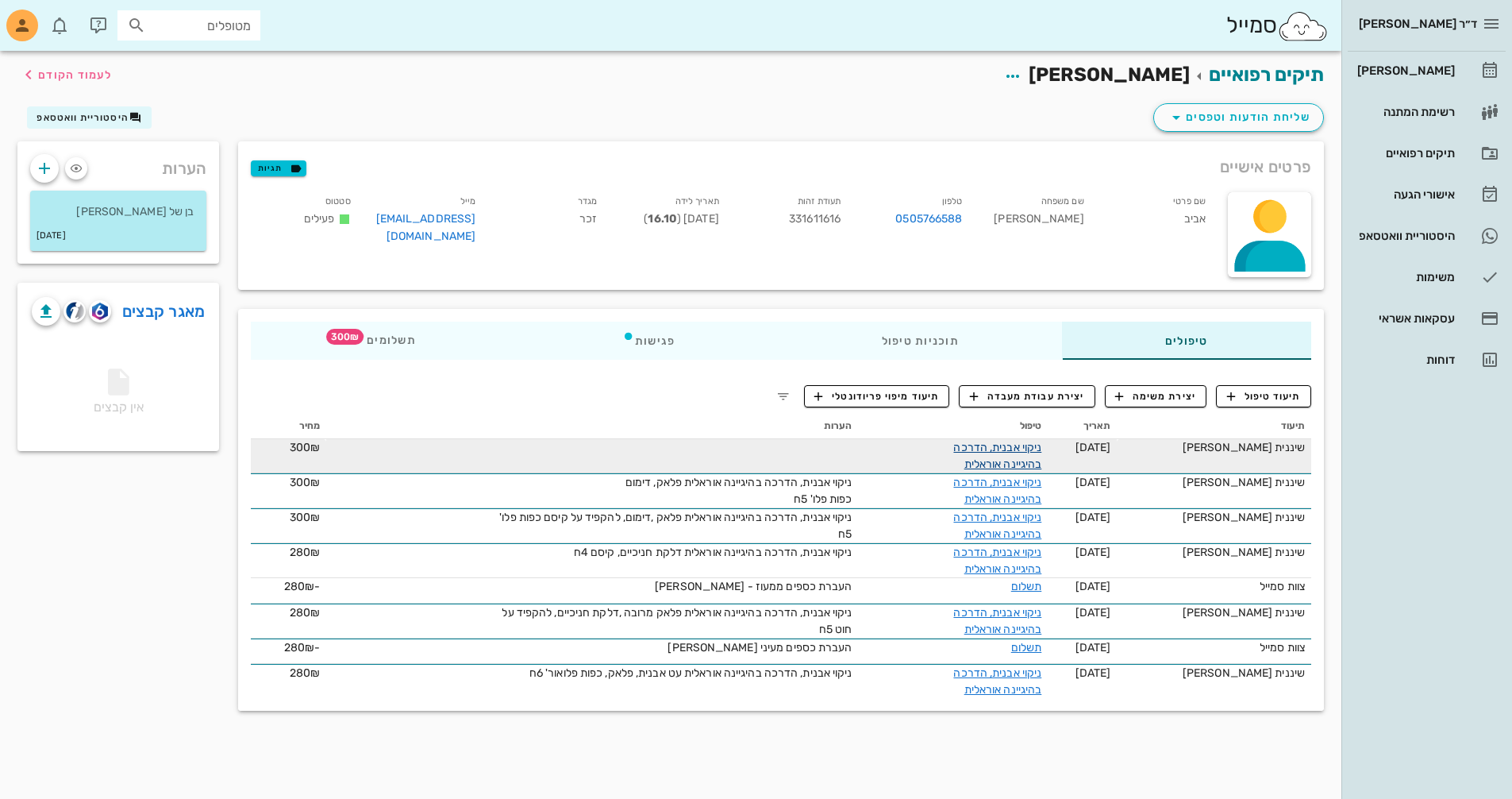
click at [1041, 442] on link "ניקוי אבנית, הדרכה בהיגיינה אוראלית" at bounding box center [997, 456] width 88 height 30
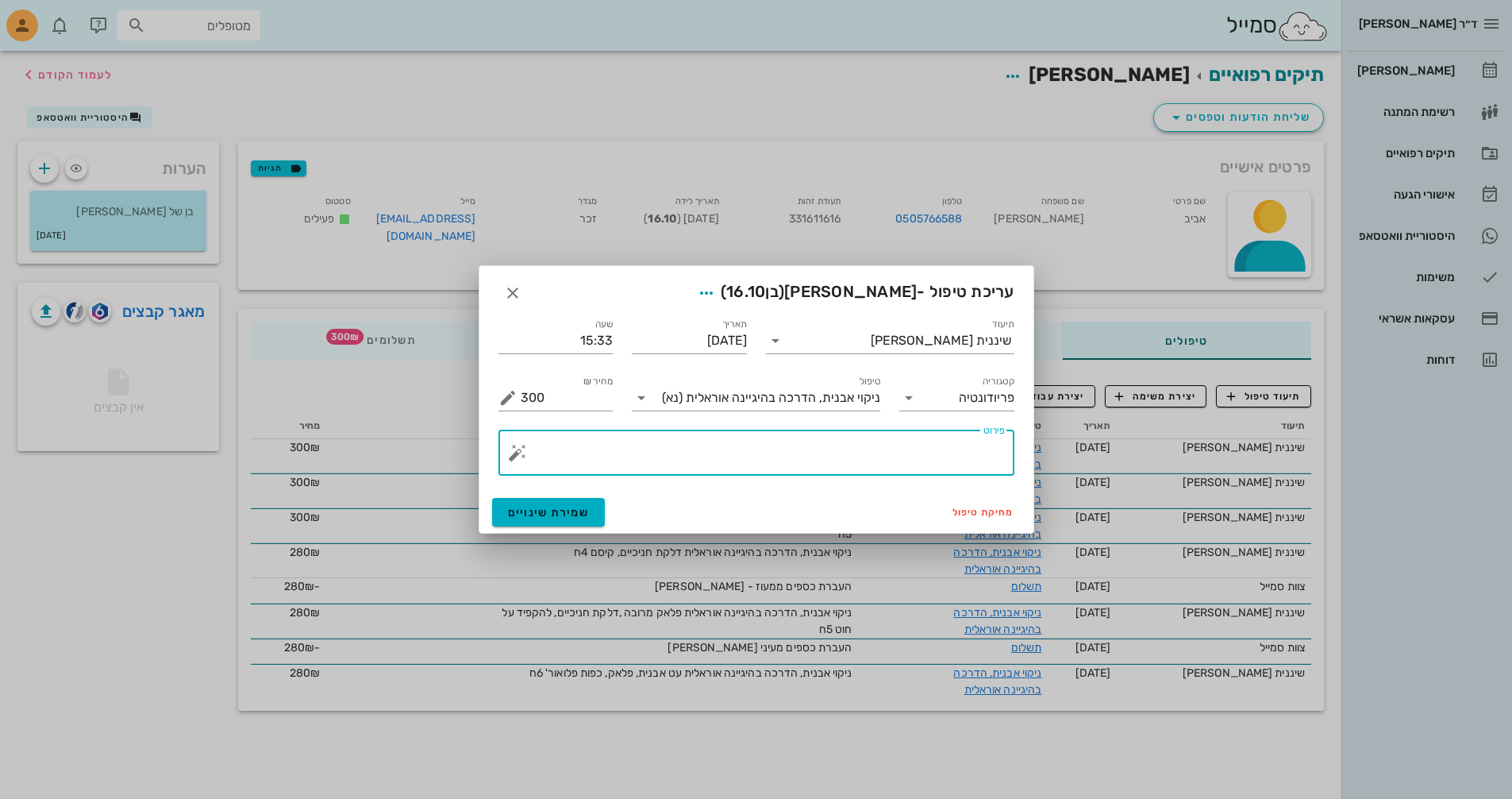
click at [990, 447] on textarea "פירוט" at bounding box center [762, 456] width 484 height 39
click at [930, 447] on textarea "דלקת חניכיים,46 התחלה שלחור קטן בתלולית" at bounding box center [762, 456] width 484 height 39
click at [587, 462] on textarea "דלקת חניכיים,לשפר צחצוח 46 התחלה שלחור קטן בתלולית" at bounding box center [762, 456] width 484 height 39
type textarea "דלקת חניכיים,לשפר צחצוח 46 התחלה שלחור קטן בתלולית 5ח"
click at [569, 513] on span "שמירת שינויים" at bounding box center [549, 512] width 82 height 13
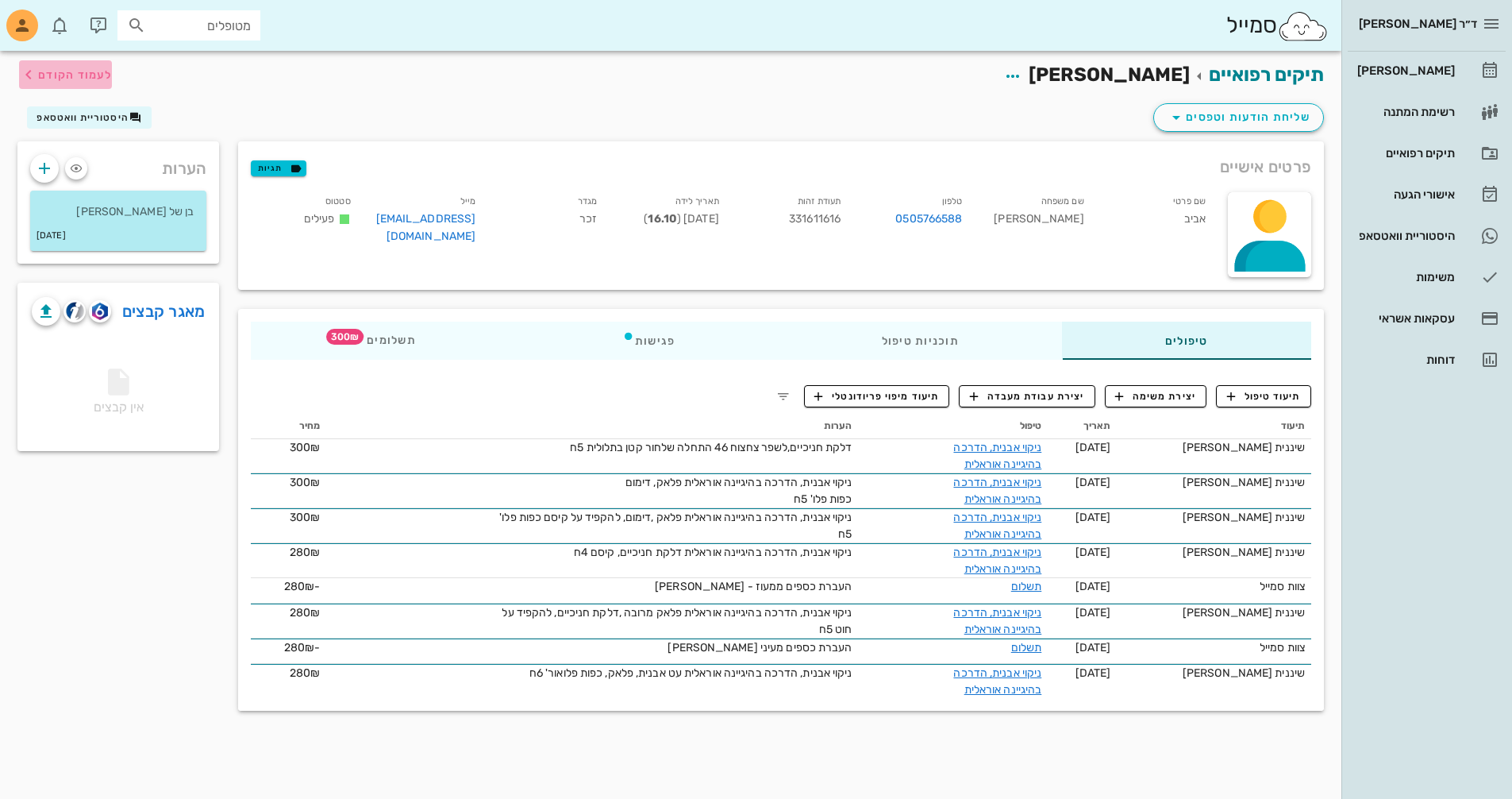
click at [30, 70] on icon "button" at bounding box center [28, 74] width 19 height 19
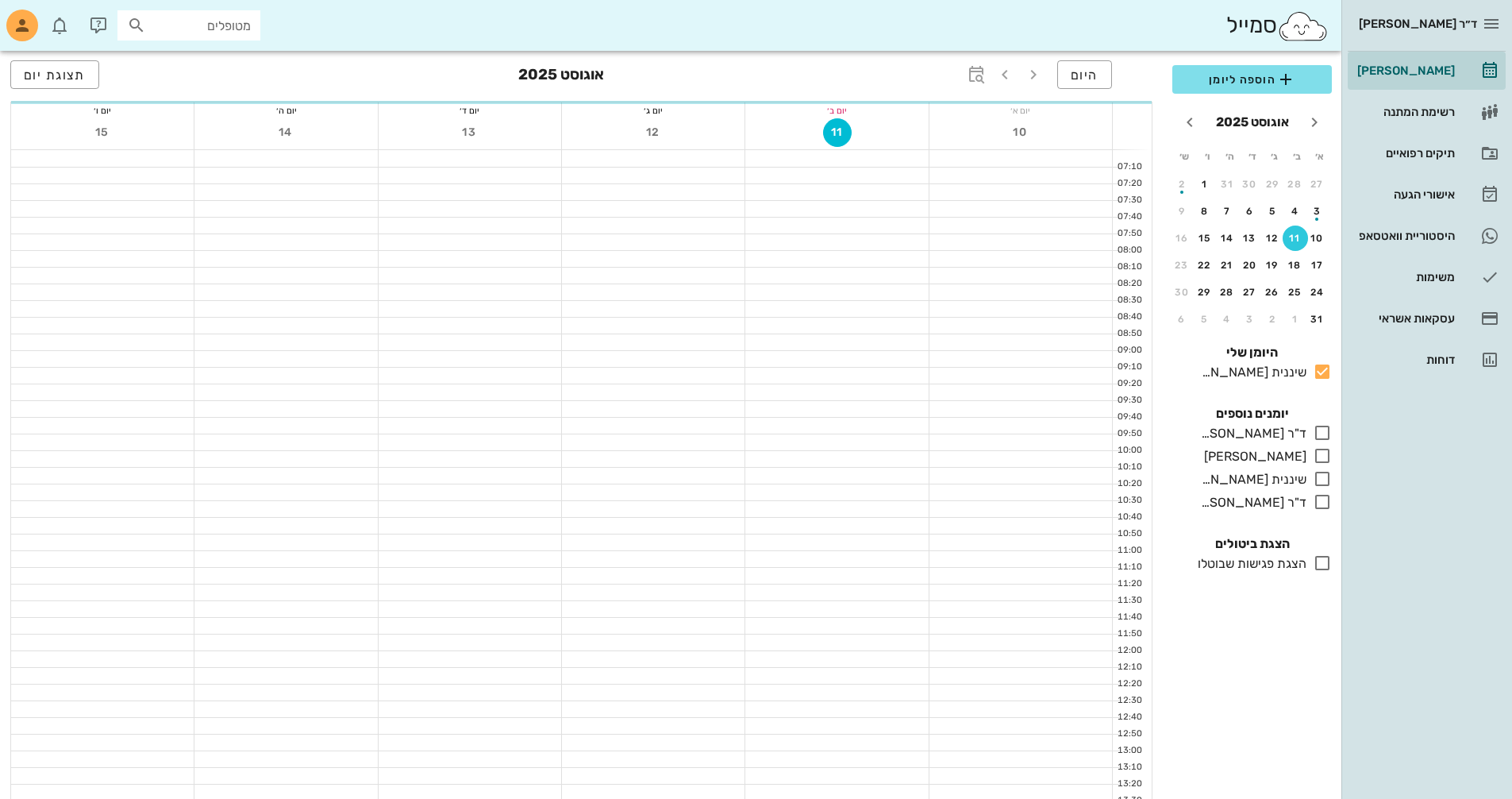
scroll to position [752, 0]
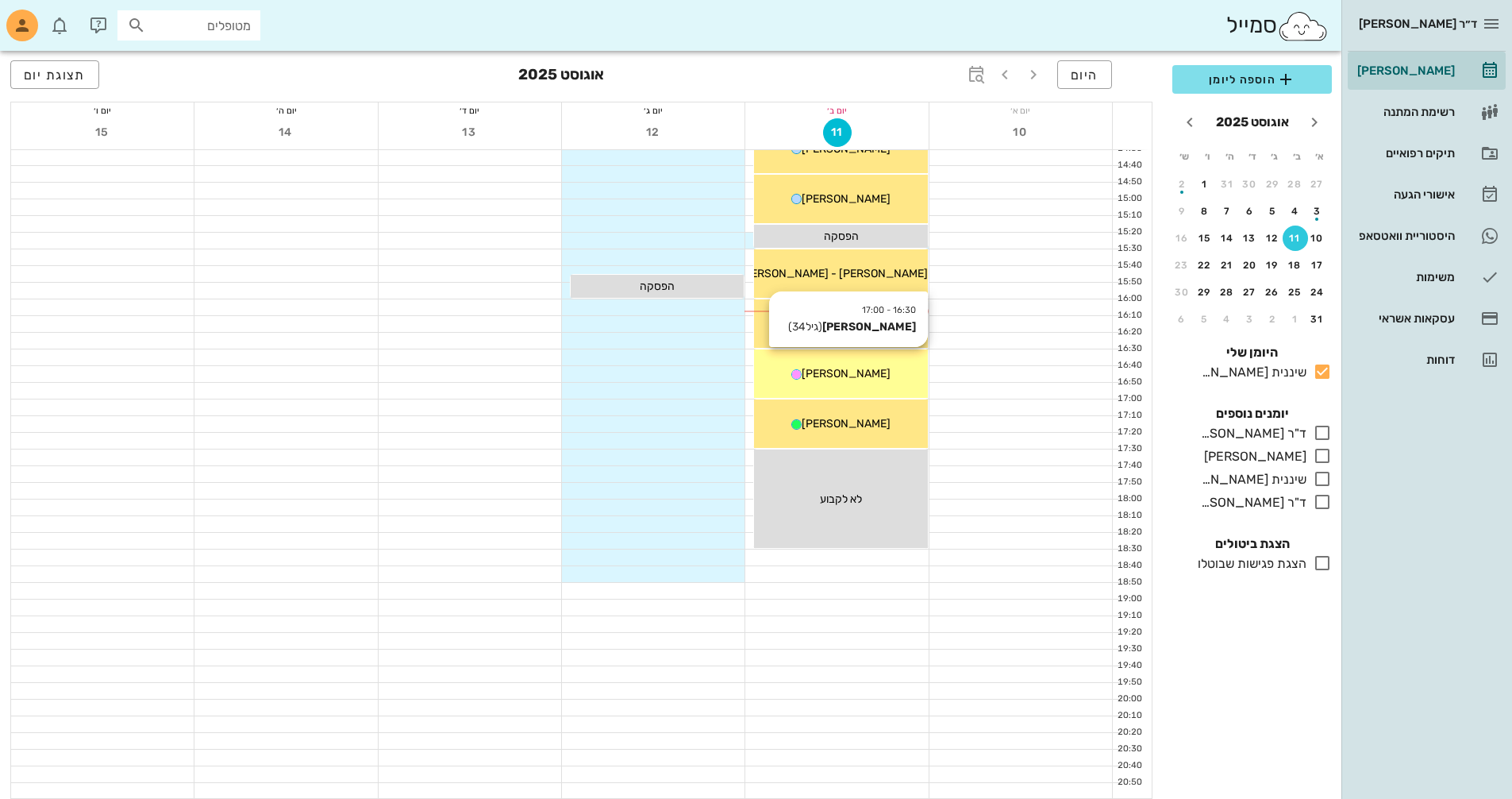
click at [851, 382] on div "16:30 - 17:00 [PERSON_NAME] (גיל 34 ) [PERSON_NAME]" at bounding box center [840, 374] width 173 height 49
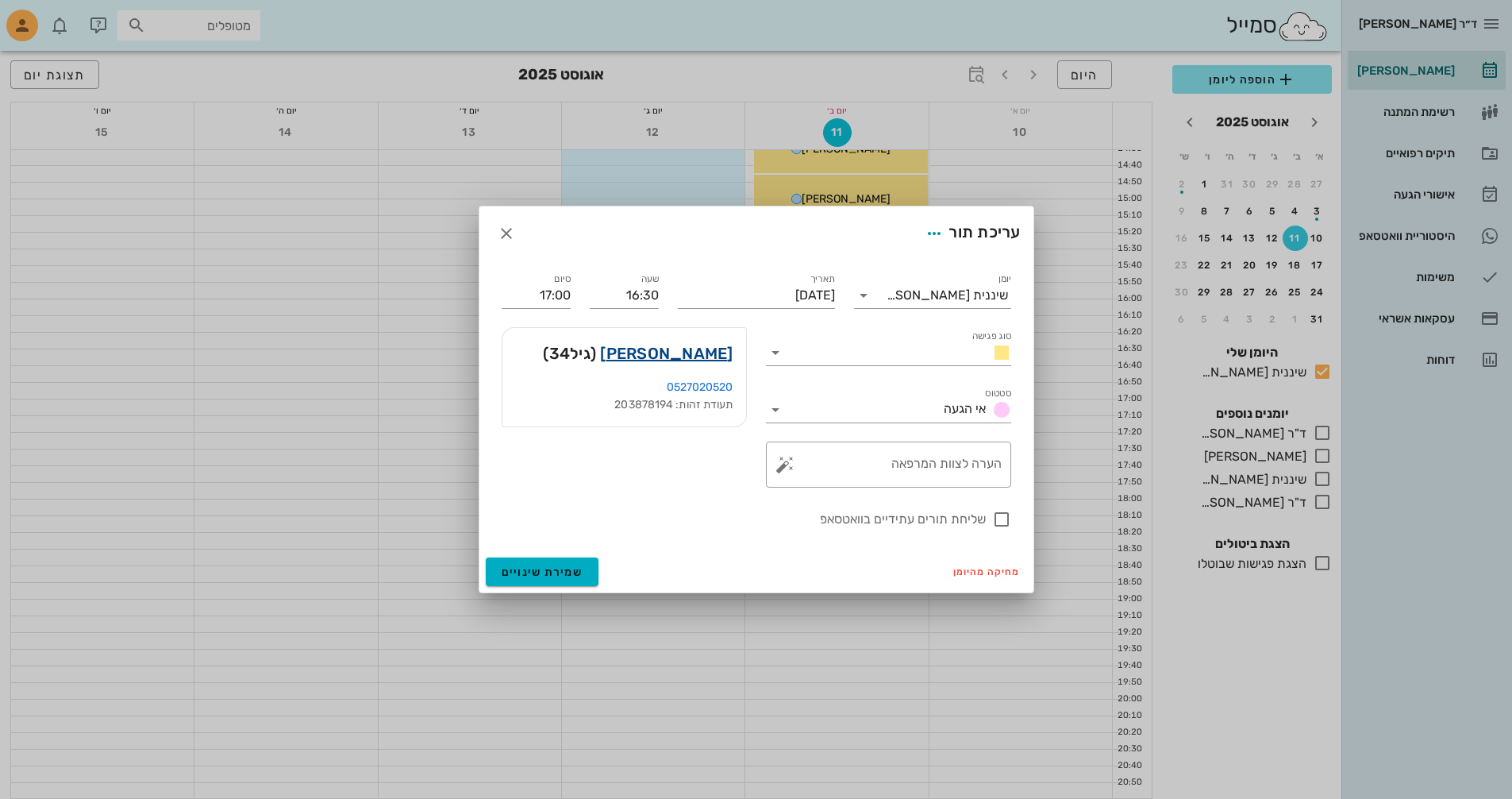
click at [707, 357] on link "[PERSON_NAME]" at bounding box center [666, 352] width 132 height 25
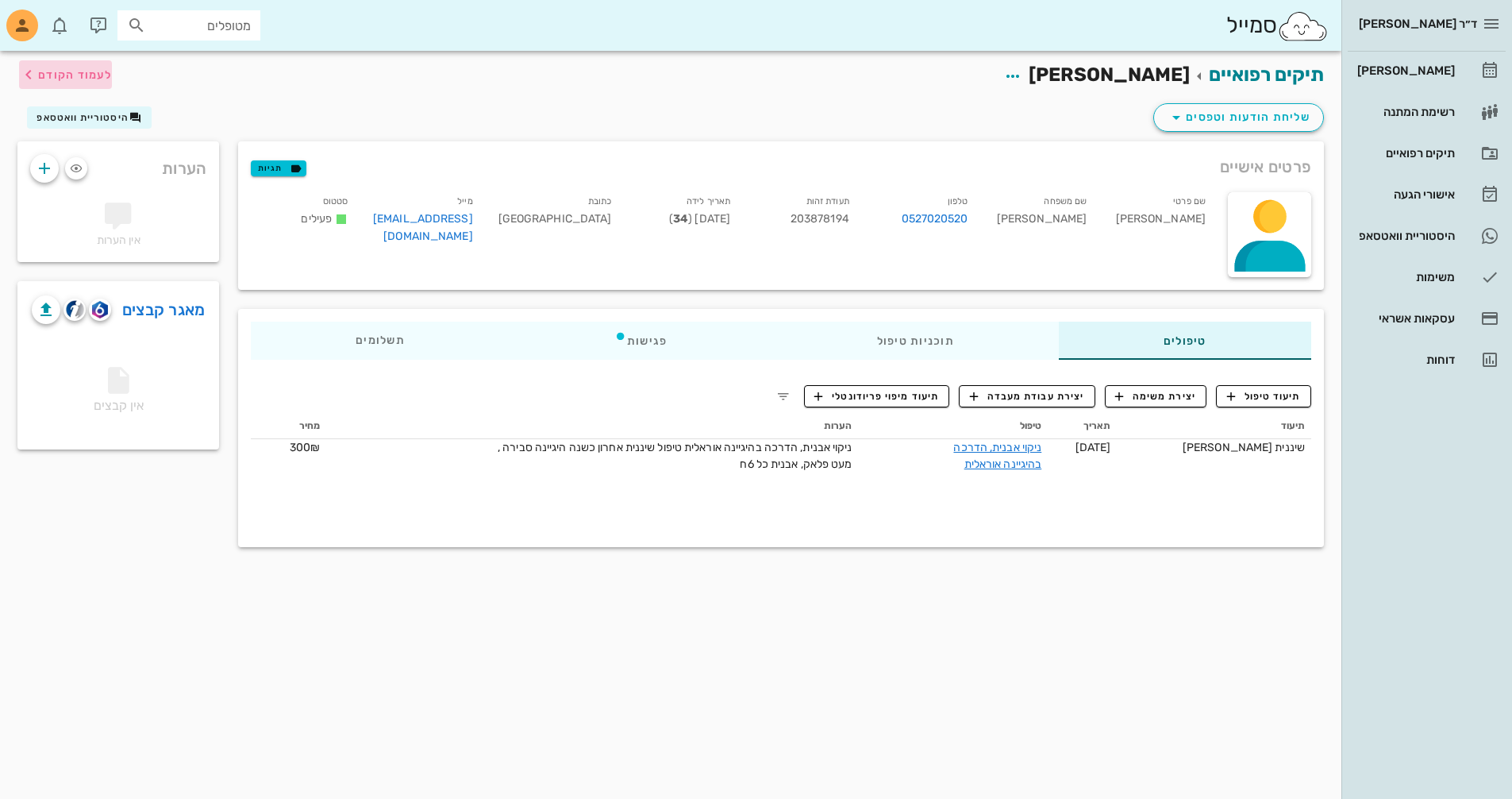
click at [55, 83] on span "לעמוד הקודם" at bounding box center [65, 74] width 93 height 19
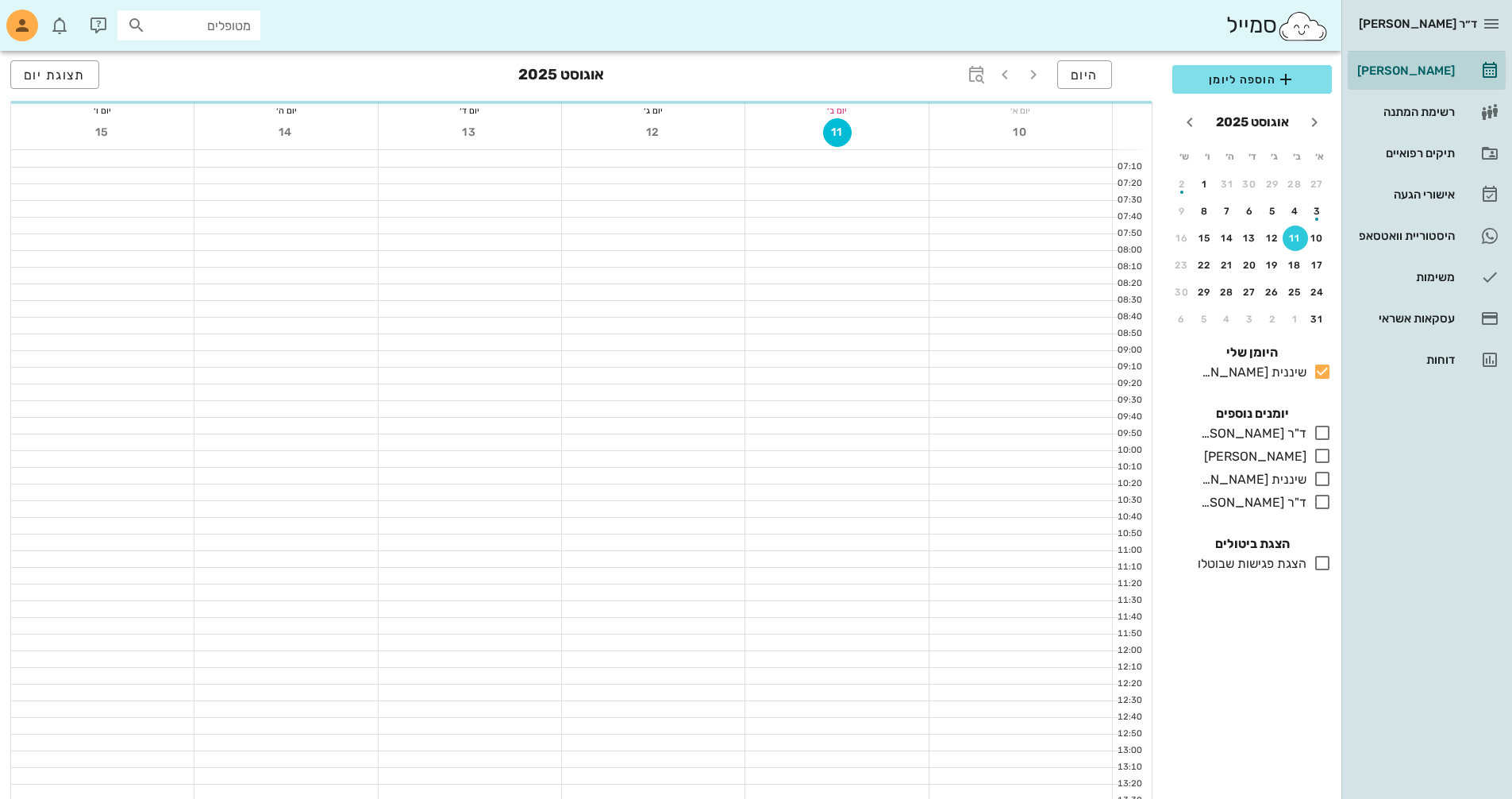
scroll to position [752, 0]
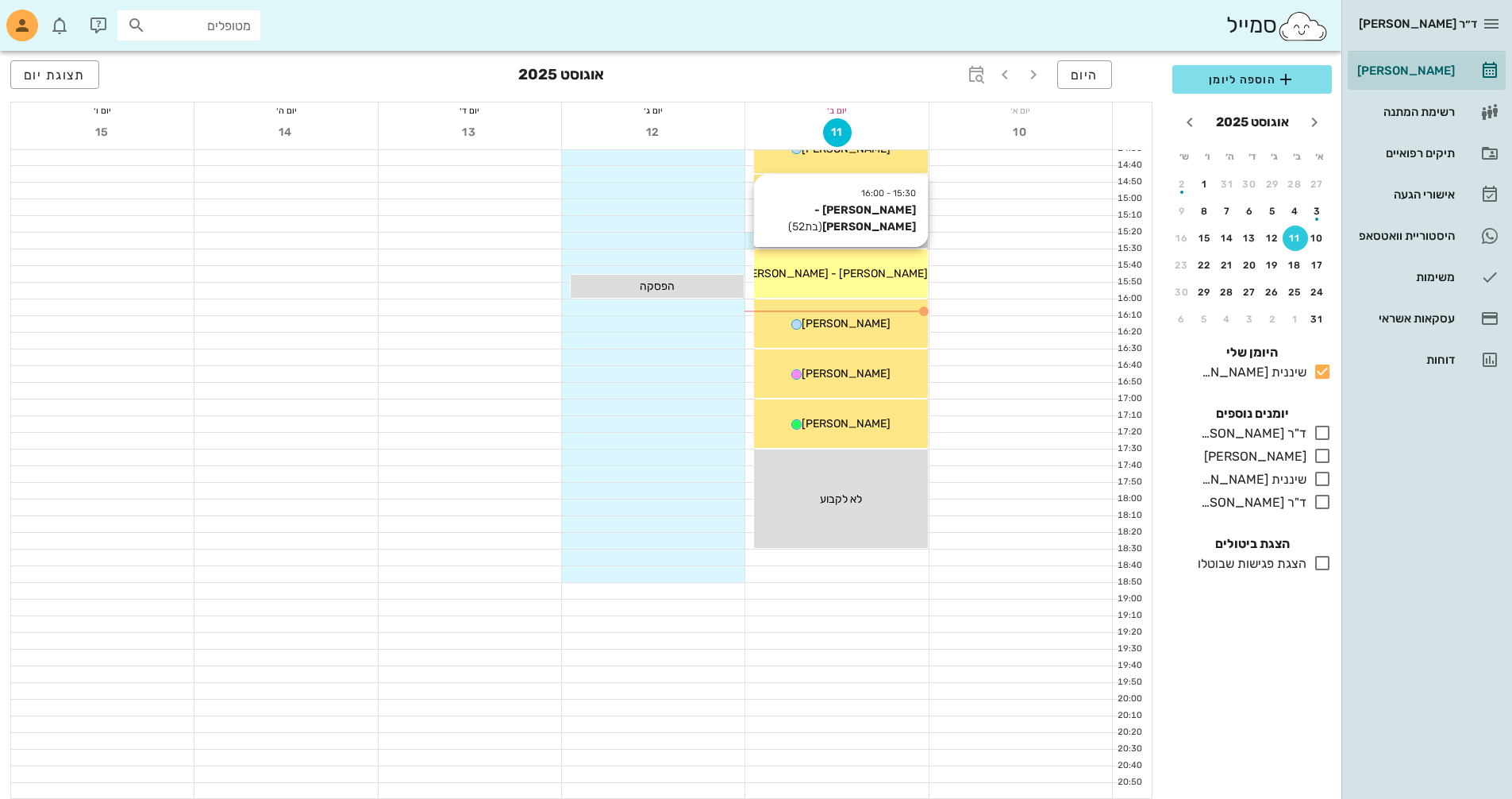
click at [883, 278] on span "[PERSON_NAME] - [PERSON_NAME]" at bounding box center [834, 274] width 188 height 13
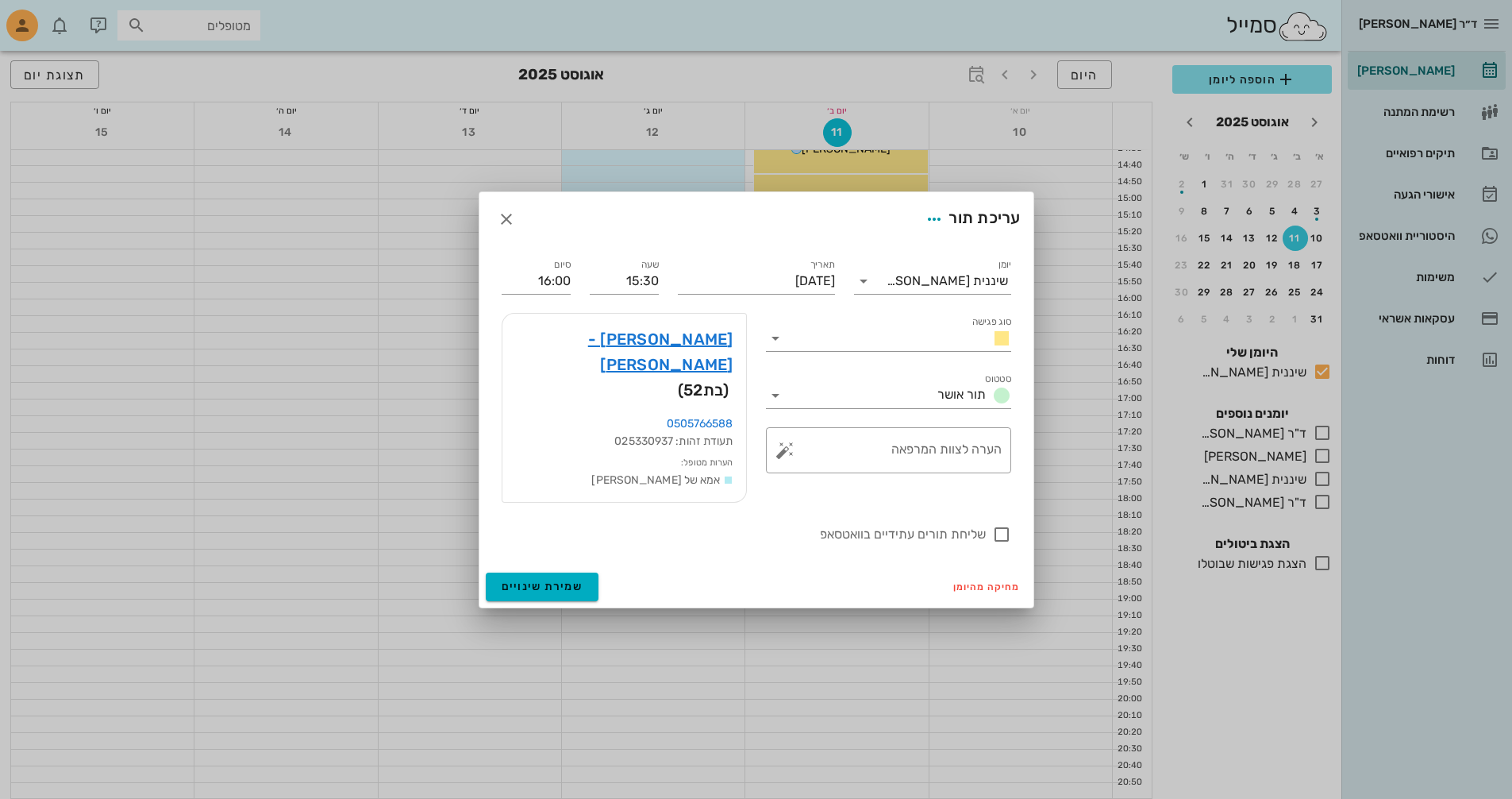
click at [883, 278] on div at bounding box center [756, 400] width 1512 height 799
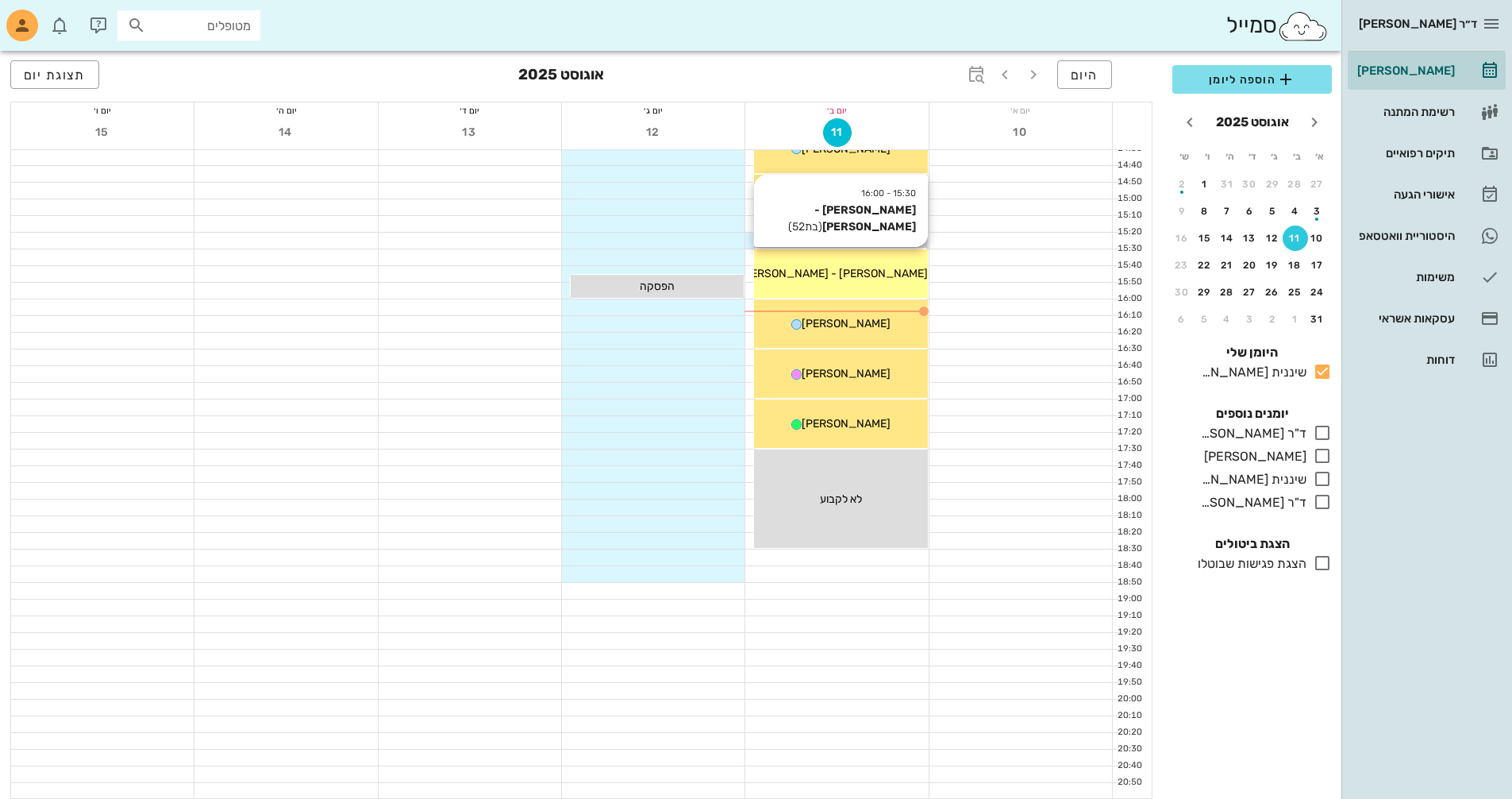
click at [868, 286] on div "15:30 - 16:00 [PERSON_NAME] - [PERSON_NAME] (בת 52 ) [PERSON_NAME] - [PERSON_NA…" at bounding box center [840, 274] width 173 height 49
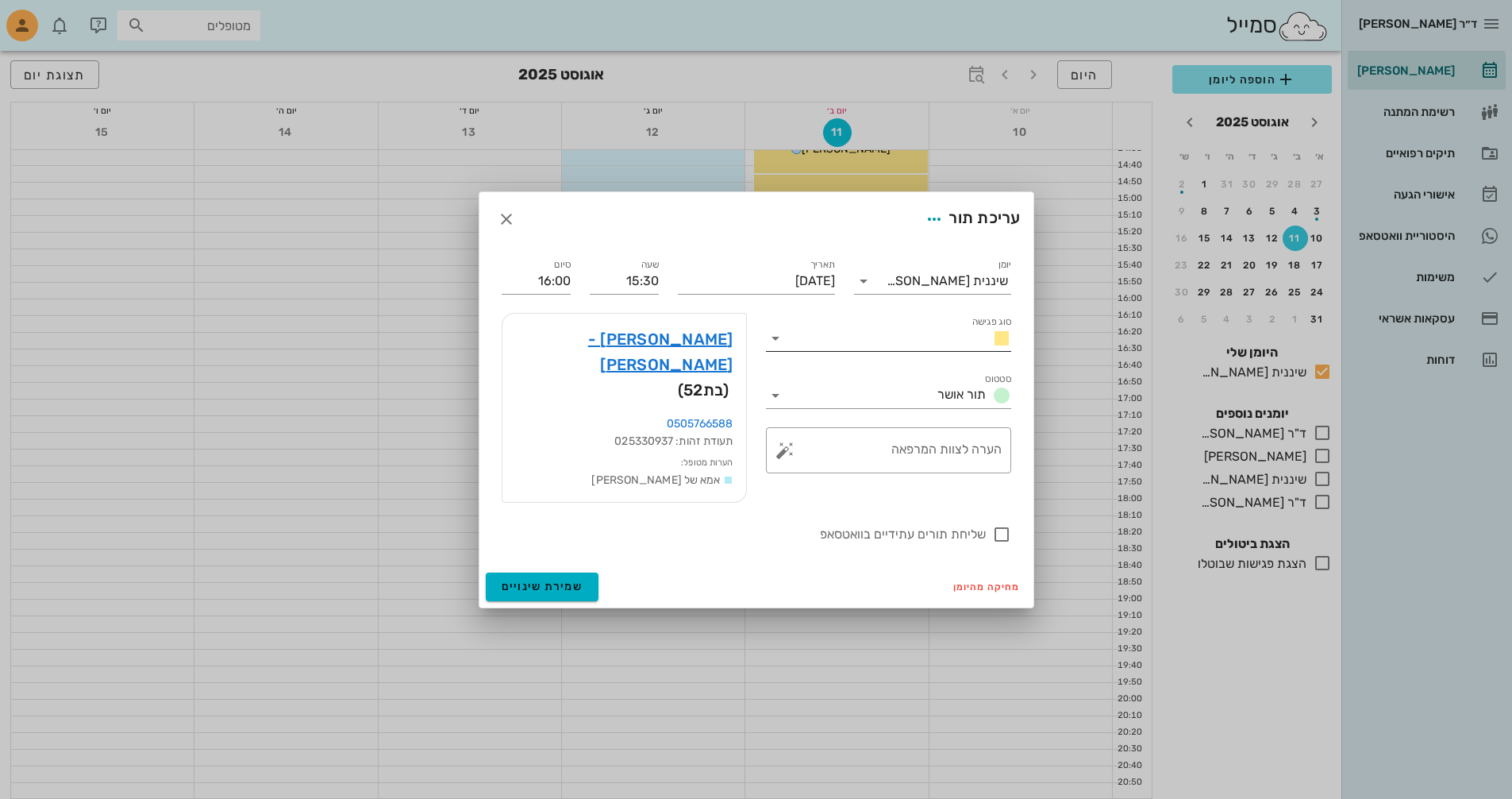
click at [934, 351] on input "סוג פגישה" at bounding box center [884, 337] width 192 height 25
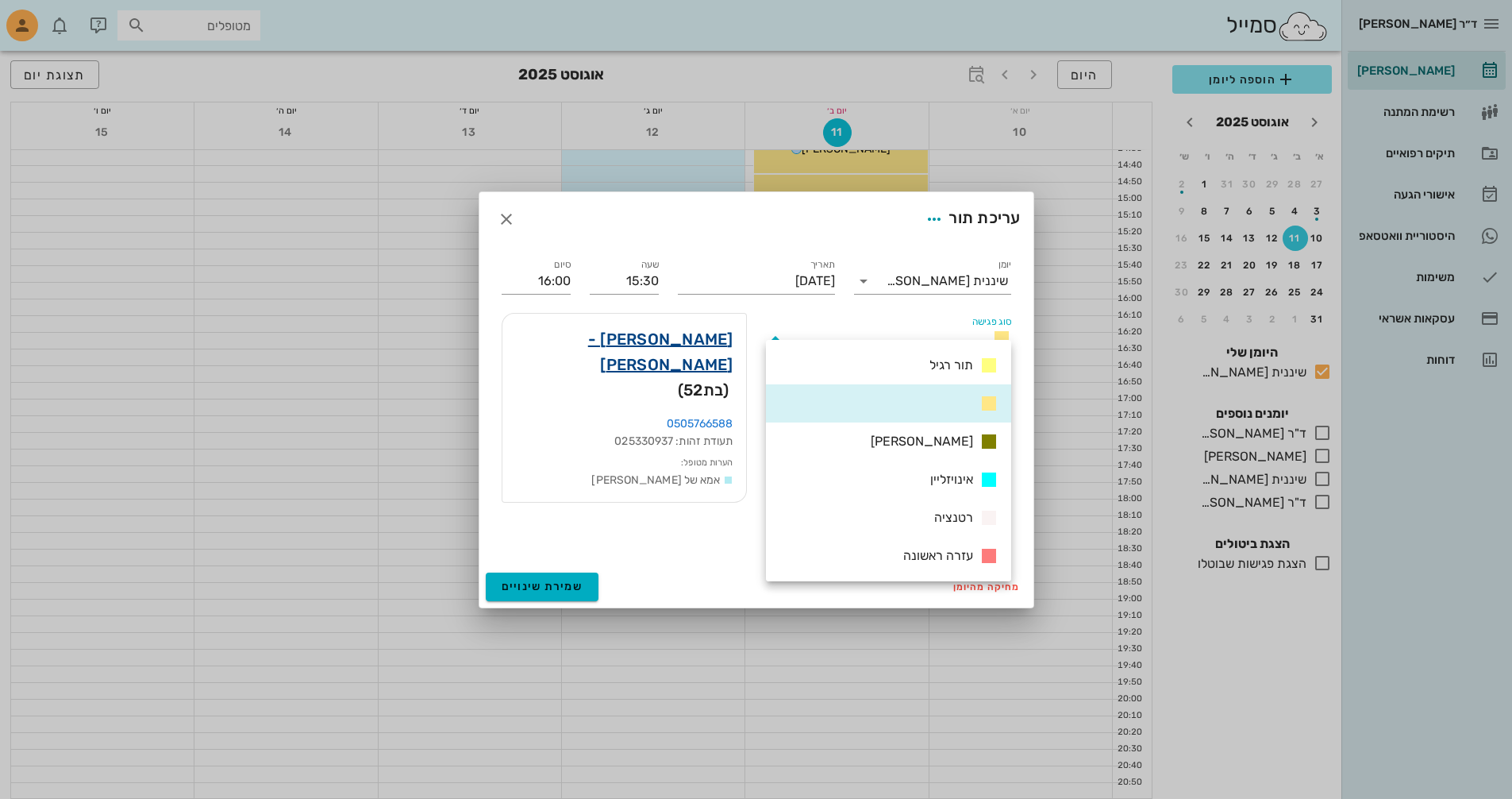
click at [662, 352] on link "[PERSON_NAME] - [PERSON_NAME]" at bounding box center [624, 352] width 218 height 51
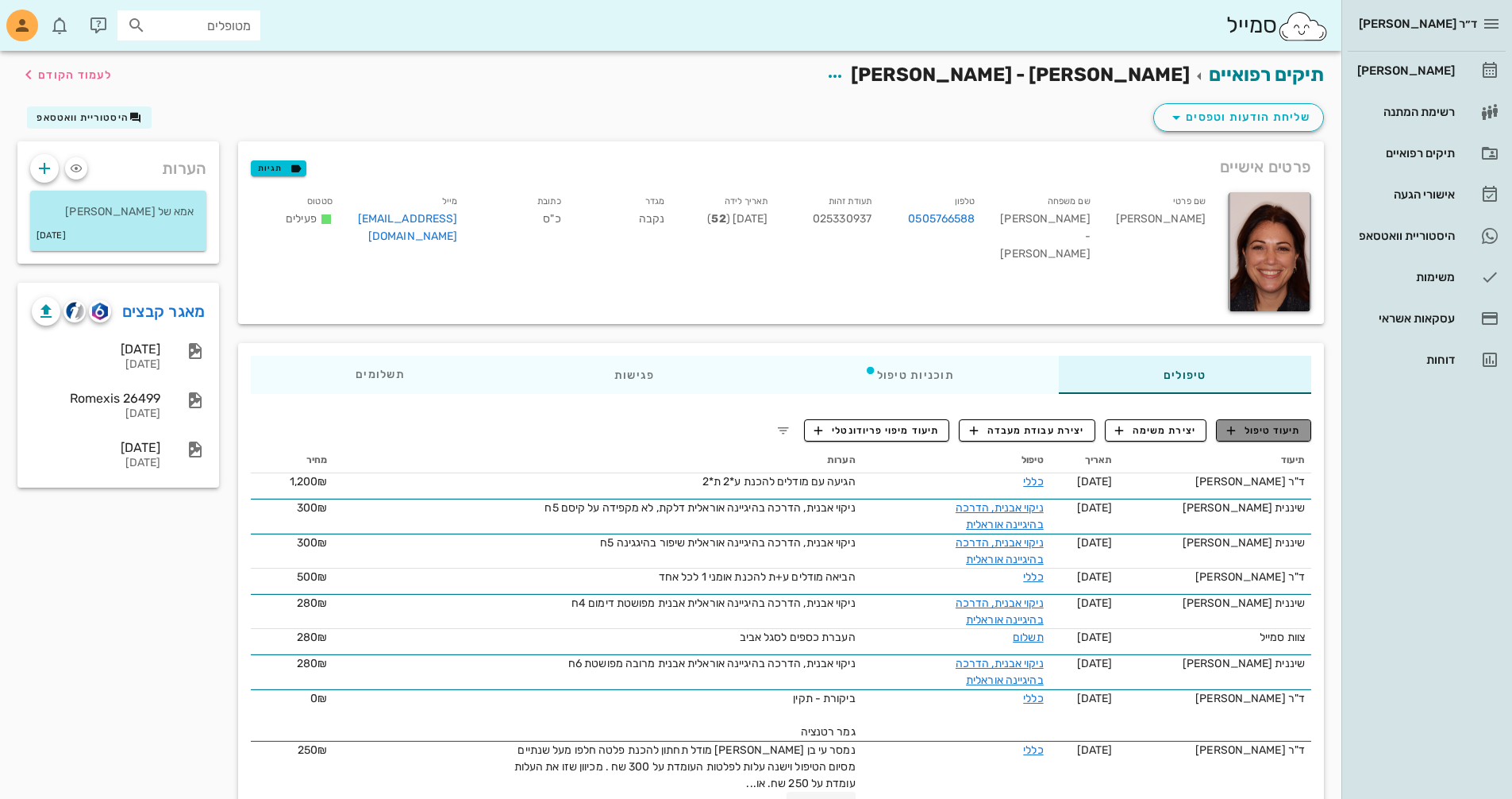
click at [1270, 427] on span "תיעוד טיפול" at bounding box center [1264, 430] width 74 height 14
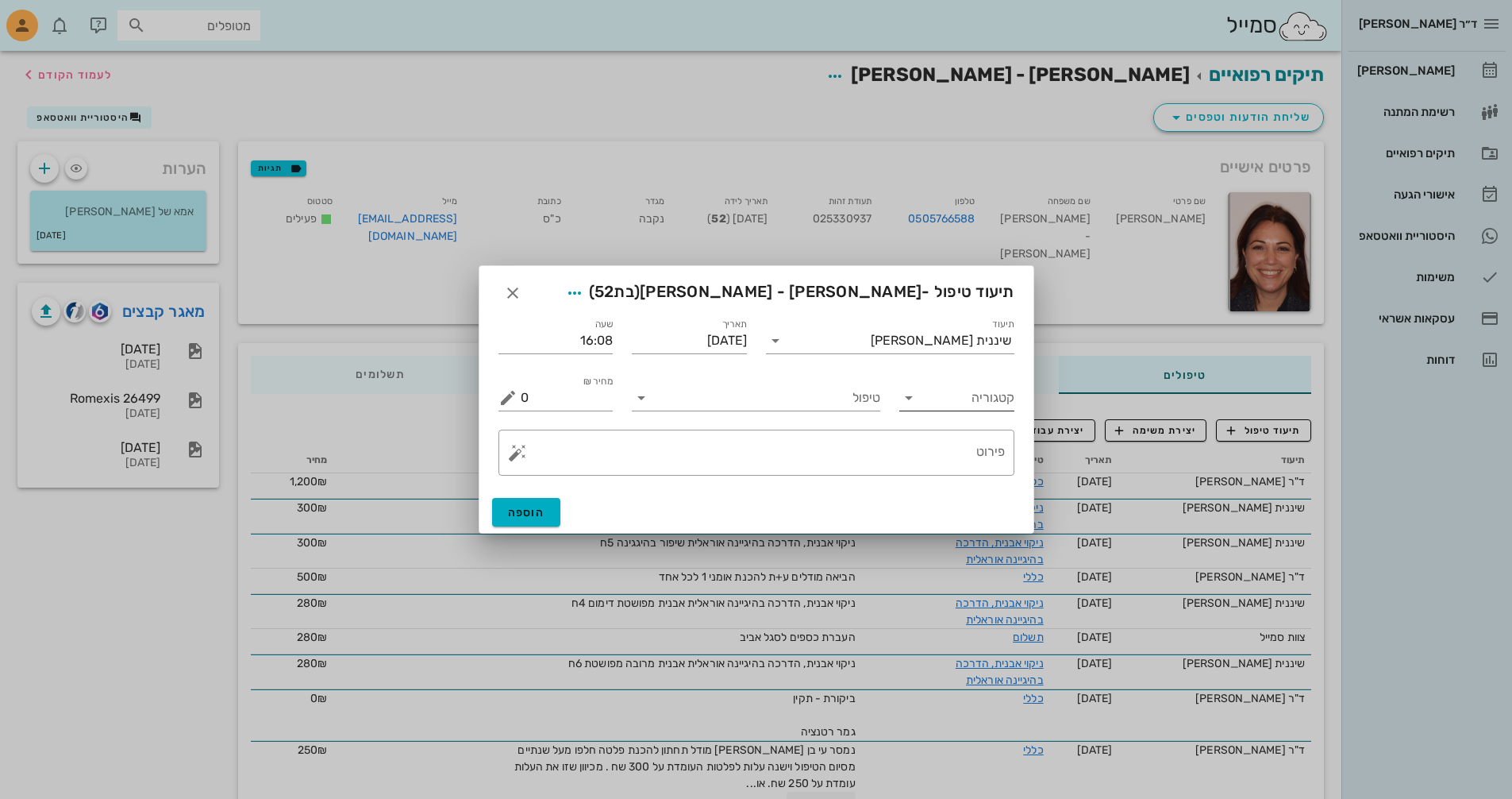
drag, startPoint x: 902, startPoint y: 396, endPoint x: 914, endPoint y: 399, distance: 12.4
click at [913, 399] on icon at bounding box center [909, 398] width 19 height 19
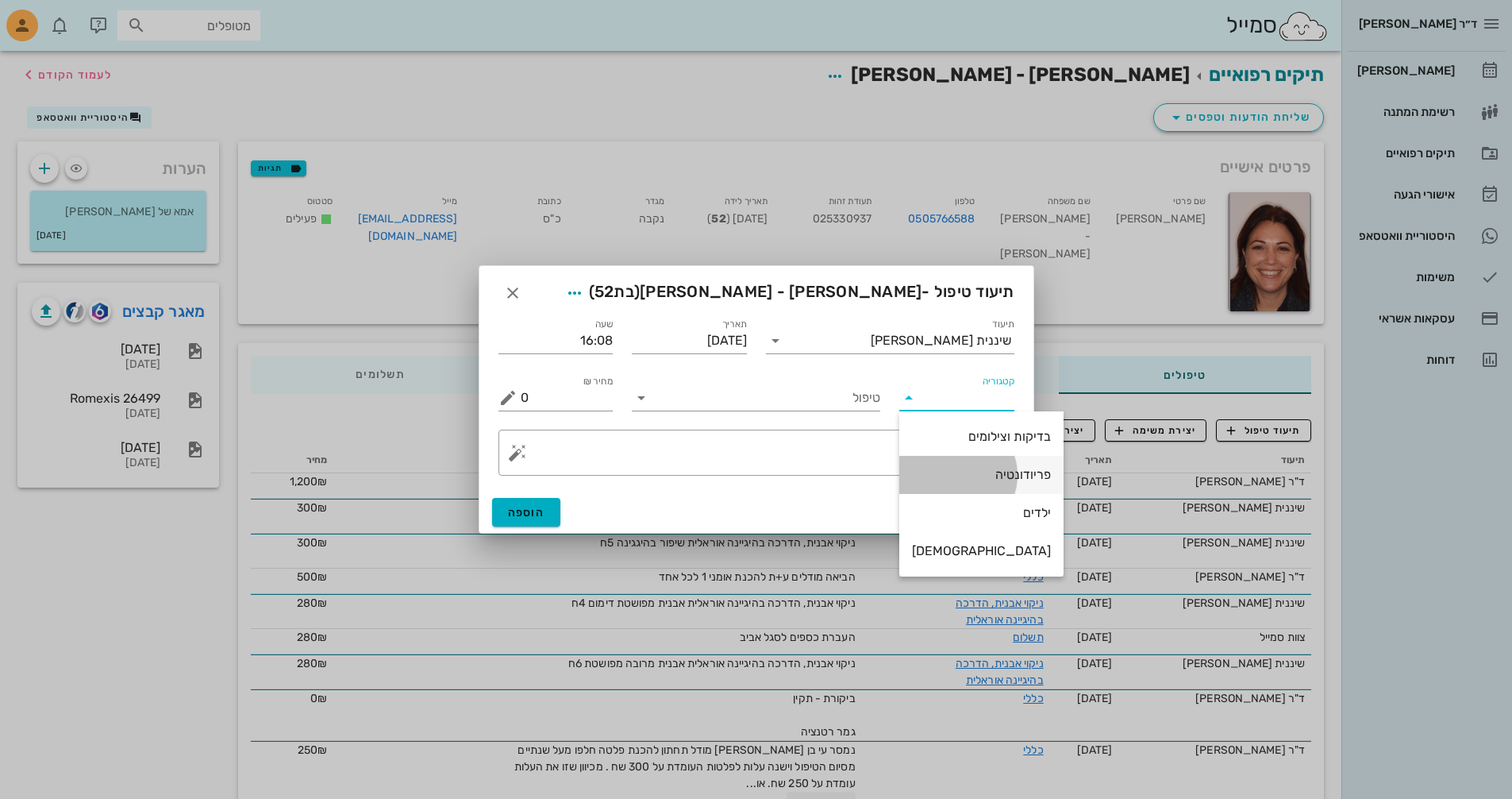
click at [974, 476] on div "פריודונטיה" at bounding box center [981, 475] width 139 height 15
type input "פריודונטיה"
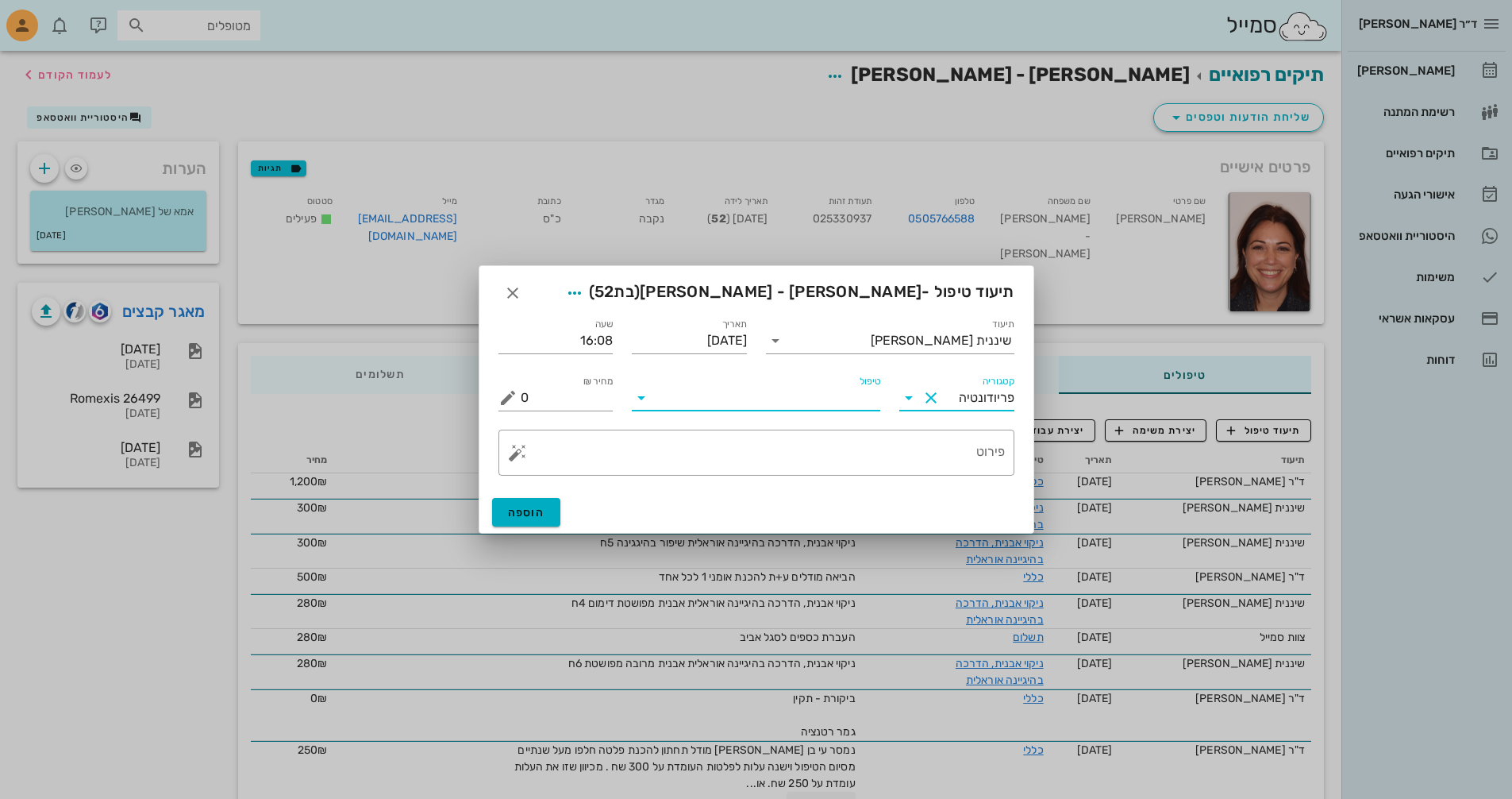
click at [780, 401] on input "טיפול" at bounding box center [767, 398] width 226 height 25
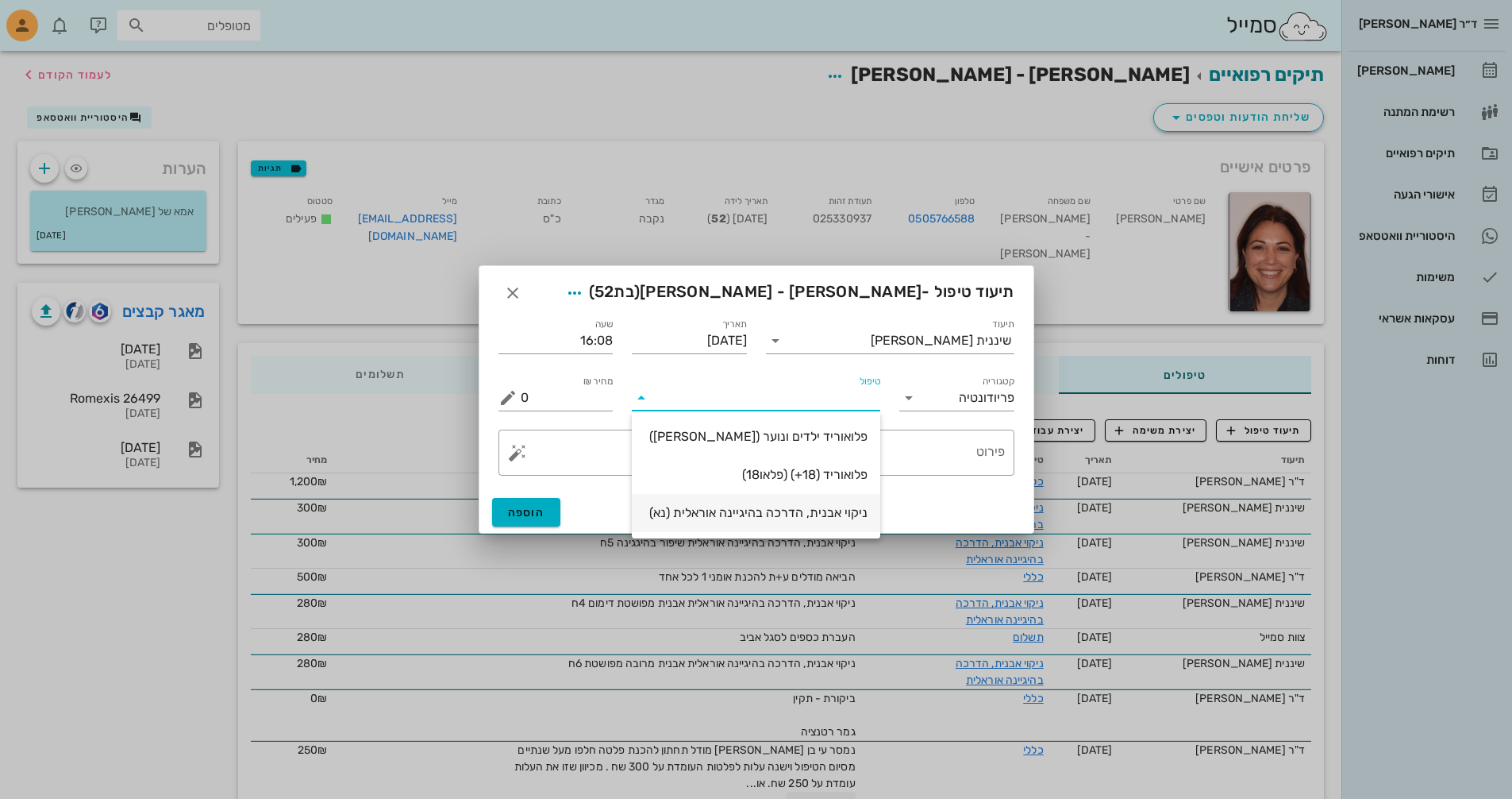
click at [761, 519] on div "ניקוי אבנית, הדרכה בהיגיינה אוראלית (נא)" at bounding box center [756, 512] width 223 height 15
type input "300"
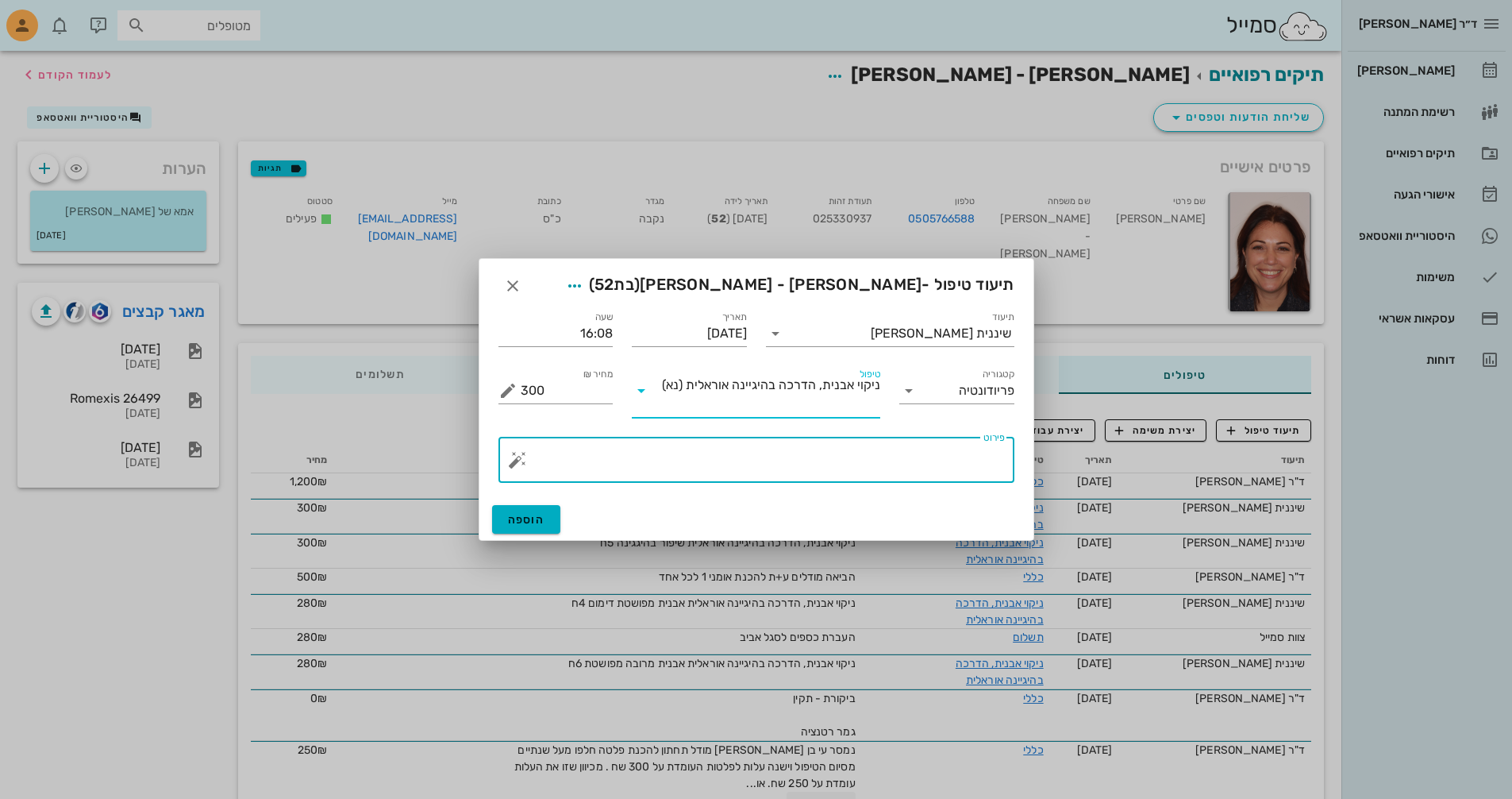
click at [848, 473] on textarea "פירוט" at bounding box center [762, 463] width 484 height 39
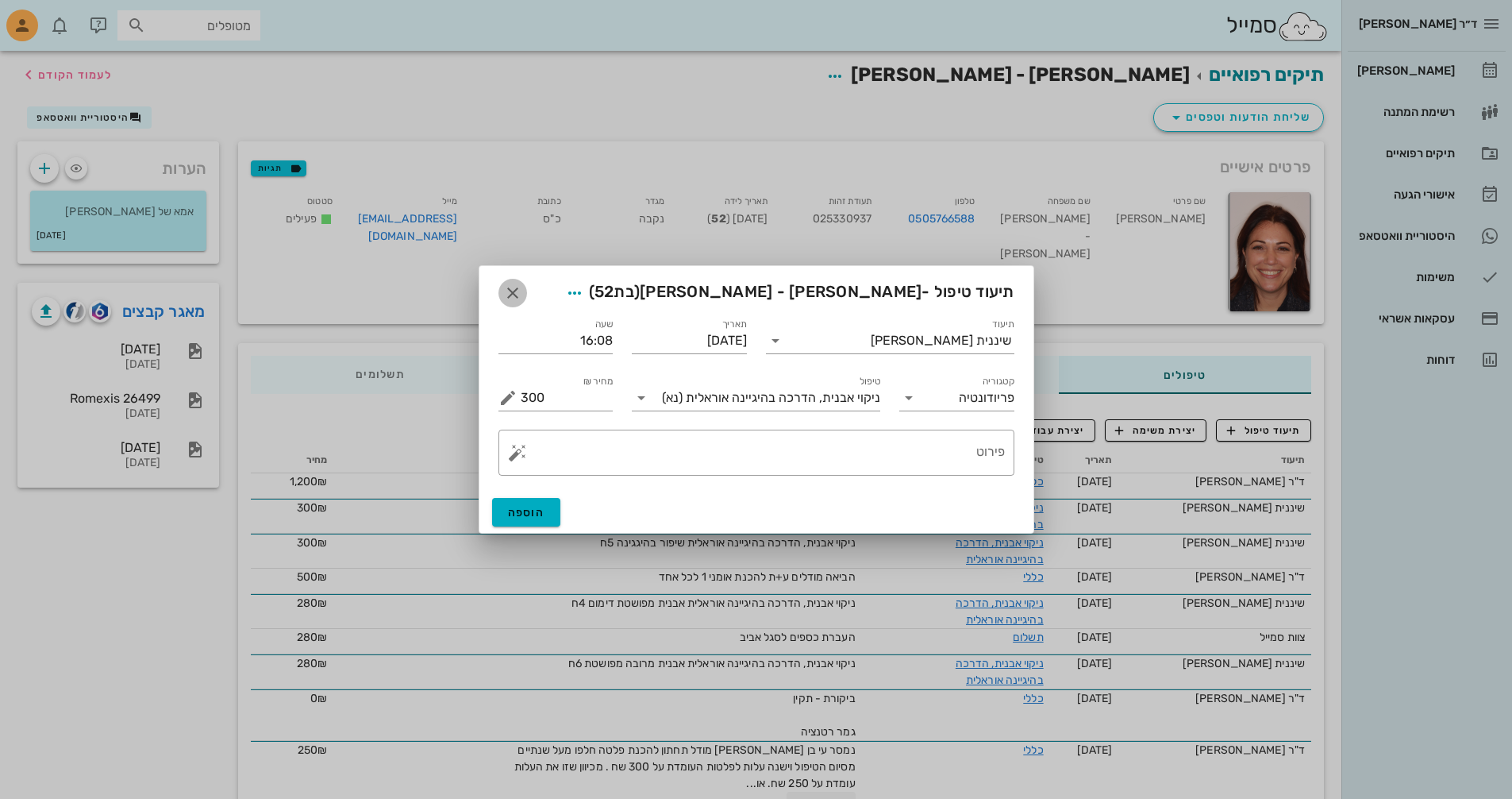
click at [513, 294] on icon "button" at bounding box center [512, 293] width 19 height 19
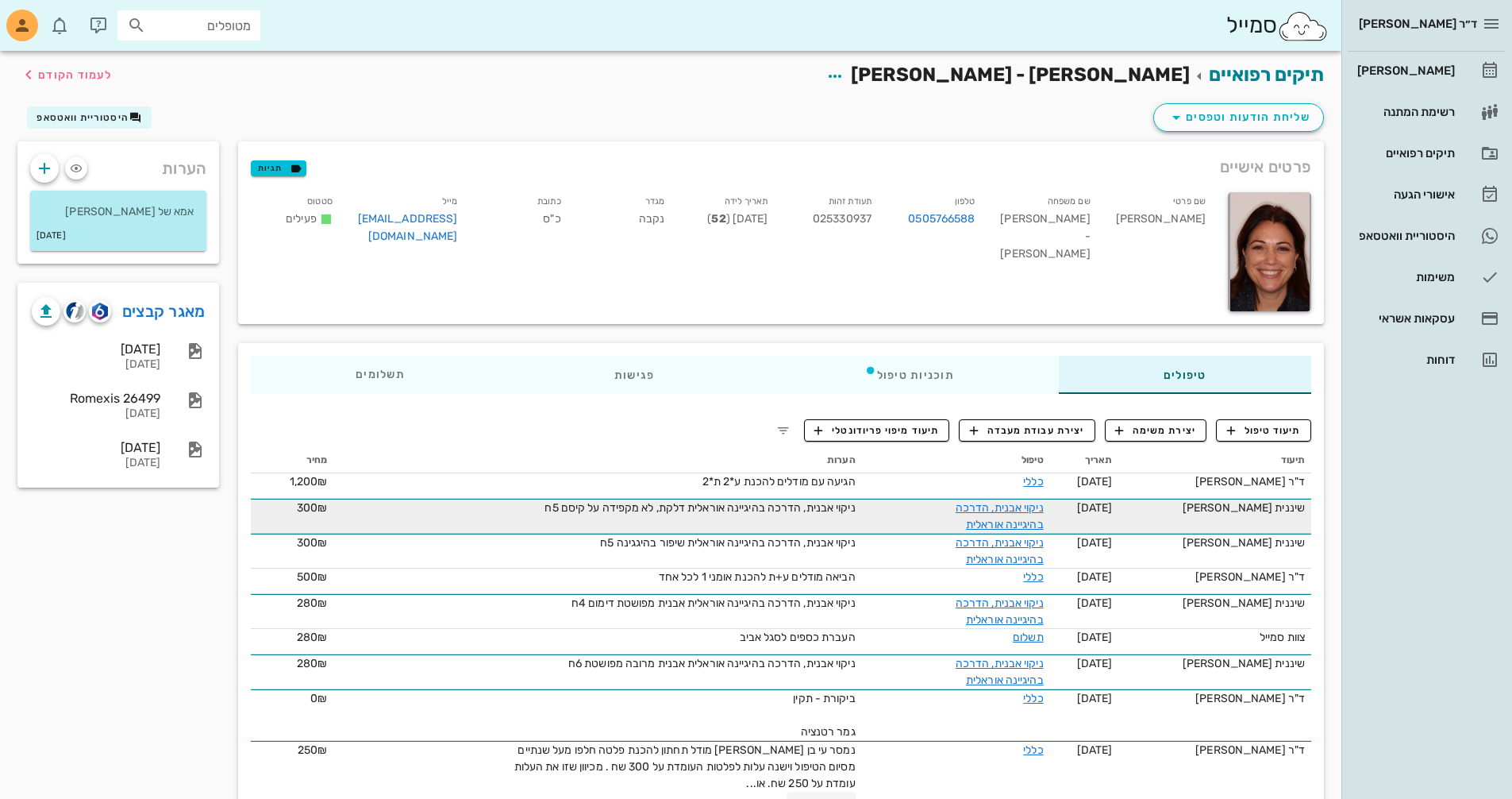
click at [1290, 513] on div "שיננית [PERSON_NAME]" at bounding box center [1215, 508] width 180 height 17
click at [1008, 509] on link "ניקוי אבנית, הדרכה בהיגיינה אוראלית" at bounding box center [1000, 516] width 88 height 30
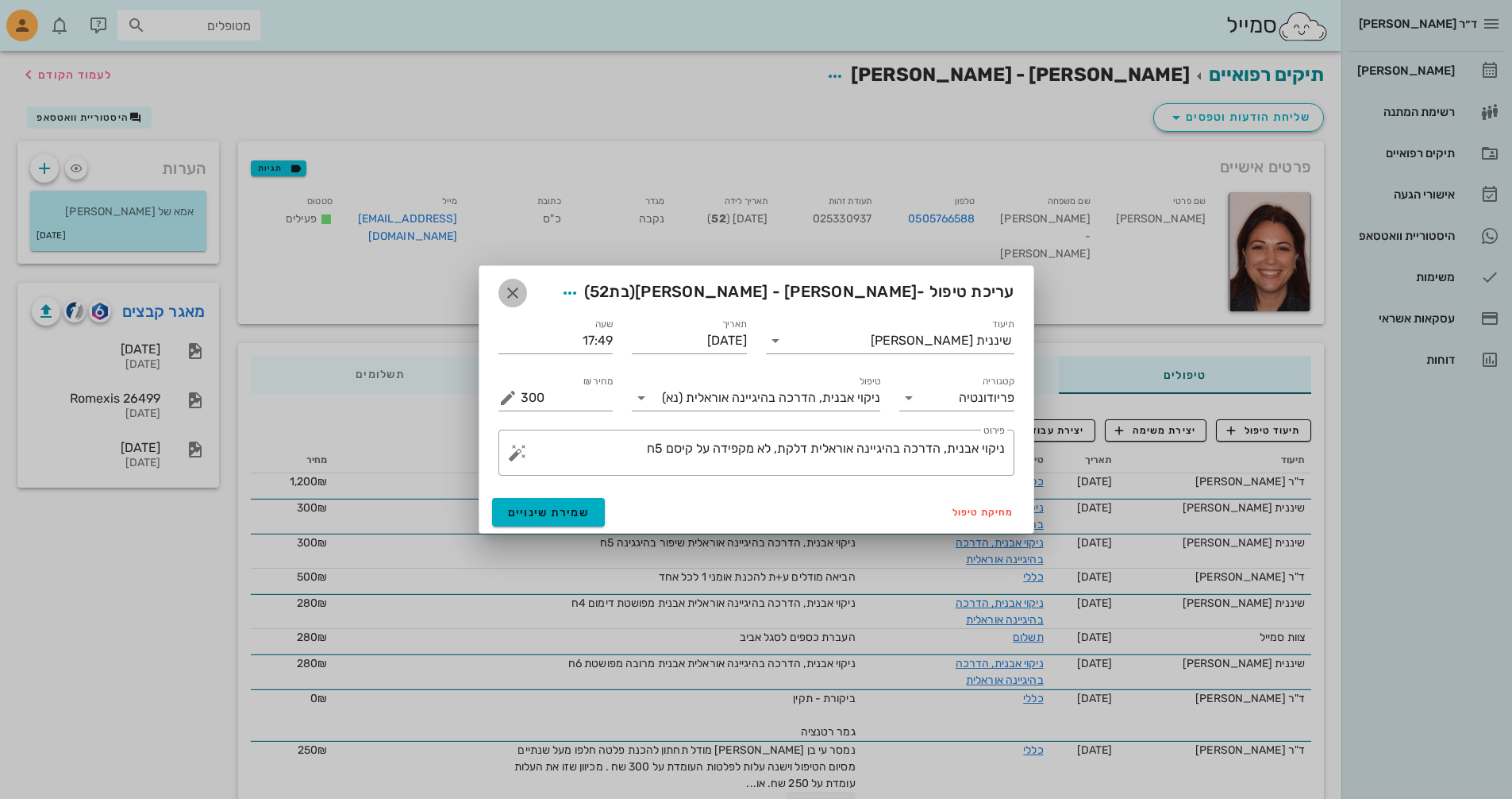
drag, startPoint x: 511, startPoint y: 298, endPoint x: 523, endPoint y: 304, distance: 13.4
click at [514, 299] on icon "button" at bounding box center [512, 293] width 19 height 19
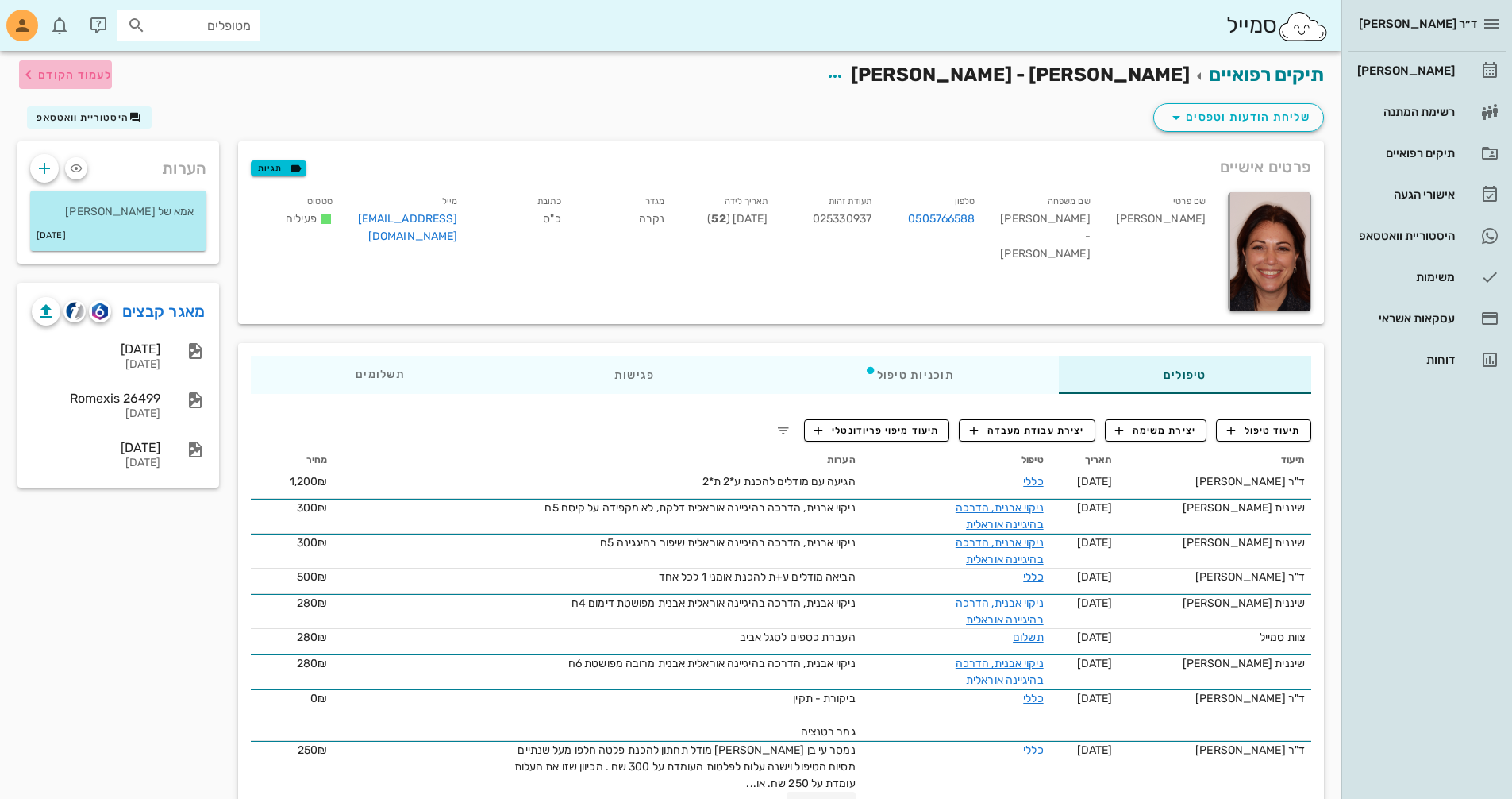
click at [70, 74] on span "לעמוד הקודם" at bounding box center [75, 75] width 74 height 13
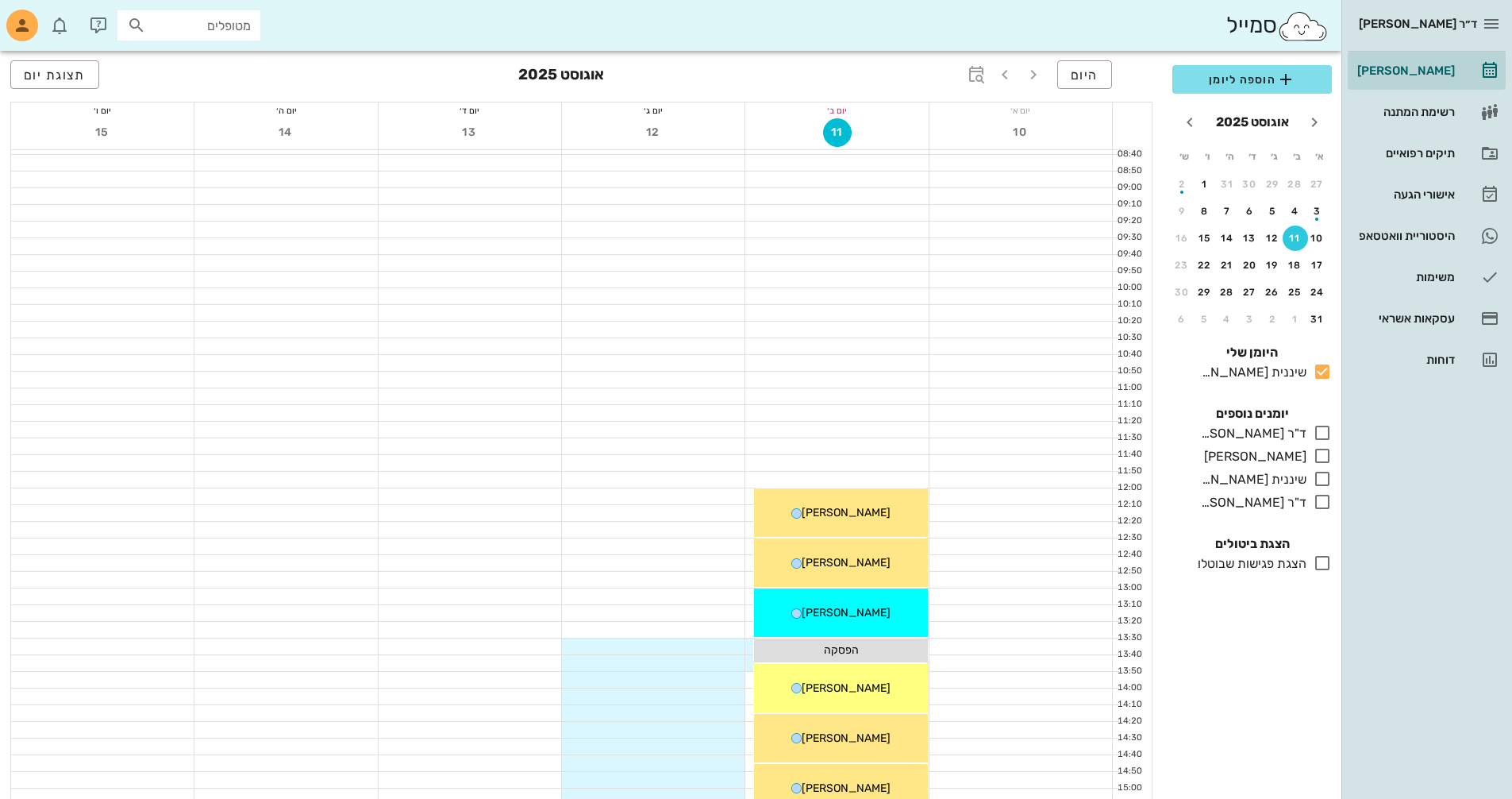
scroll to position [275, 0]
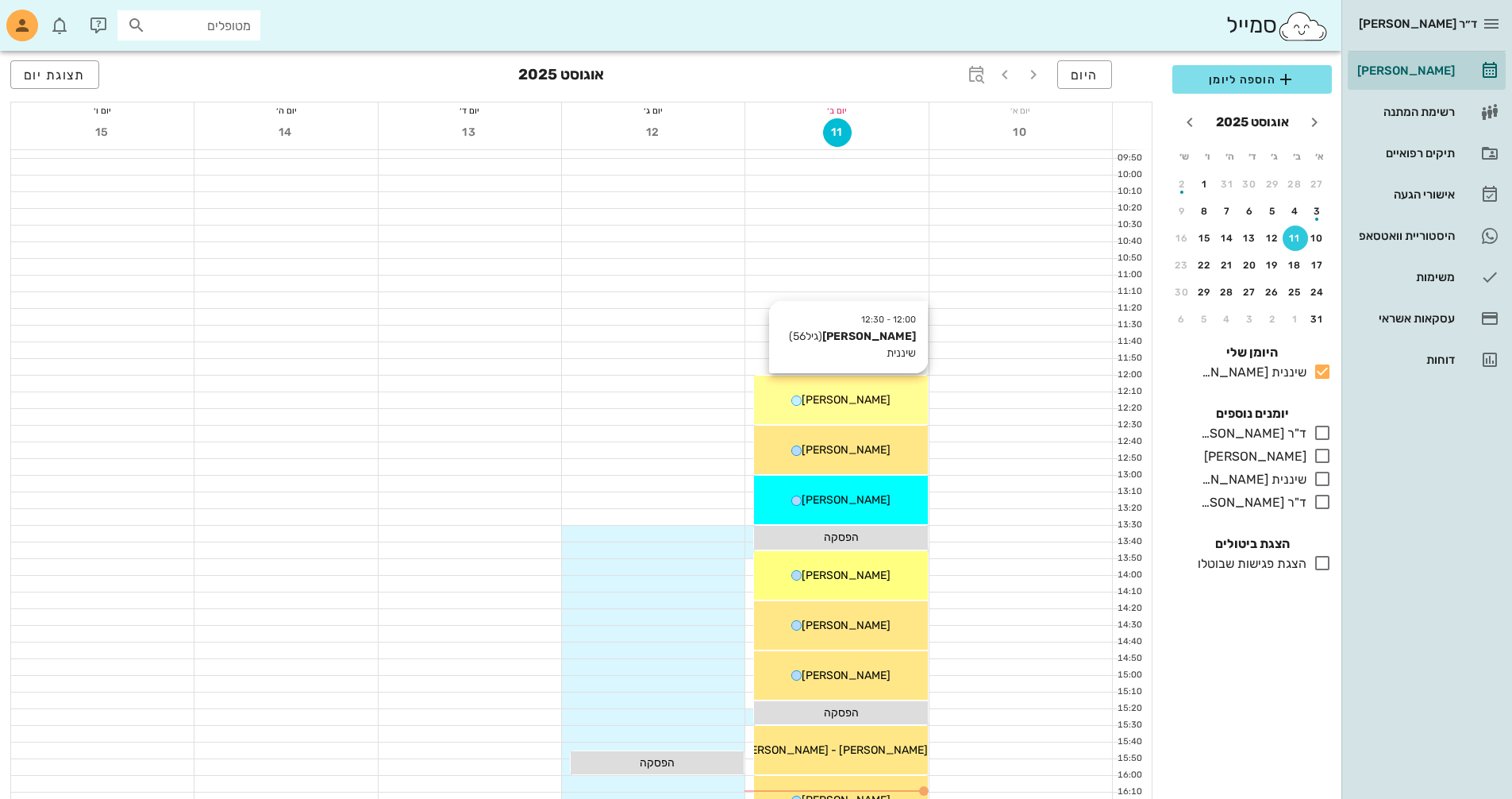
click at [836, 406] on div "[PERSON_NAME]" at bounding box center [840, 400] width 173 height 17
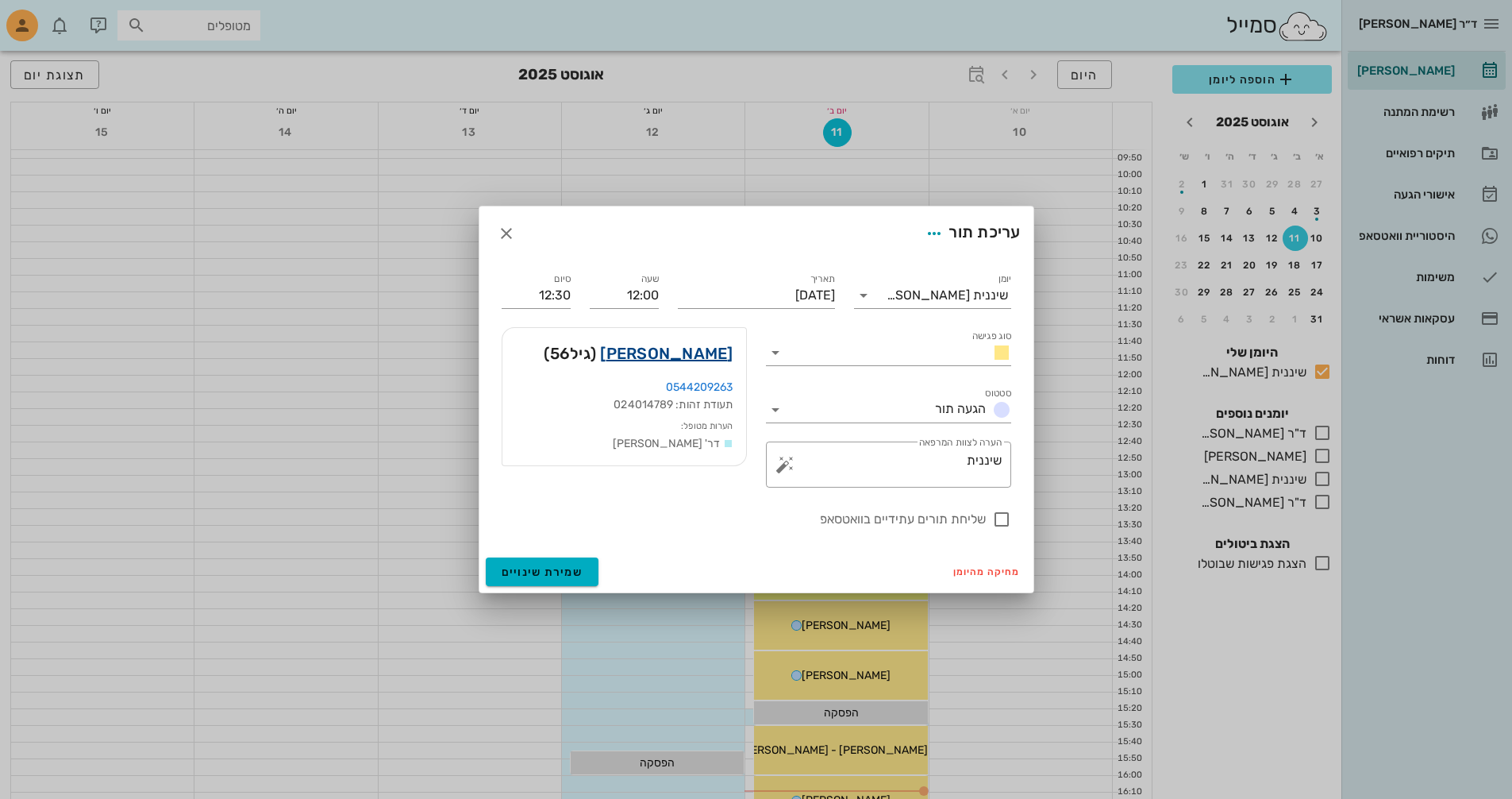
click at [691, 350] on link "[PERSON_NAME]" at bounding box center [666, 352] width 132 height 25
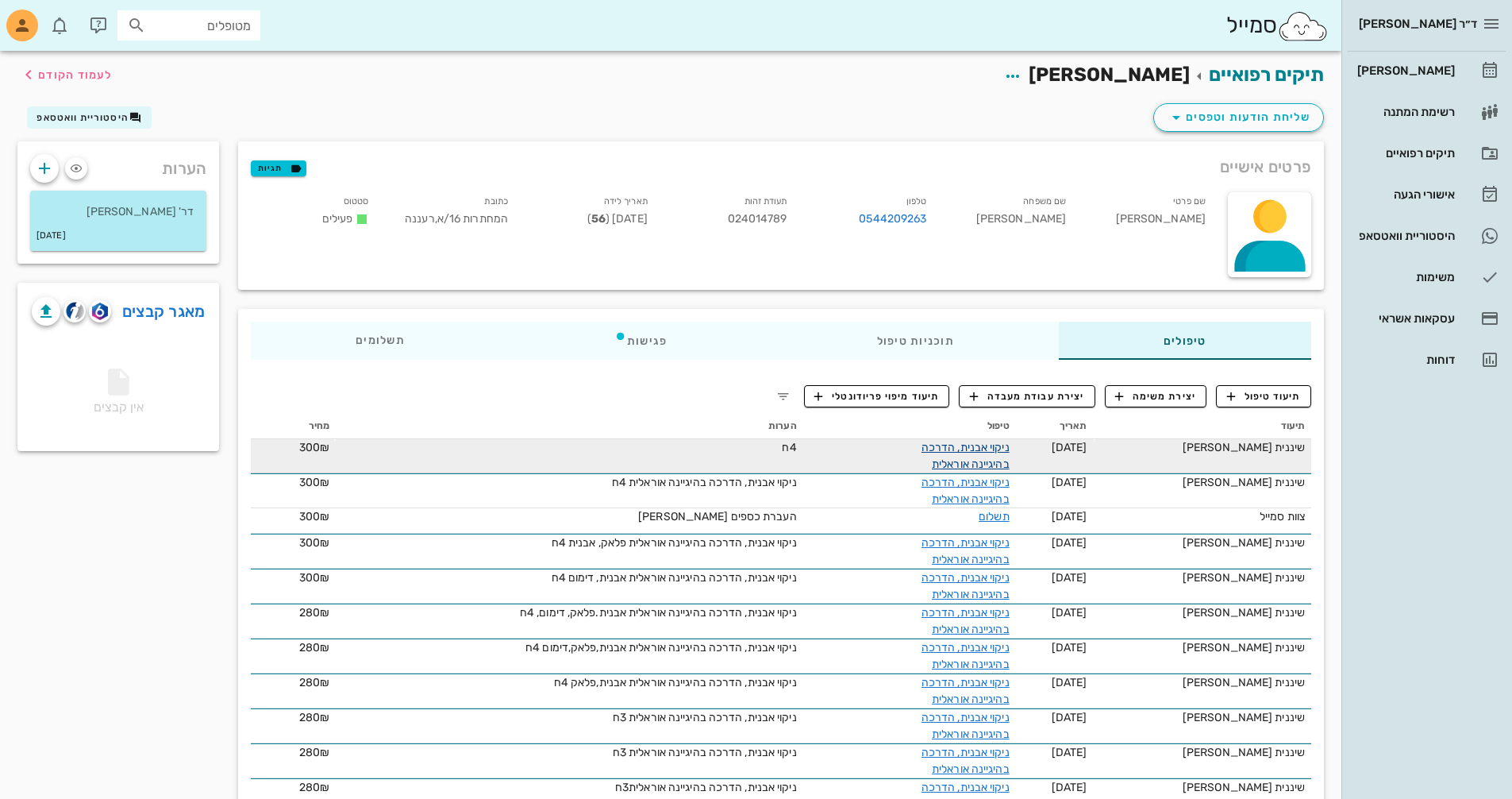
click at [993, 462] on link "ניקוי אבנית, הדרכה בהיגיינה אוראלית" at bounding box center [966, 456] width 88 height 30
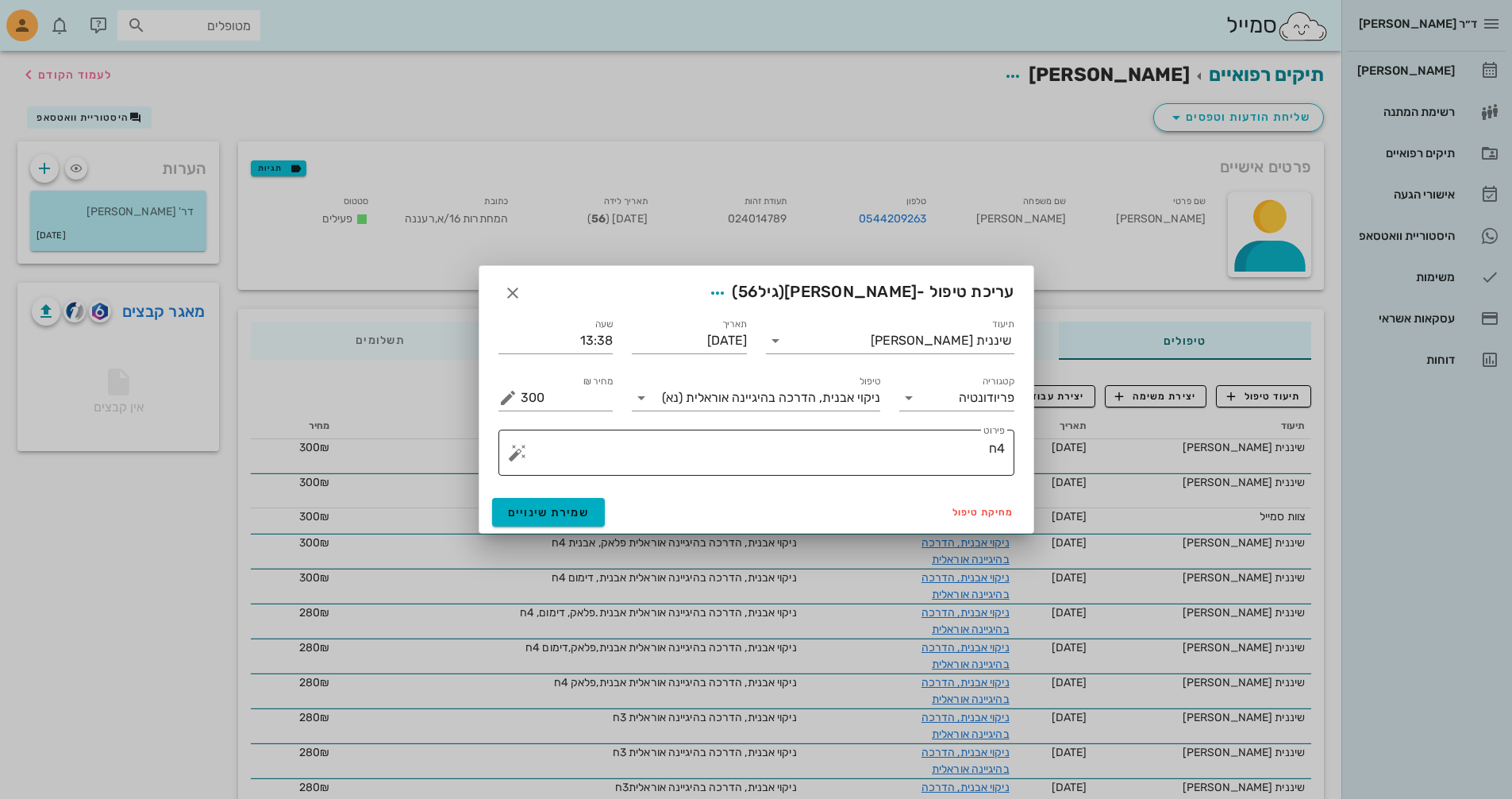
click at [1004, 449] on textarea "4ח" at bounding box center [762, 456] width 484 height 39
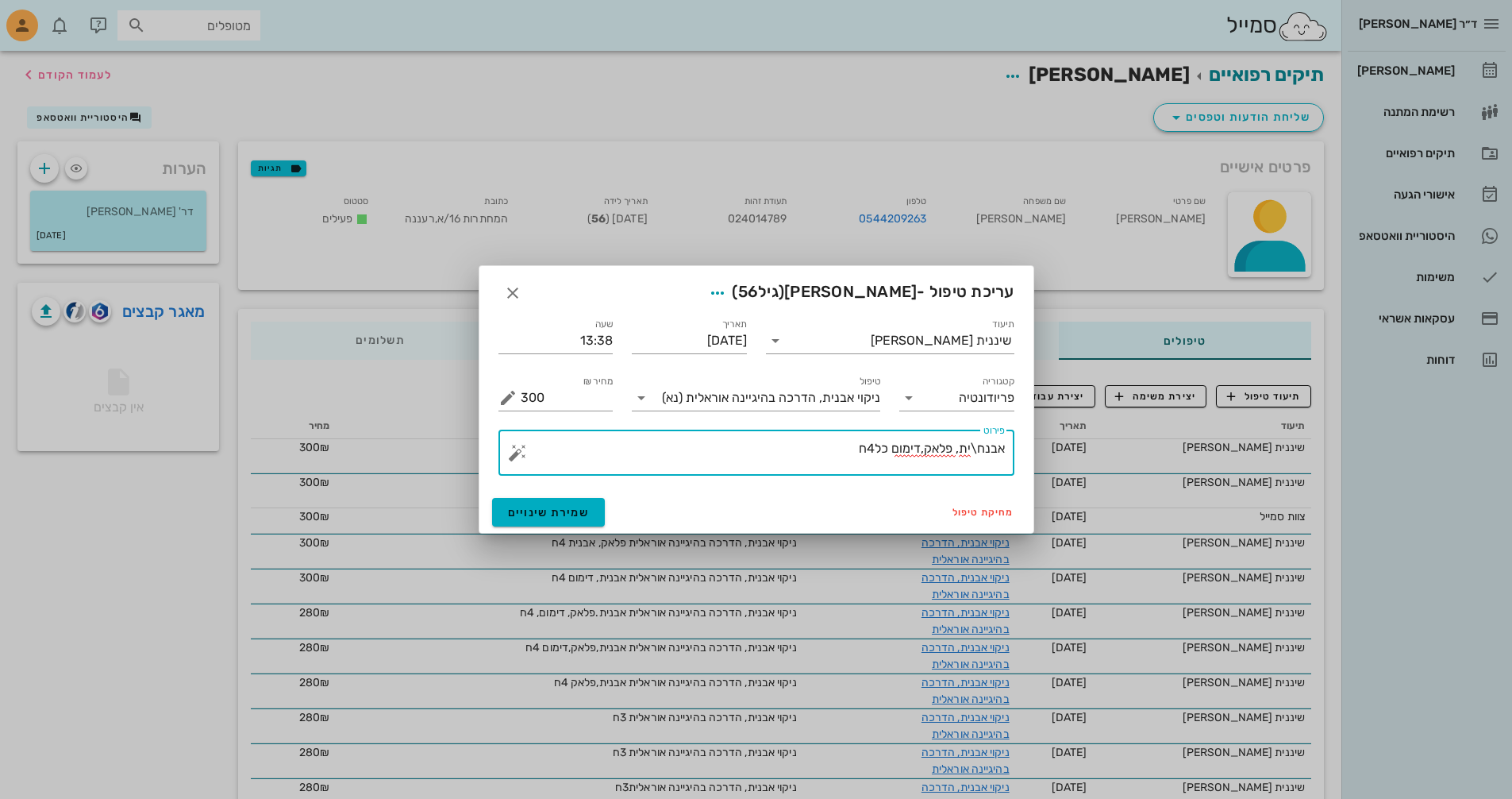
click at [976, 447] on textarea "אבנח\ית, פלאק,דימום כל4ח" at bounding box center [762, 456] width 484 height 39
drag, startPoint x: 974, startPoint y: 447, endPoint x: 983, endPoint y: 447, distance: 9.0
click at [983, 447] on textarea "אבנחית, פלאק,דימום כל4ח" at bounding box center [762, 456] width 484 height 39
type textarea "אבנת, פלאק,דימום כל4ח"
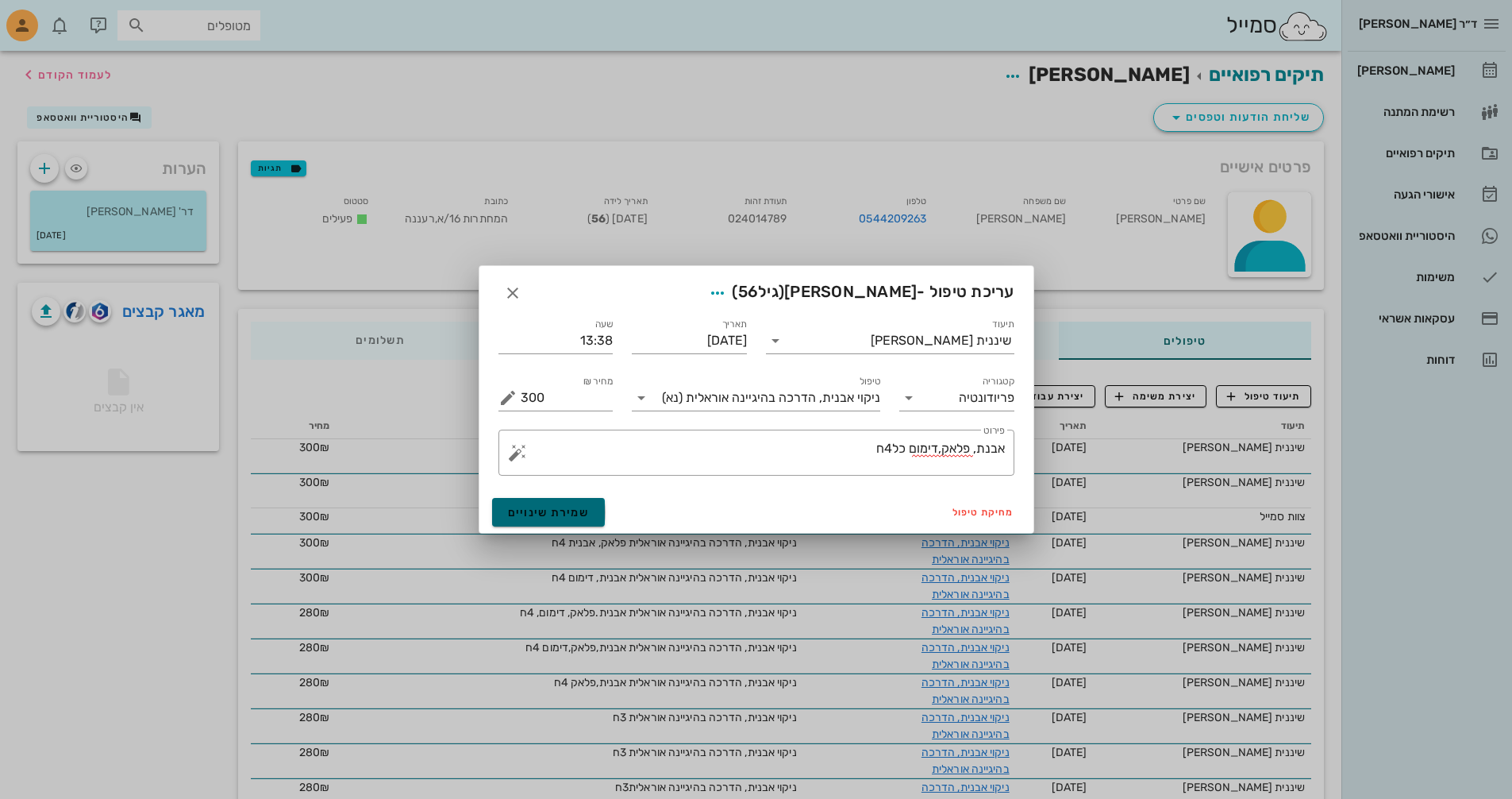
click at [550, 513] on span "שמירת שינויים" at bounding box center [549, 512] width 82 height 13
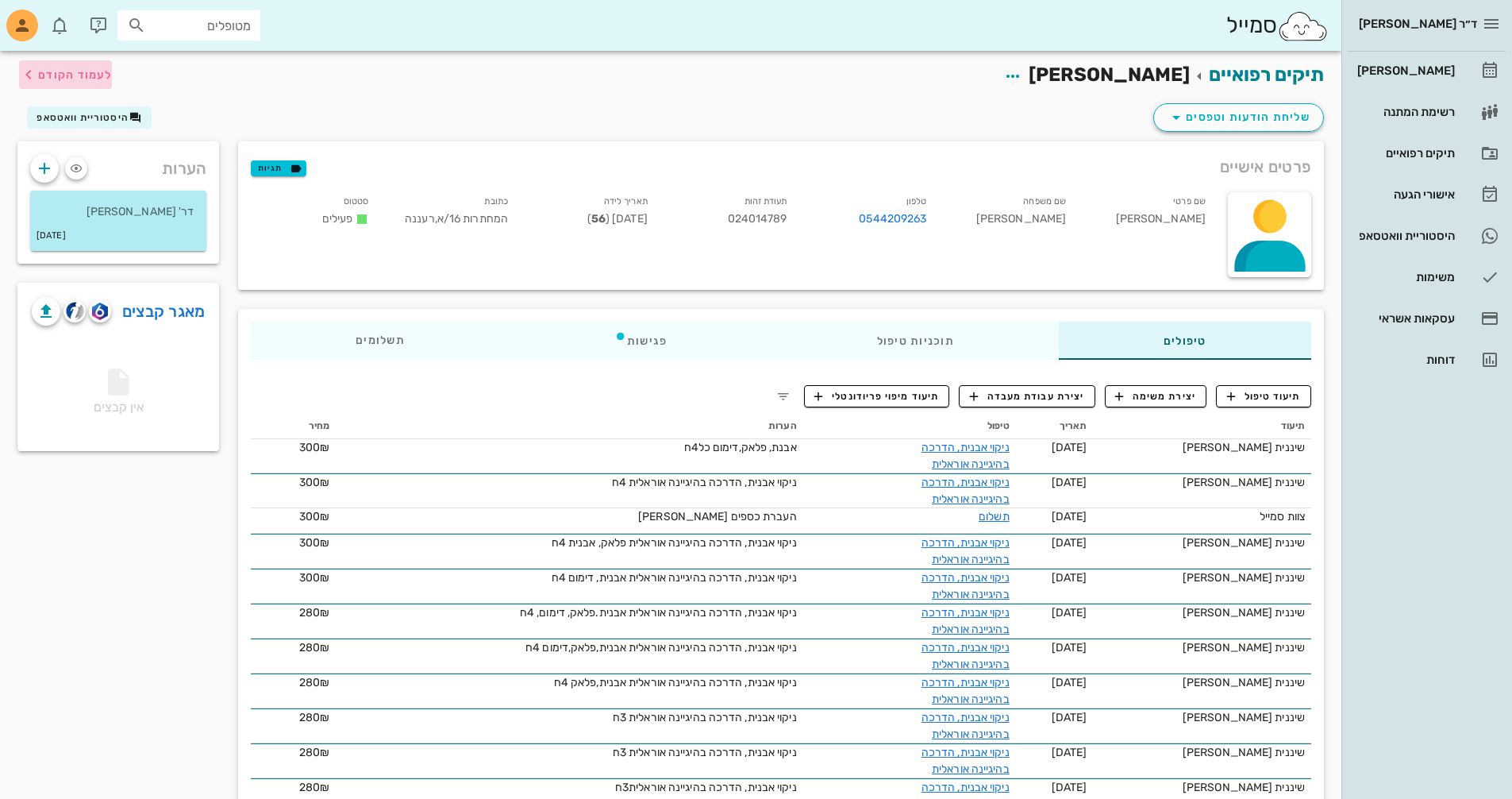
click at [63, 71] on span "לעמוד הקודם" at bounding box center [75, 75] width 74 height 13
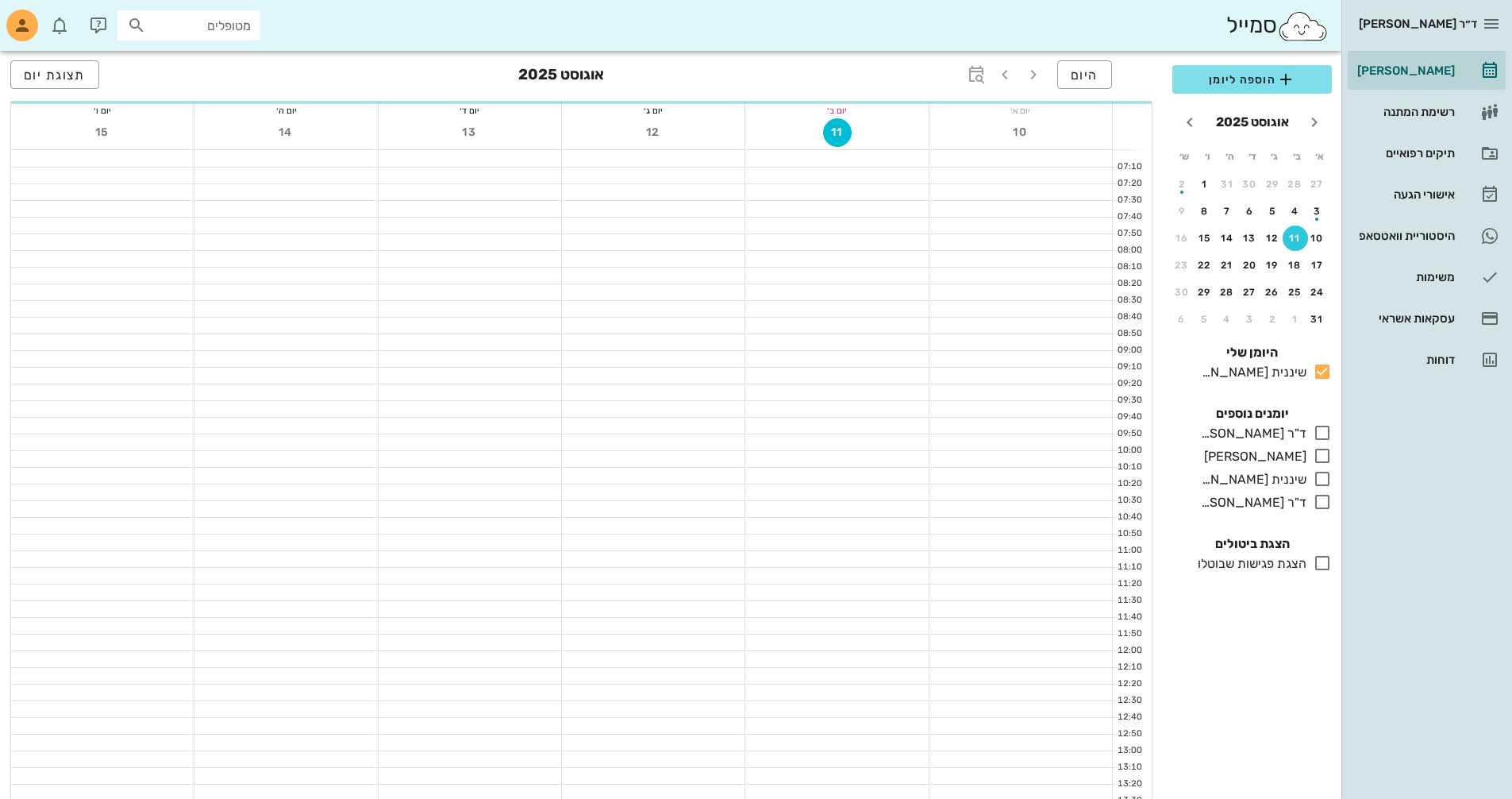
scroll to position [275, 0]
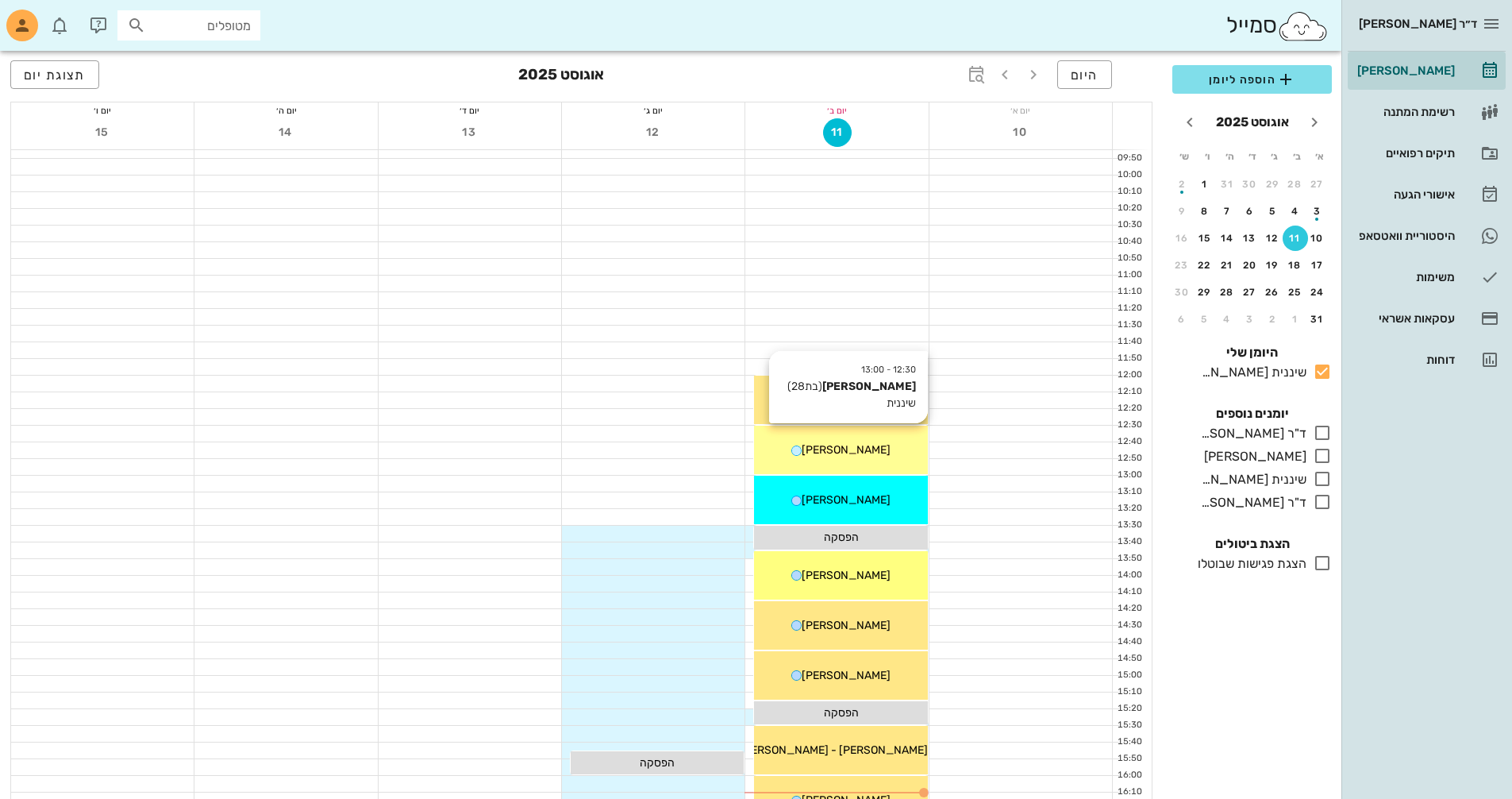
click at [872, 460] on div "12:30 - 13:00 שלי [PERSON_NAME] (בת 28 ) שיננית שלי [PERSON_NAME]" at bounding box center [840, 450] width 173 height 49
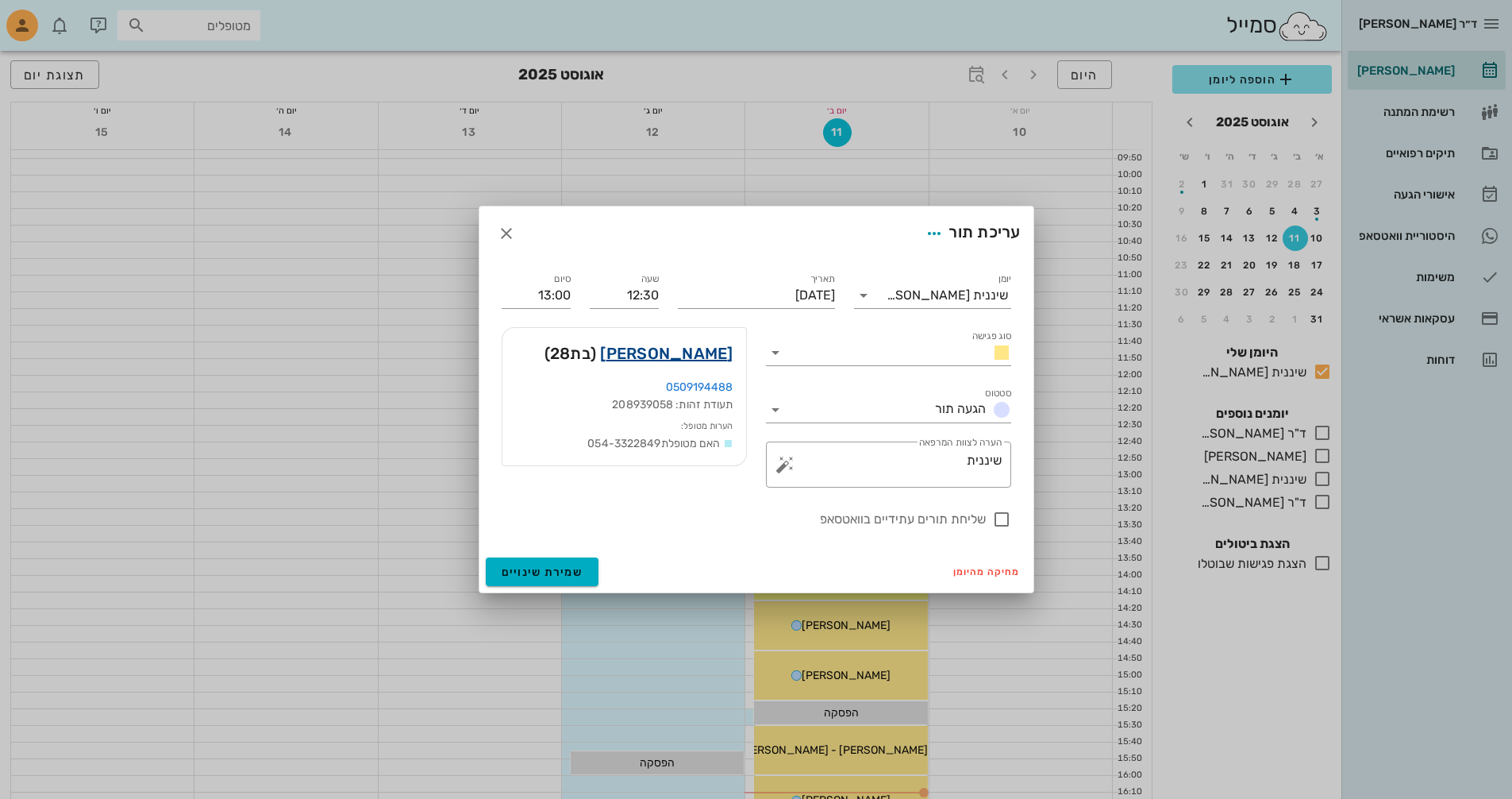
click at [702, 351] on link "[PERSON_NAME]" at bounding box center [666, 352] width 132 height 25
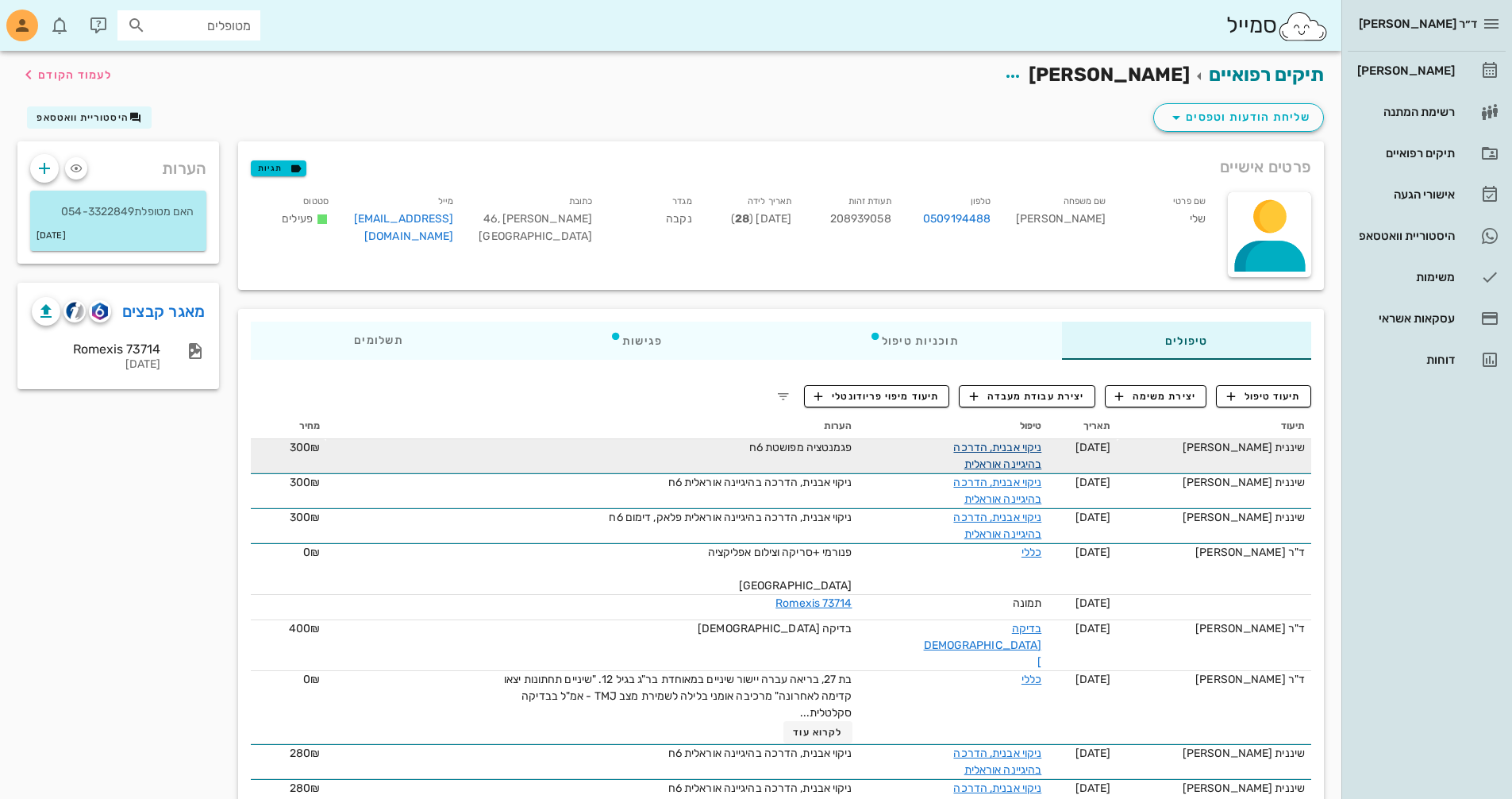
click at [1019, 452] on link "ניקוי אבנית, הדרכה בהיגיינה אוראלית" at bounding box center [997, 456] width 88 height 30
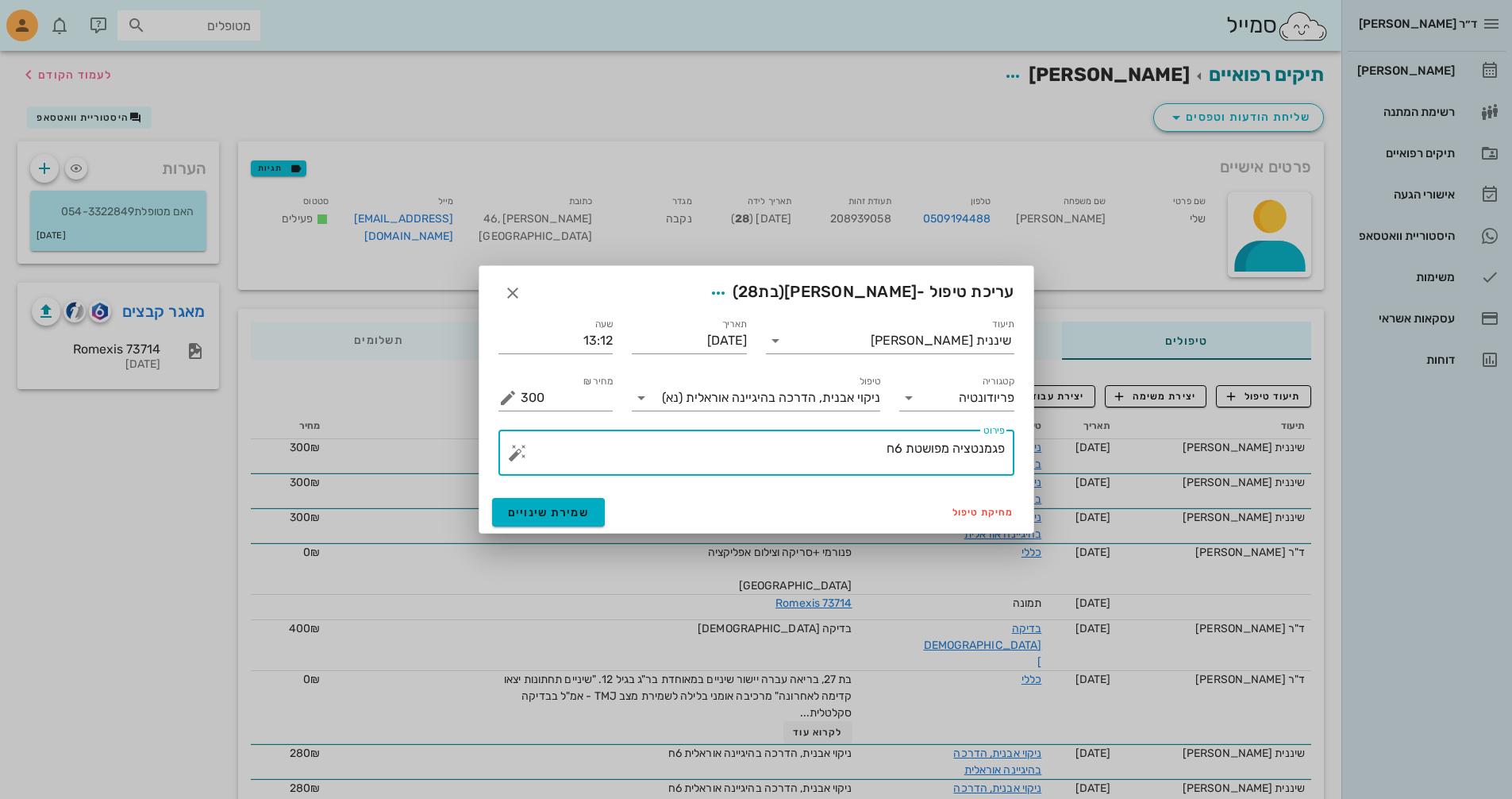
click at [906, 450] on textarea "פגמנטציה מפושטת 6ח" at bounding box center [762, 456] width 484 height 39
type textarea "פגמנטציה מפושטת, פלאק,דימום, 6ח"
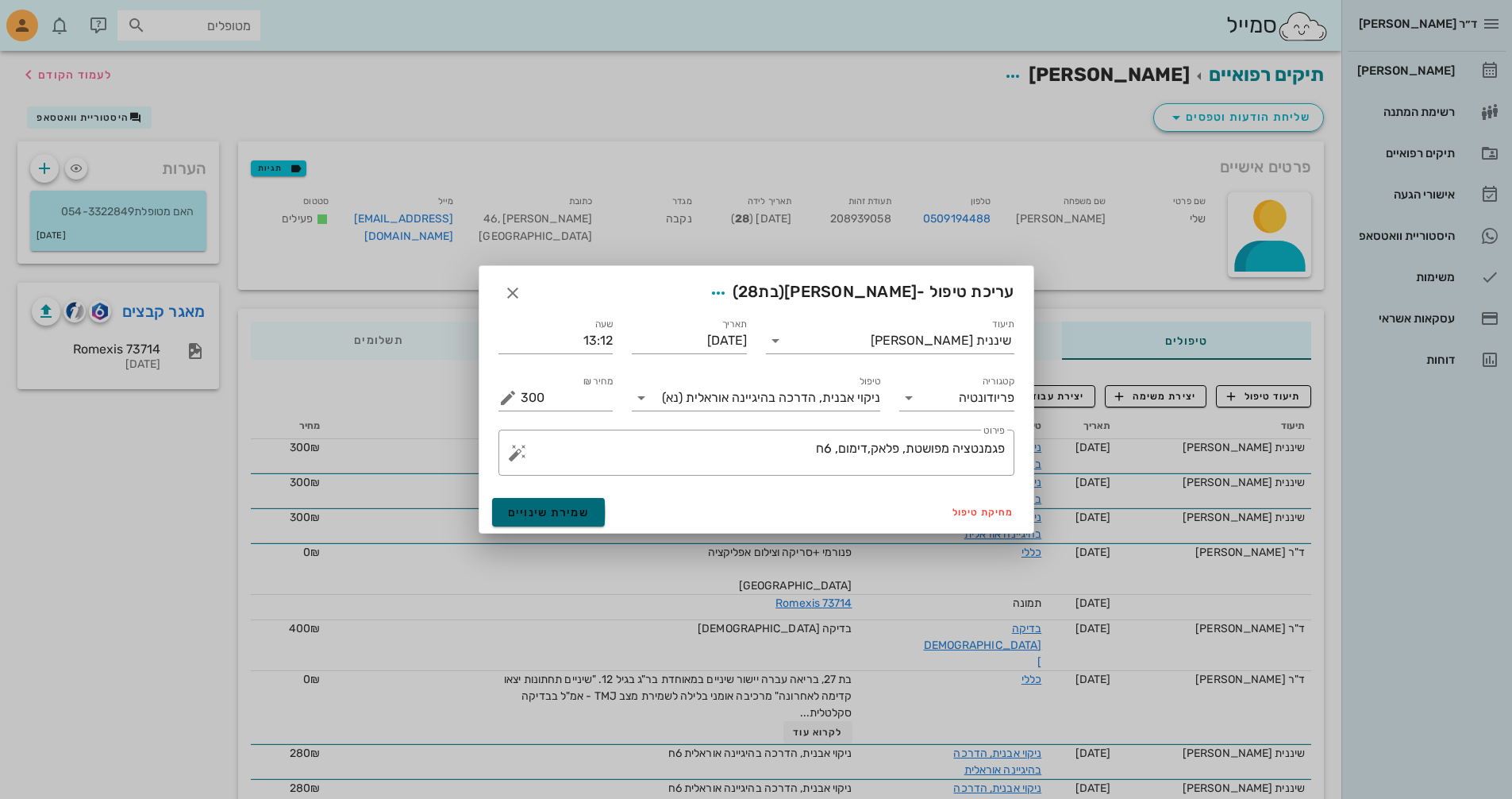
click at [572, 513] on span "שמירת שינויים" at bounding box center [549, 512] width 82 height 13
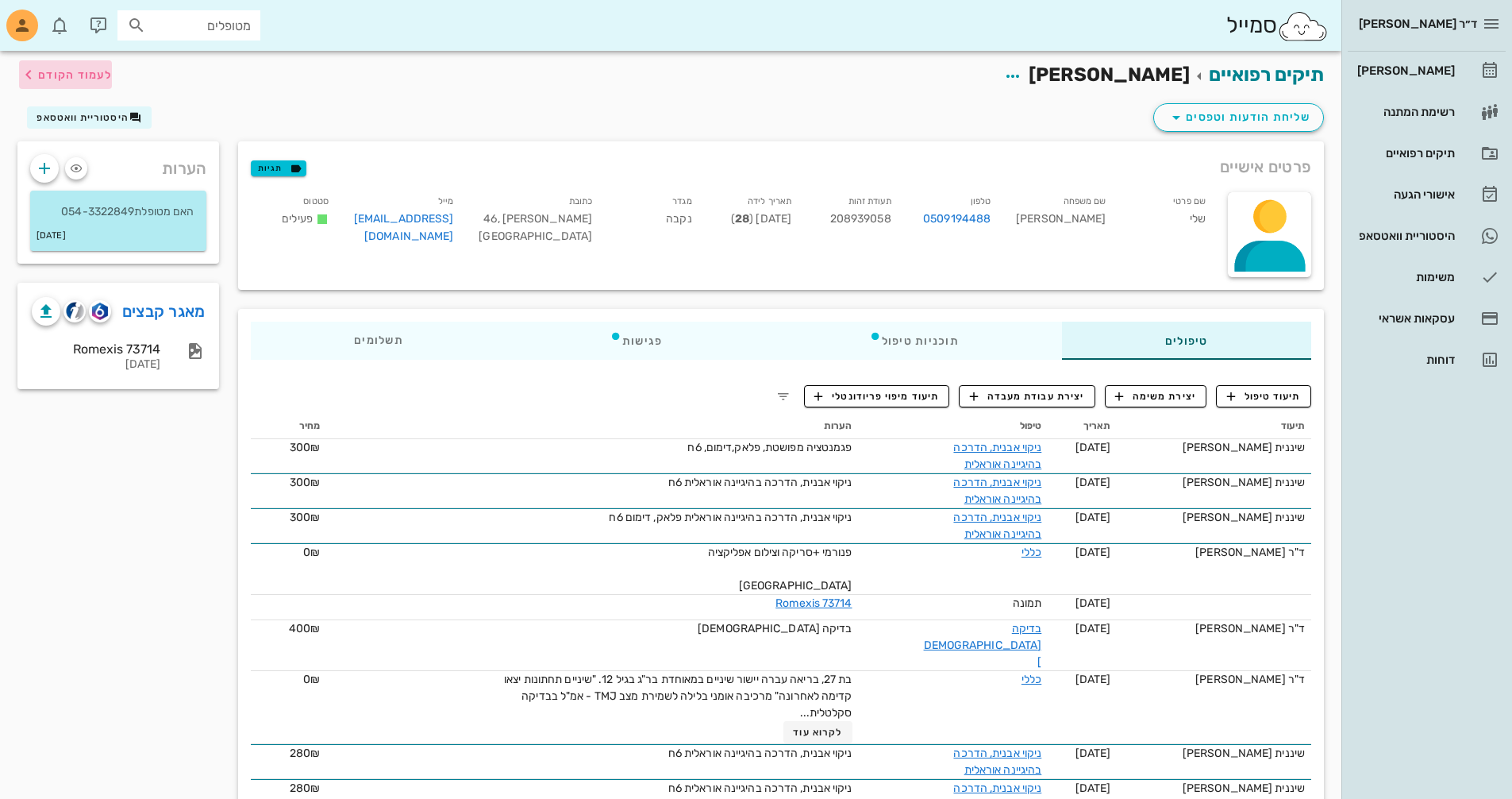
click at [67, 72] on span "לעמוד הקודם" at bounding box center [75, 75] width 74 height 13
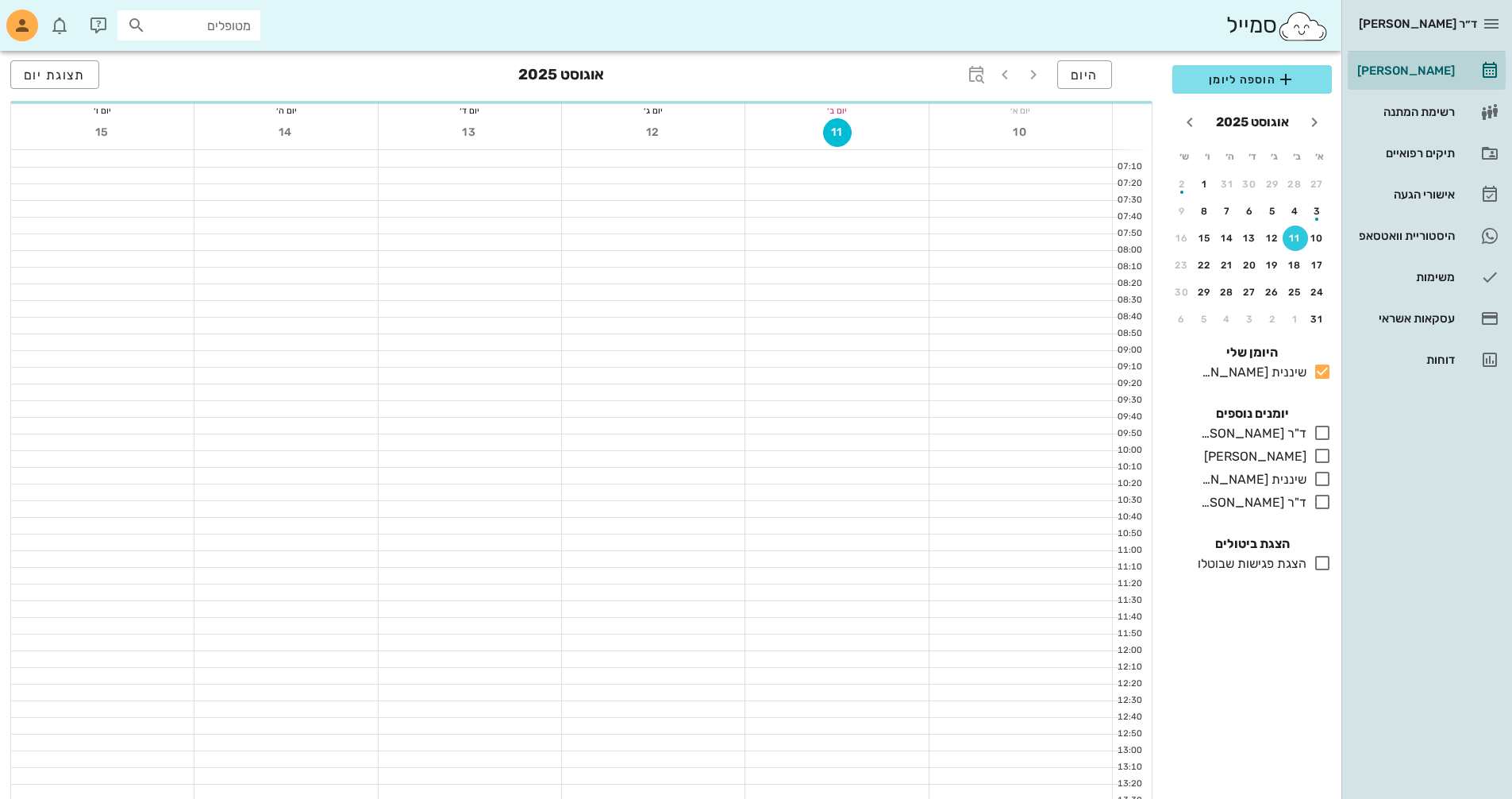
scroll to position [275, 0]
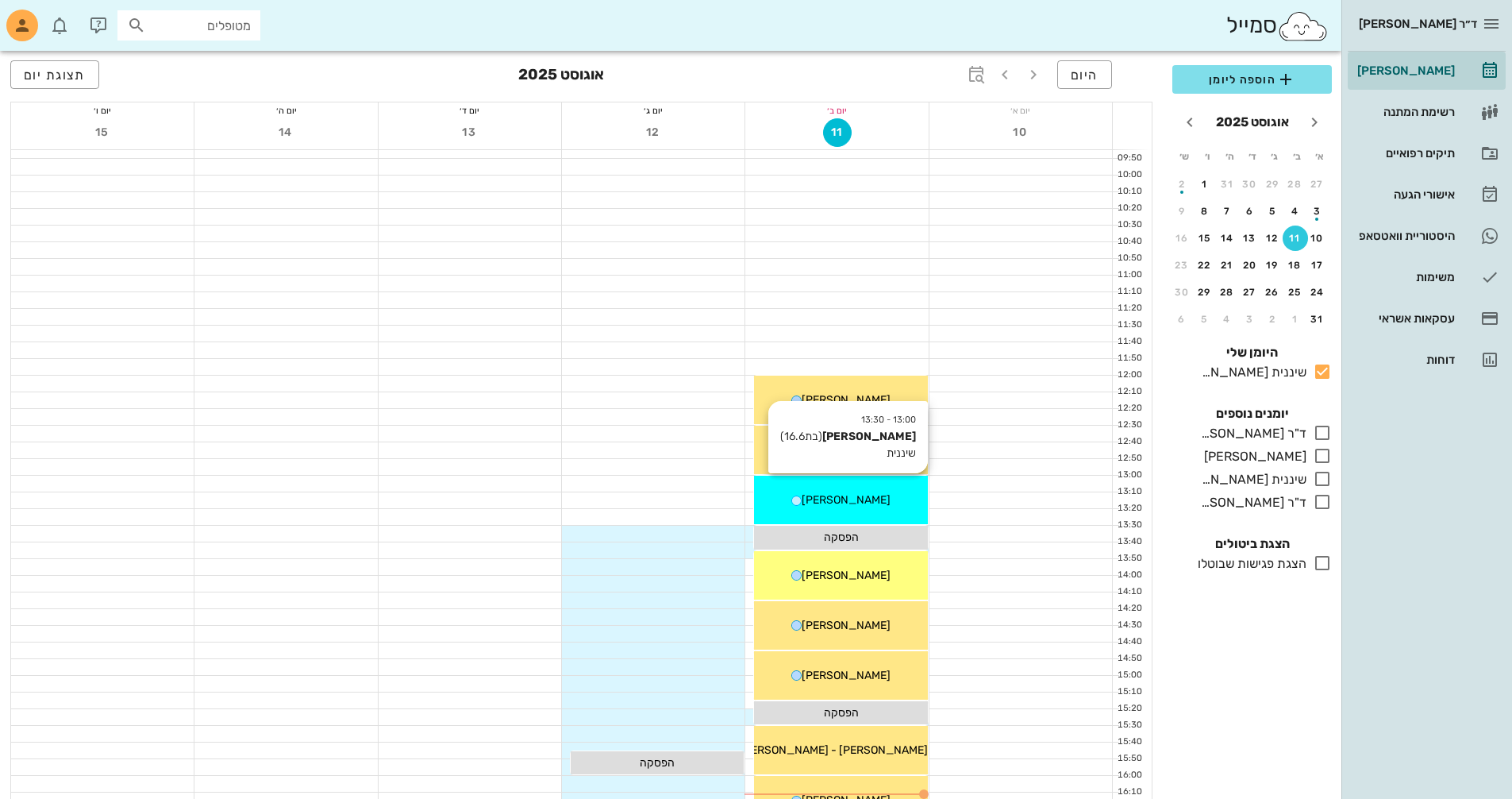
click at [850, 504] on span "[PERSON_NAME]" at bounding box center [846, 500] width 89 height 13
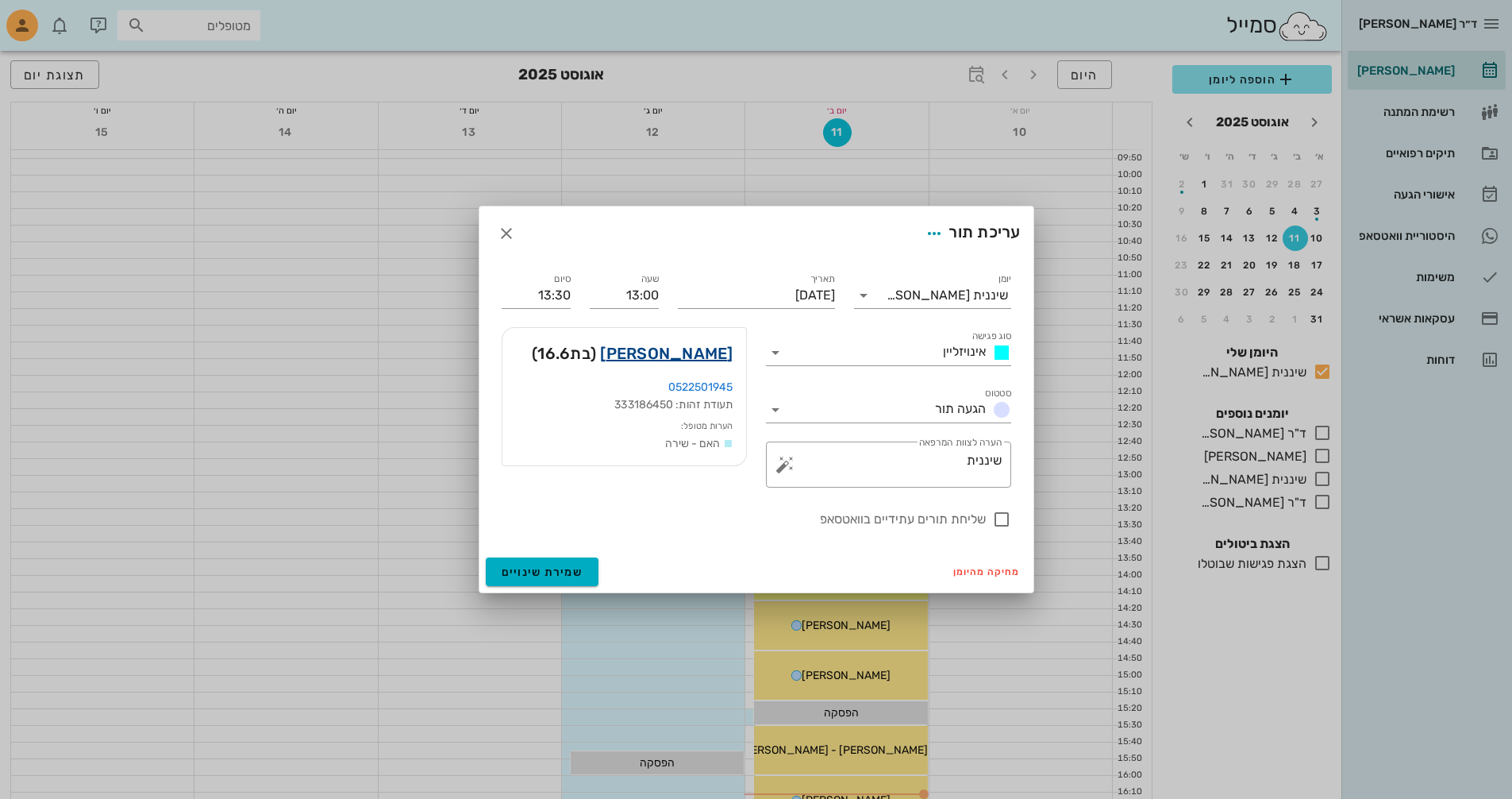
click at [706, 350] on link "[PERSON_NAME]" at bounding box center [666, 352] width 132 height 25
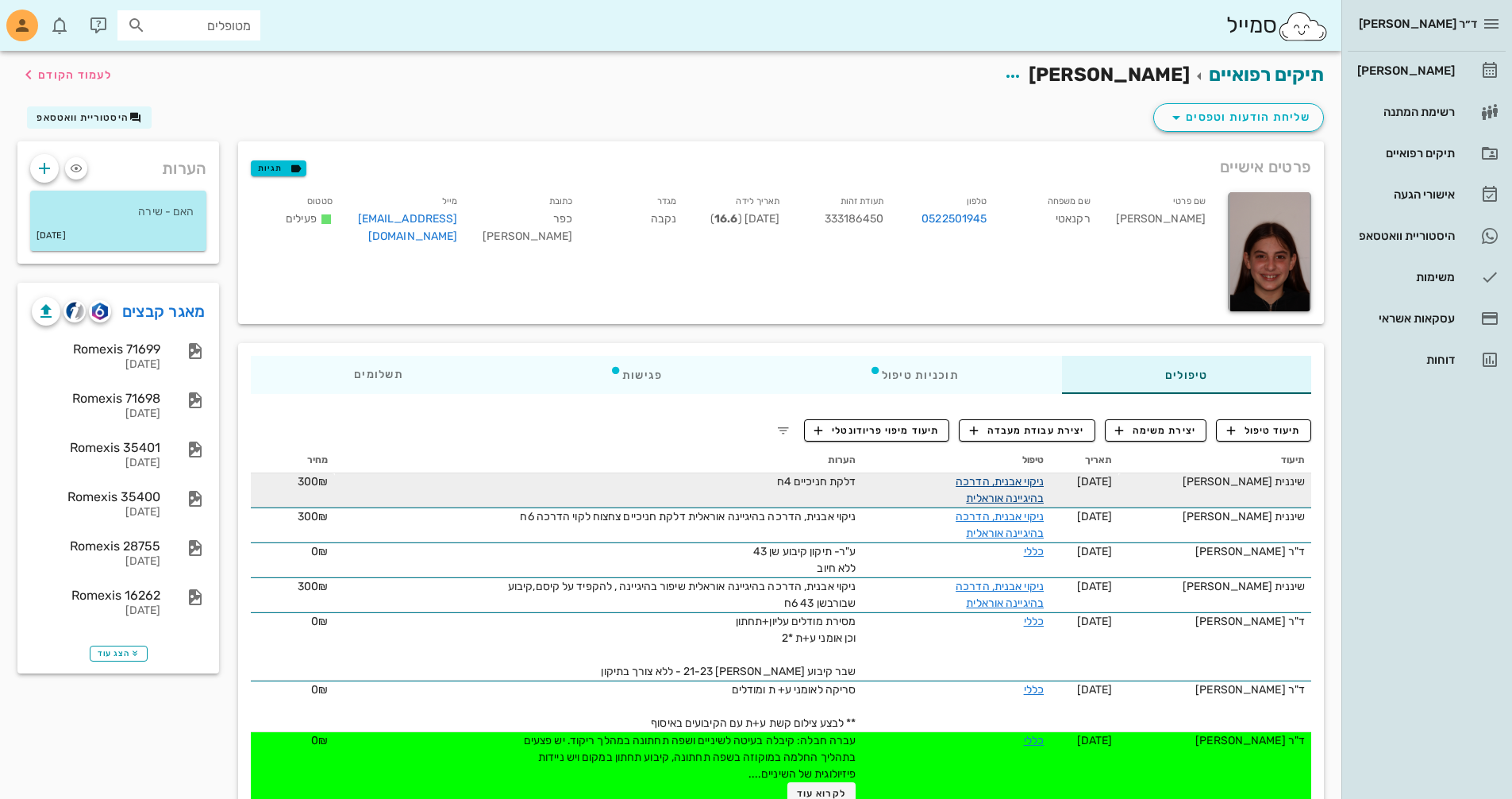
click at [992, 476] on link "ניקוי אבנית, הדרכה בהיגיינה אוראלית" at bounding box center [1000, 490] width 88 height 30
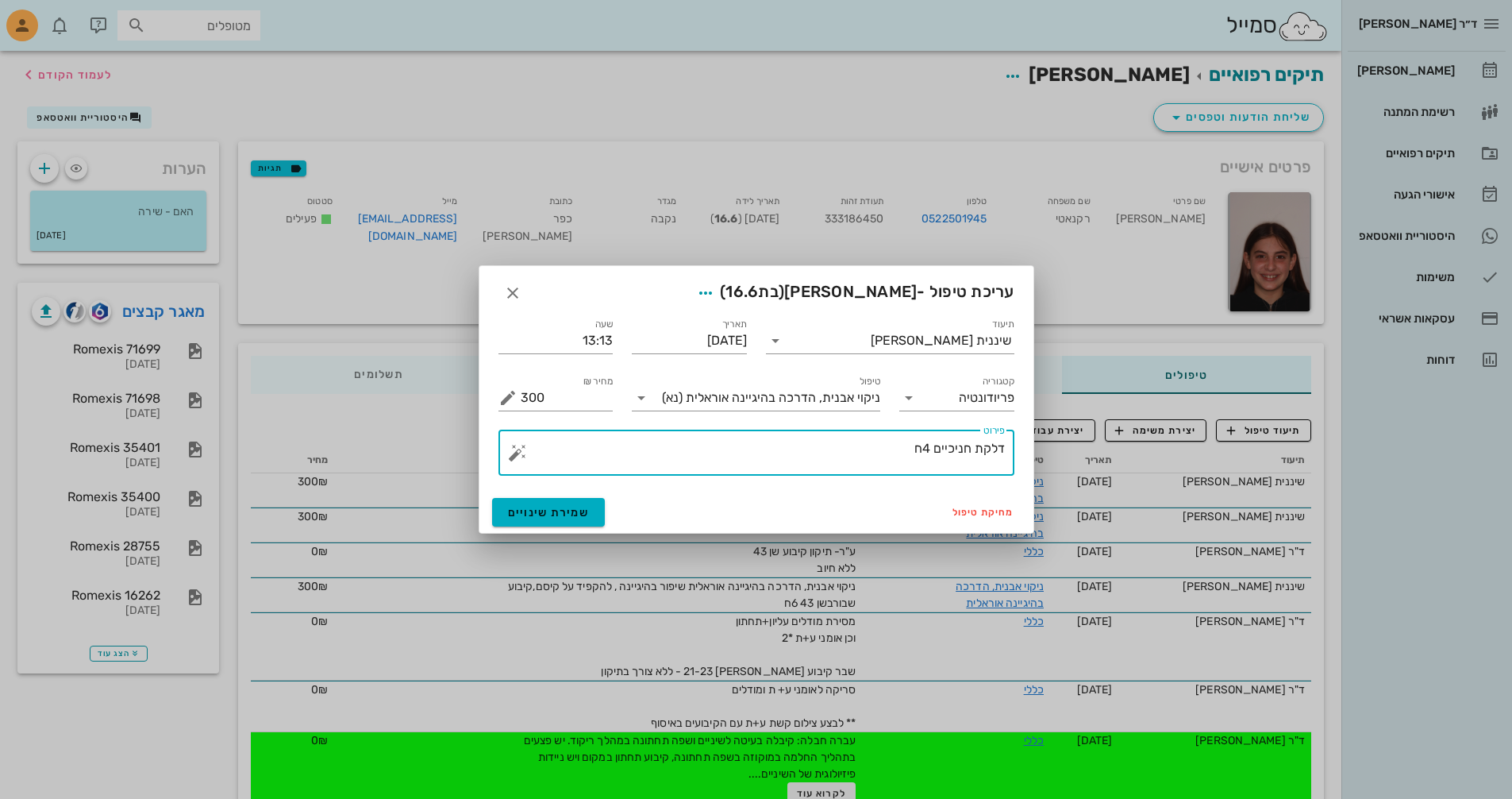
click at [930, 447] on textarea "דלקת חניכיים 4ח" at bounding box center [762, 456] width 484 height 39
type textarea "דלקת חניכיים ,כל4ח"
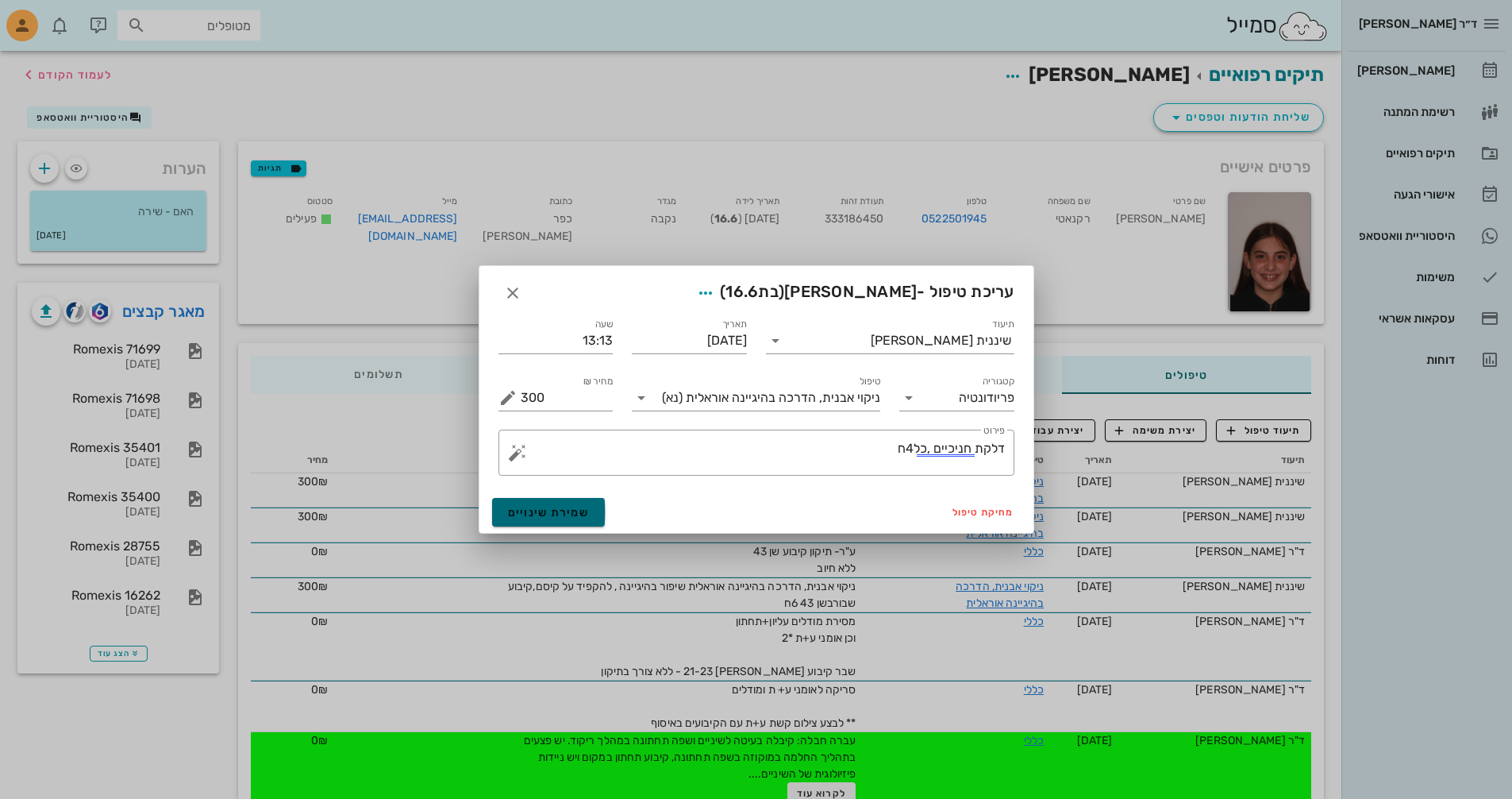
drag, startPoint x: 548, startPoint y: 509, endPoint x: 596, endPoint y: 513, distance: 48.2
click at [549, 509] on span "שמירת שינויים" at bounding box center [549, 512] width 82 height 13
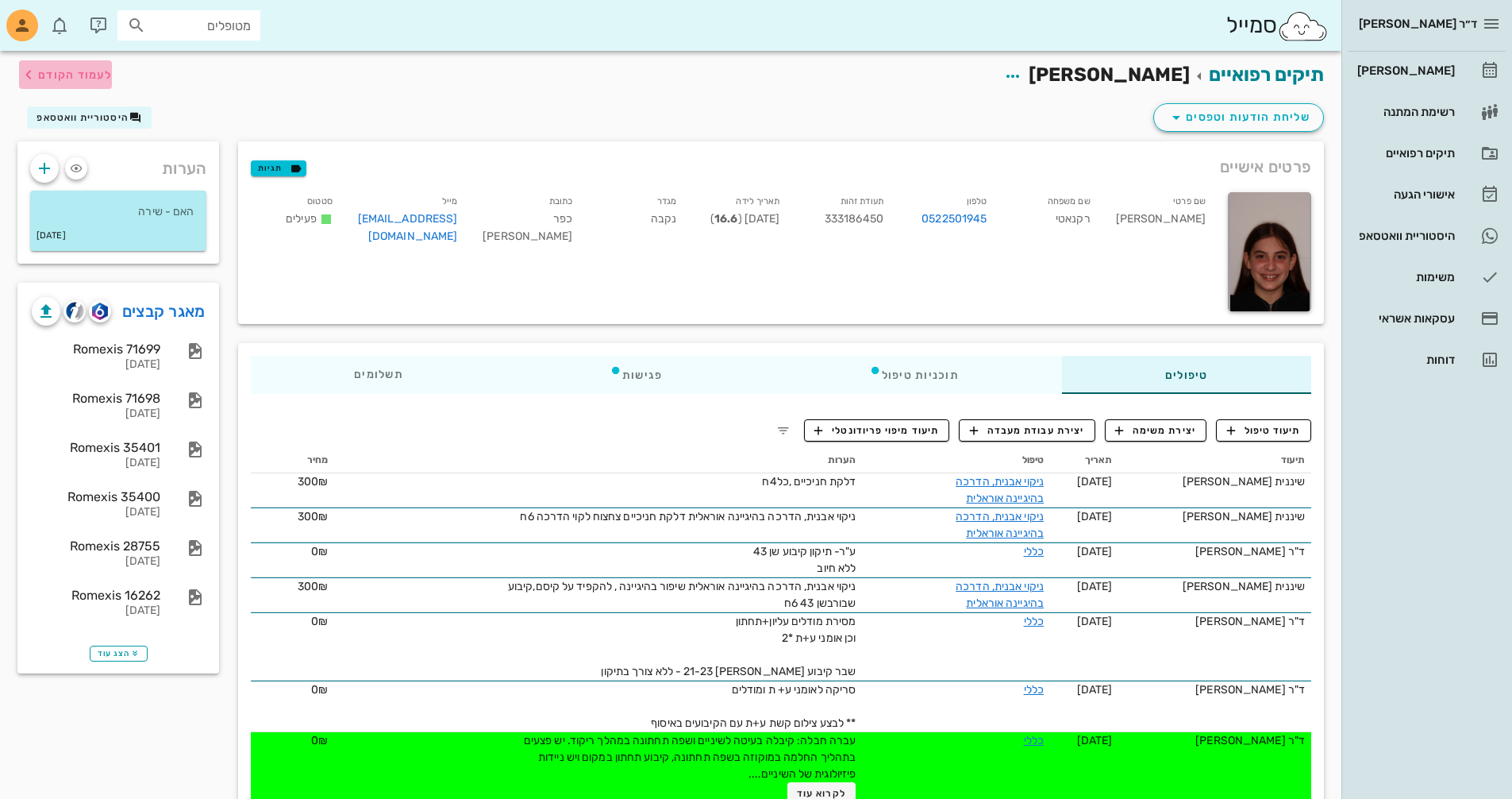
click at [90, 79] on span "לעמוד הקודם" at bounding box center [75, 75] width 74 height 13
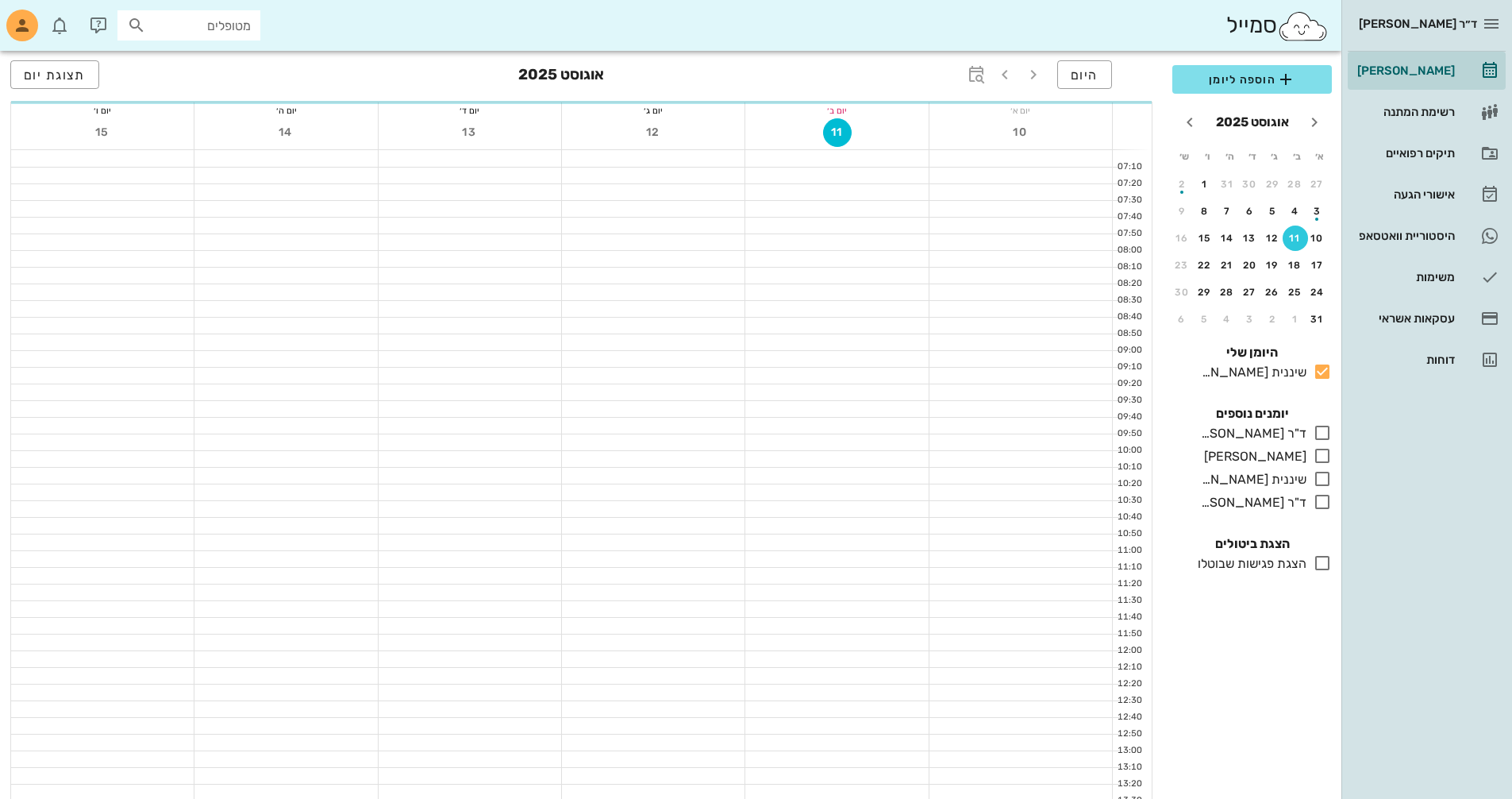
scroll to position [275, 0]
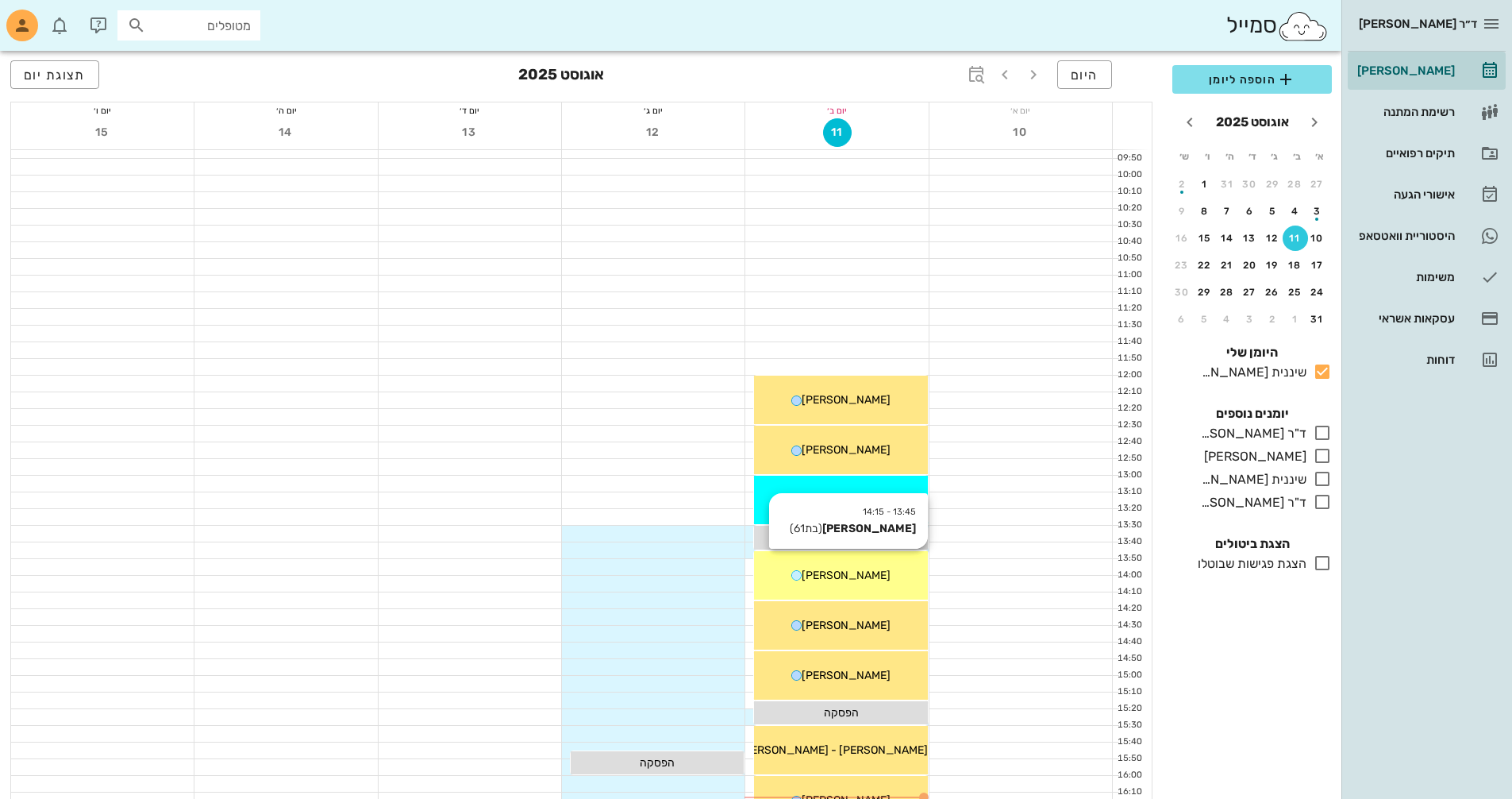
click at [881, 576] on div "[PERSON_NAME]" at bounding box center [840, 575] width 173 height 17
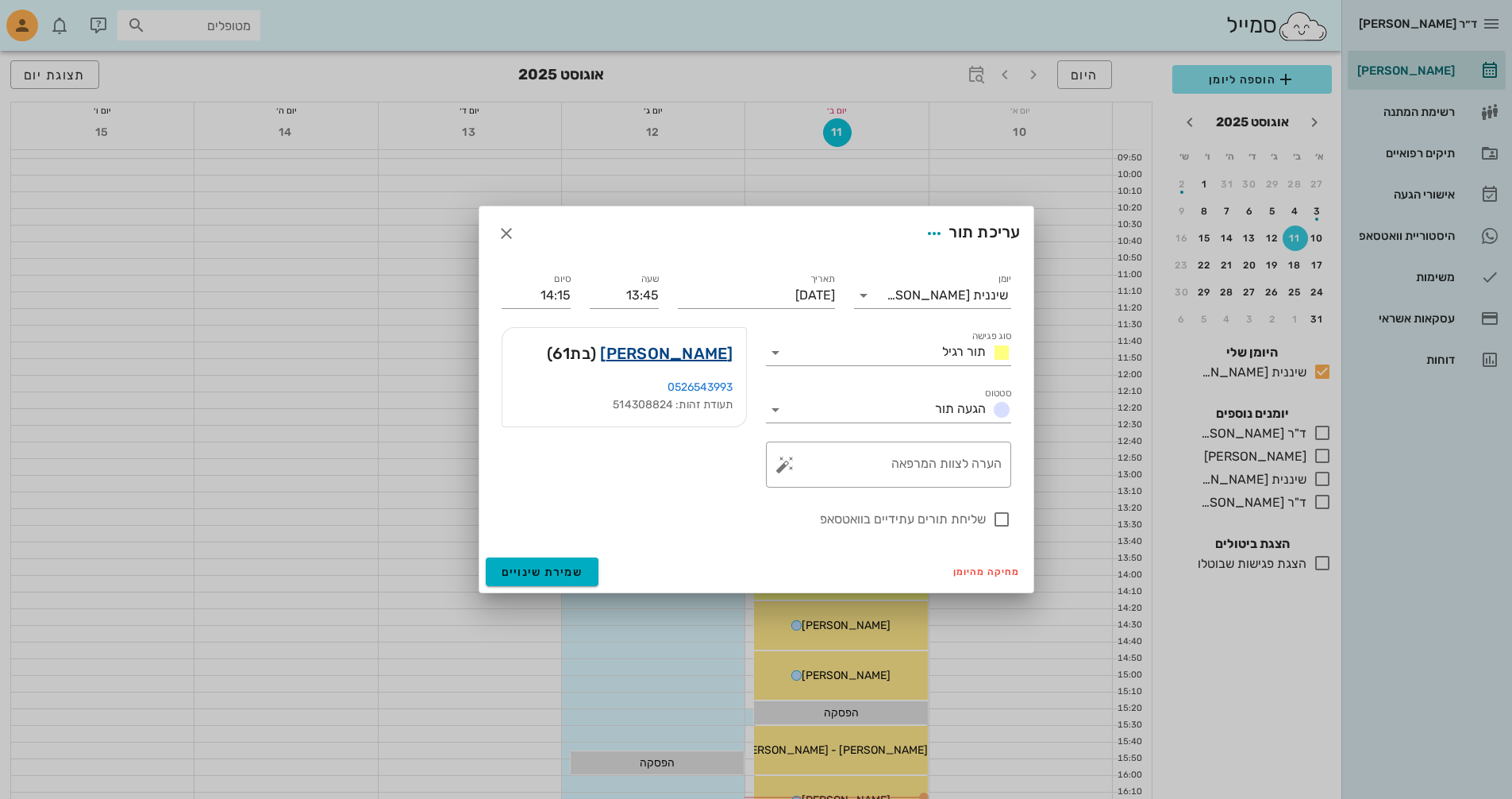
click at [707, 358] on link "[PERSON_NAME]" at bounding box center [666, 352] width 132 height 25
